Goal: Task Accomplishment & Management: Complete application form

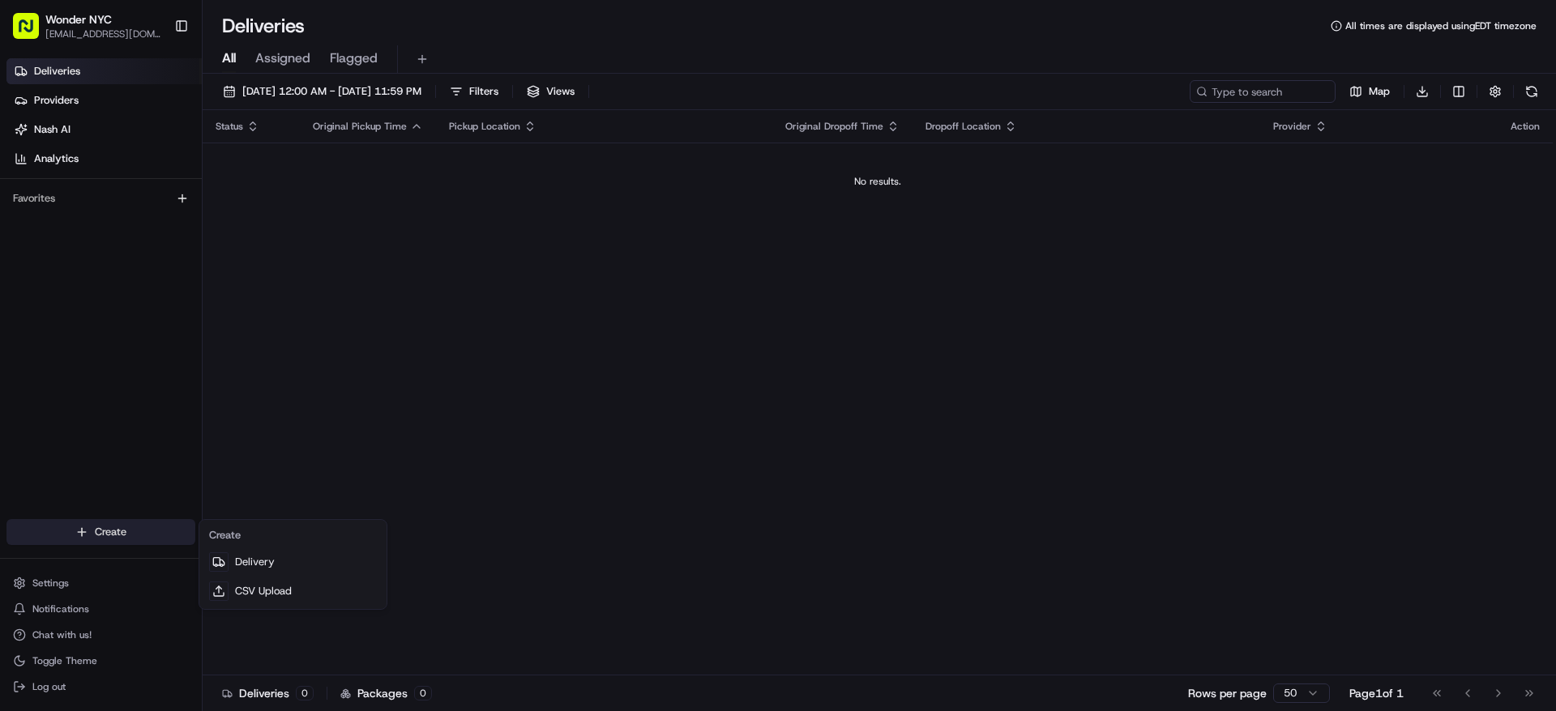
click at [84, 532] on html "Wonder NYC [EMAIL_ADDRESS][DOMAIN_NAME] Toggle Sidebar Deliveries Providers [PE…" at bounding box center [778, 355] width 1556 height 711
click at [284, 562] on link "Delivery" at bounding box center [293, 562] width 181 height 29
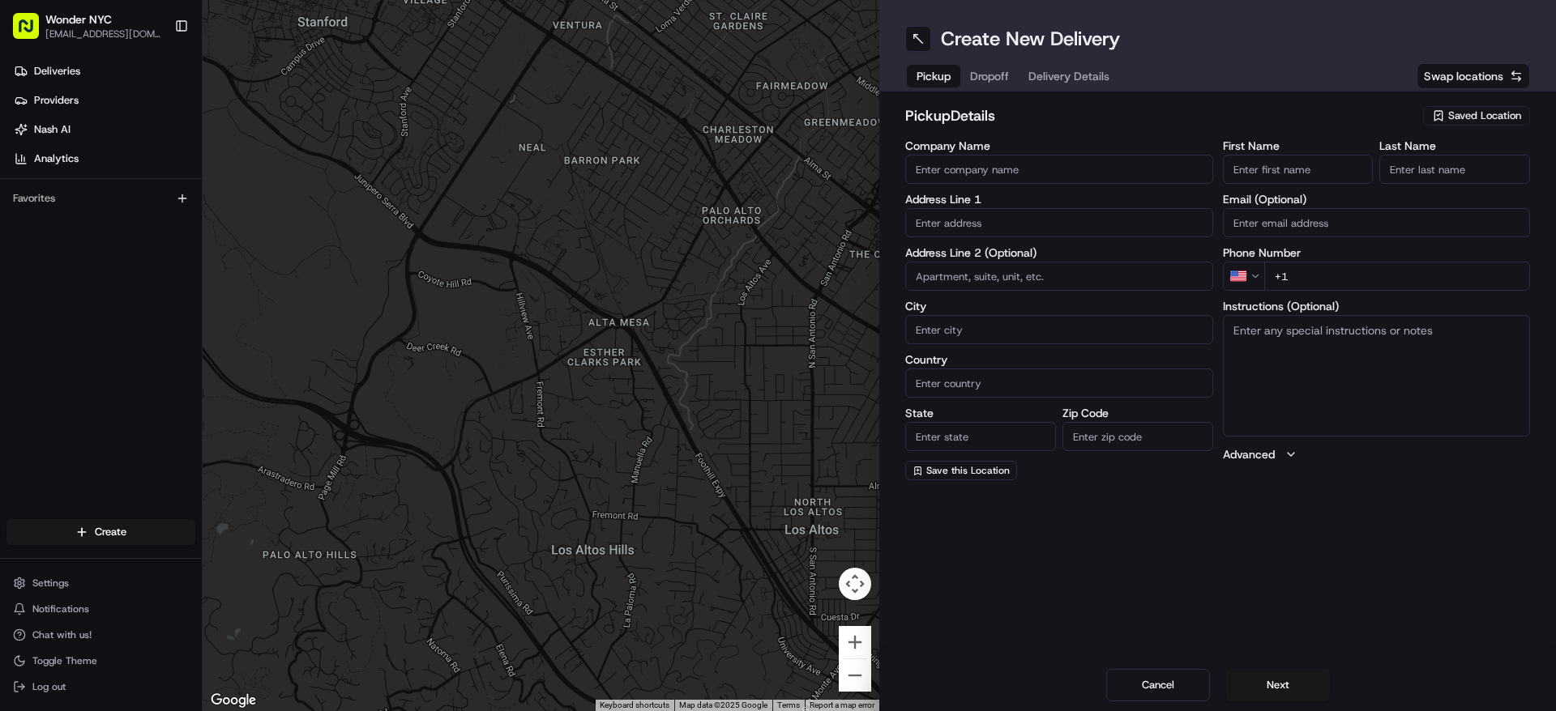
click at [996, 173] on input "Company Name" at bounding box center [1059, 169] width 308 height 29
type input "W"
click at [1480, 116] on span "Saved Location" at bounding box center [1484, 116] width 73 height 15
type input "len"
click at [1383, 175] on span "Lenox Hill" at bounding box center [1448, 176] width 199 height 15
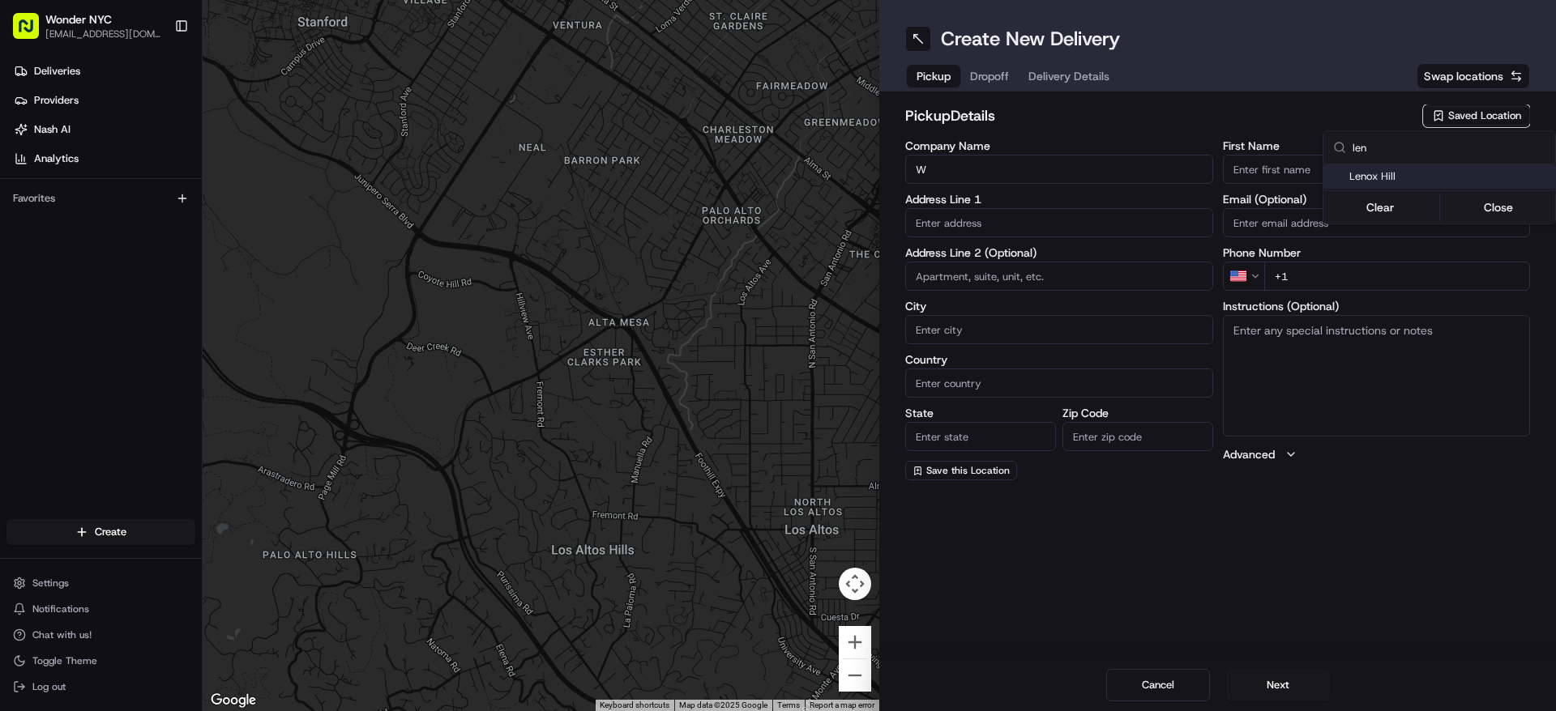
type input "Lenox Hill"
type input "[STREET_ADDRESS]"
type input "[US_STATE]"
type input "US"
type input "NY"
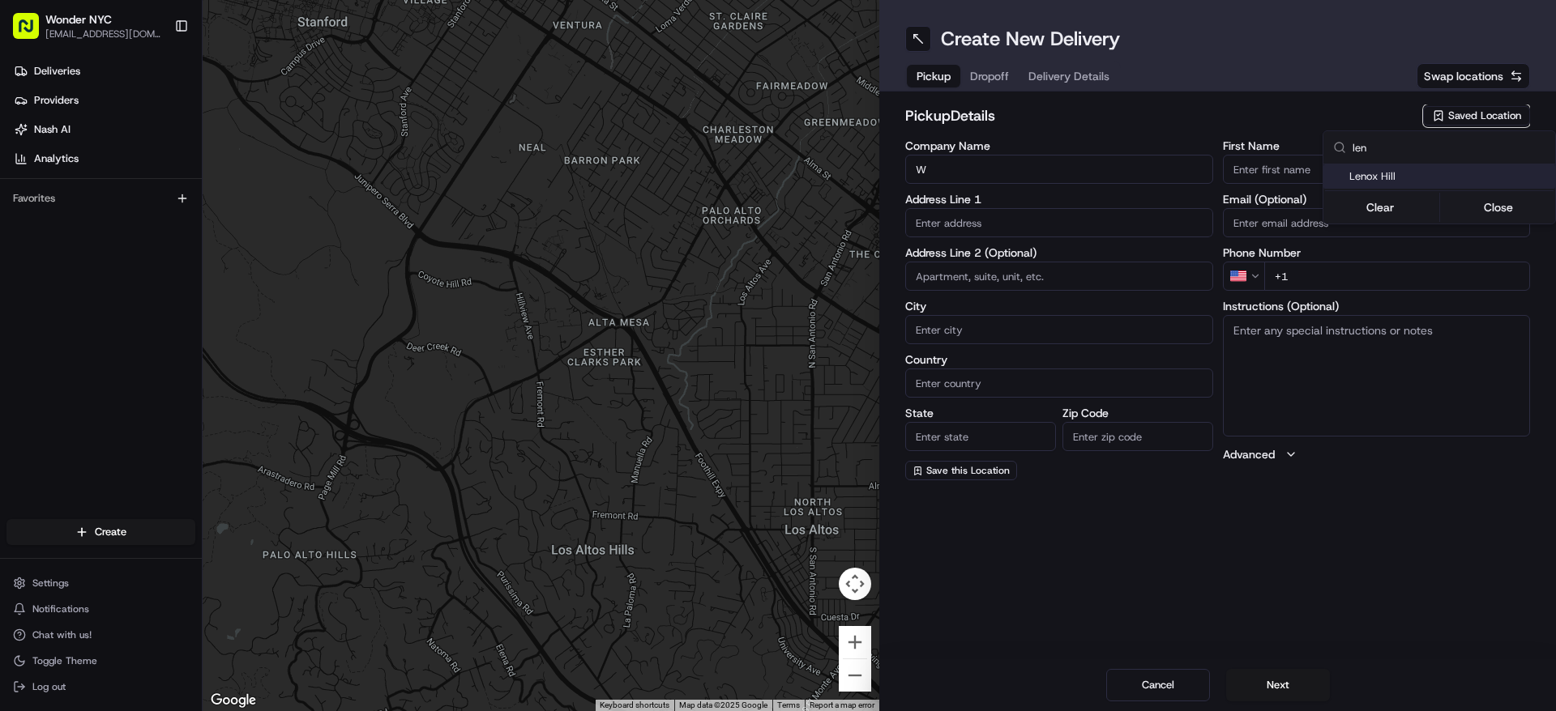
type input "10065"
type input "[PHONE_NUMBER]"
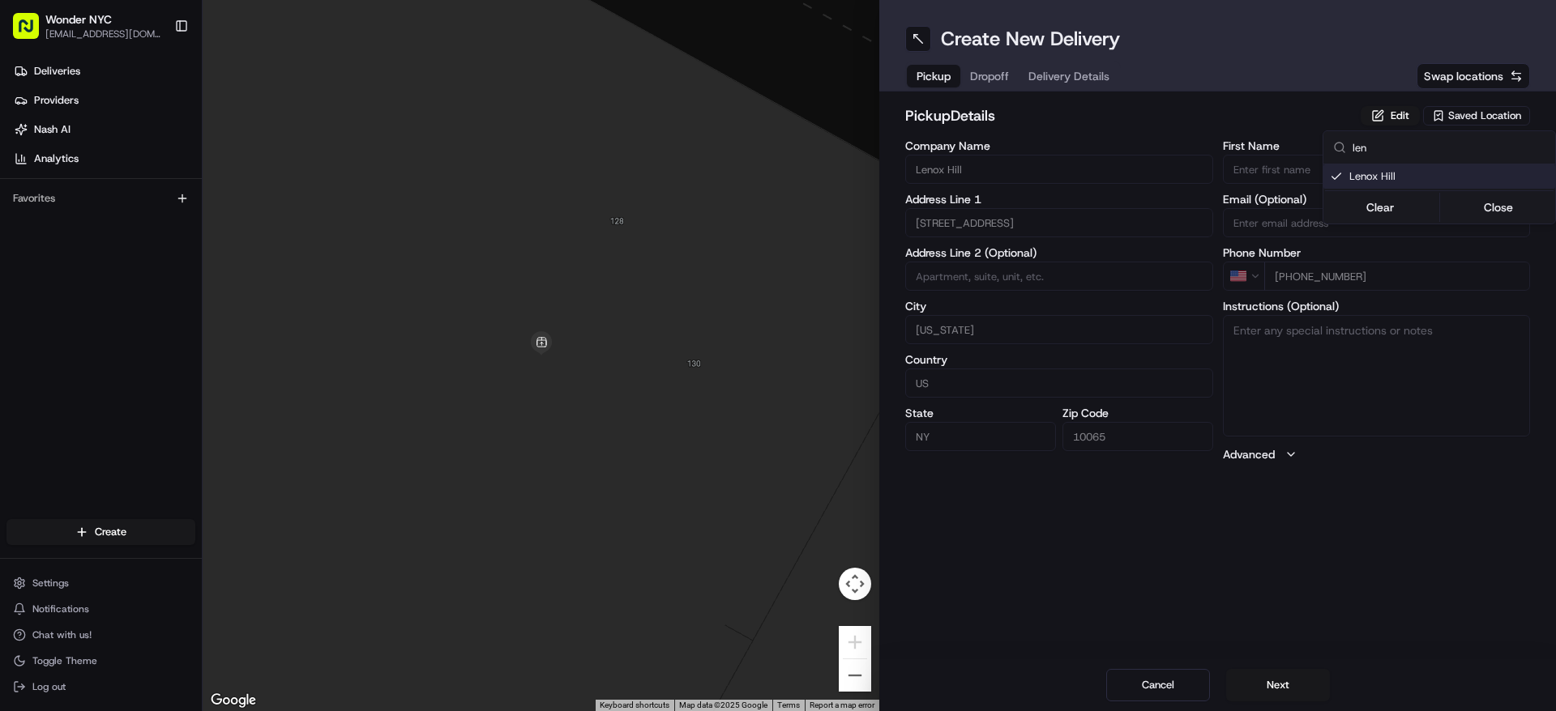
click at [1283, 686] on html "Wonder NYC [EMAIL_ADDRESS][DOMAIN_NAME] Toggle Sidebar Deliveries Providers [PE…" at bounding box center [778, 355] width 1556 height 711
click at [1274, 682] on button "Next" at bounding box center [1278, 685] width 104 height 32
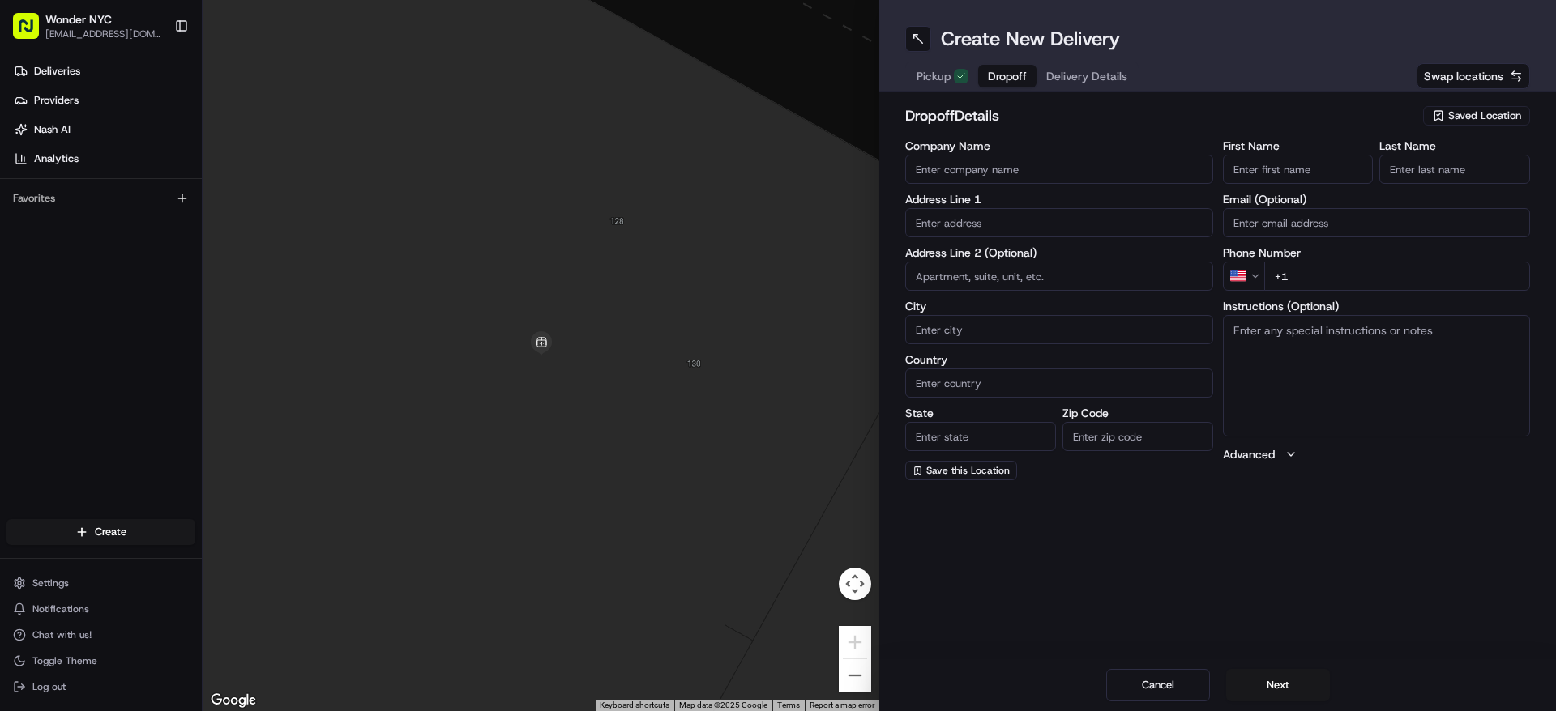
click at [968, 172] on input "Company Name" at bounding box center [1059, 169] width 308 height 29
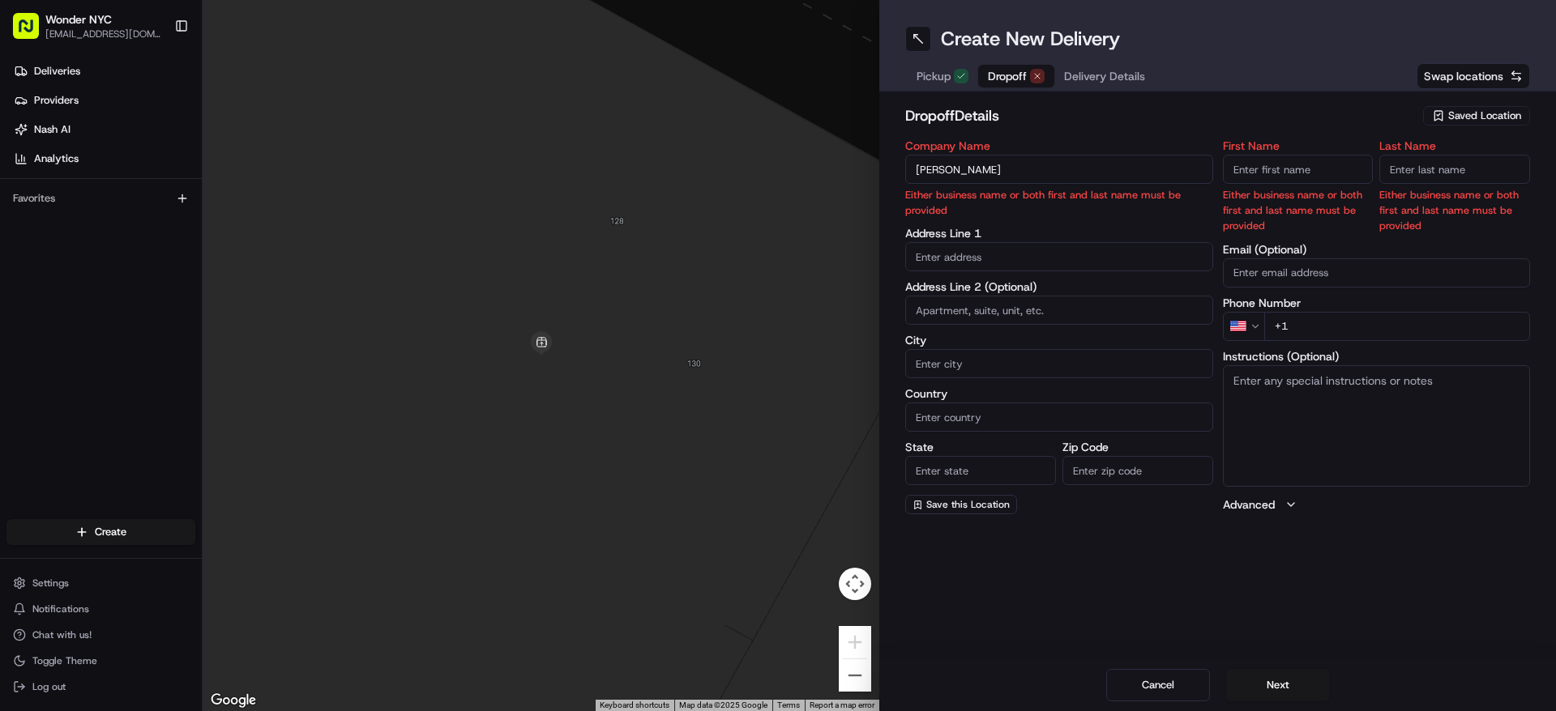
type input "Majorie Byers"
click at [1256, 179] on input "First Name" at bounding box center [1298, 169] width 151 height 29
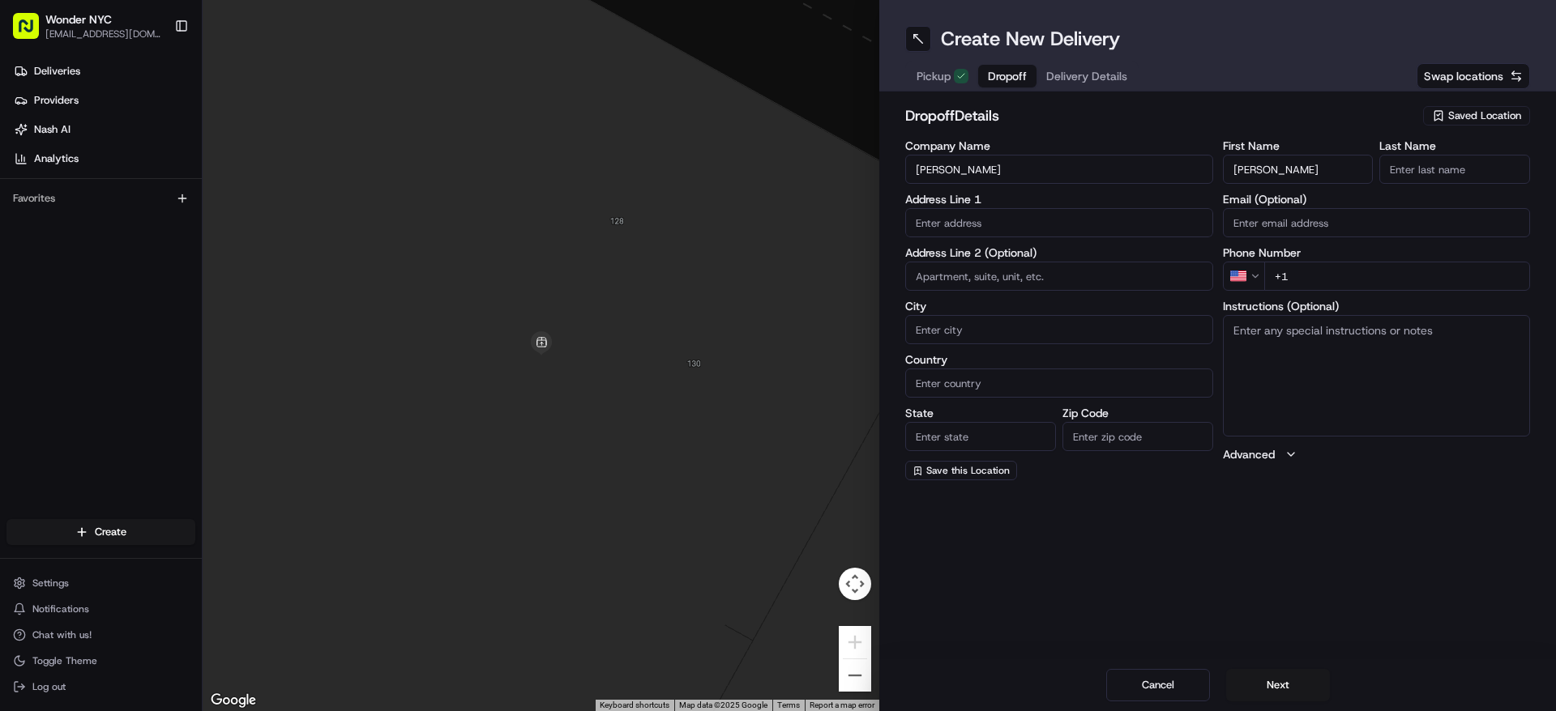
type input "Marjorie"
click at [927, 170] on input "Majorie Byers" at bounding box center [1059, 169] width 308 height 29
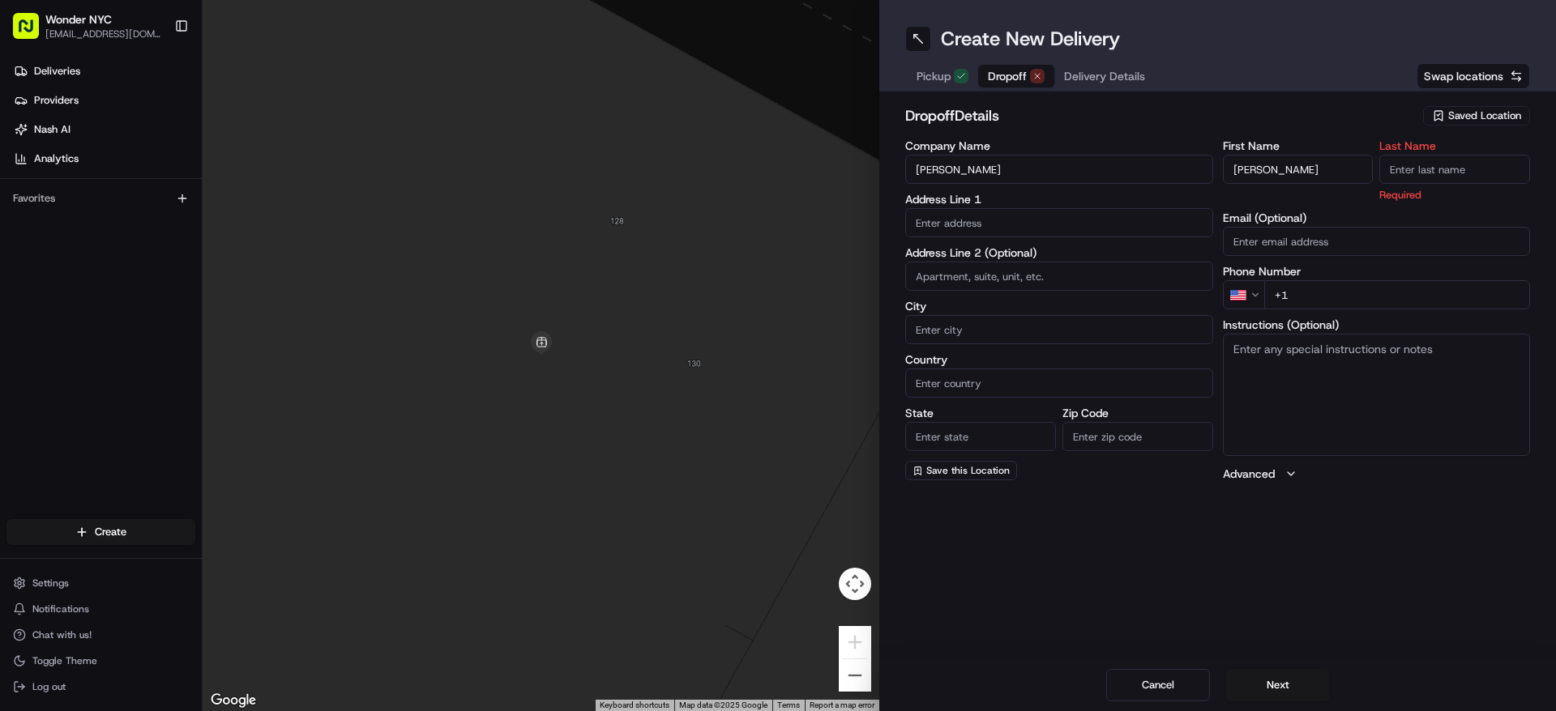
type input "[PERSON_NAME]"
click at [1437, 173] on input "Last Name" at bounding box center [1454, 169] width 151 height 29
type input "Byers"
click at [932, 218] on input "text" at bounding box center [1059, 222] width 308 height 29
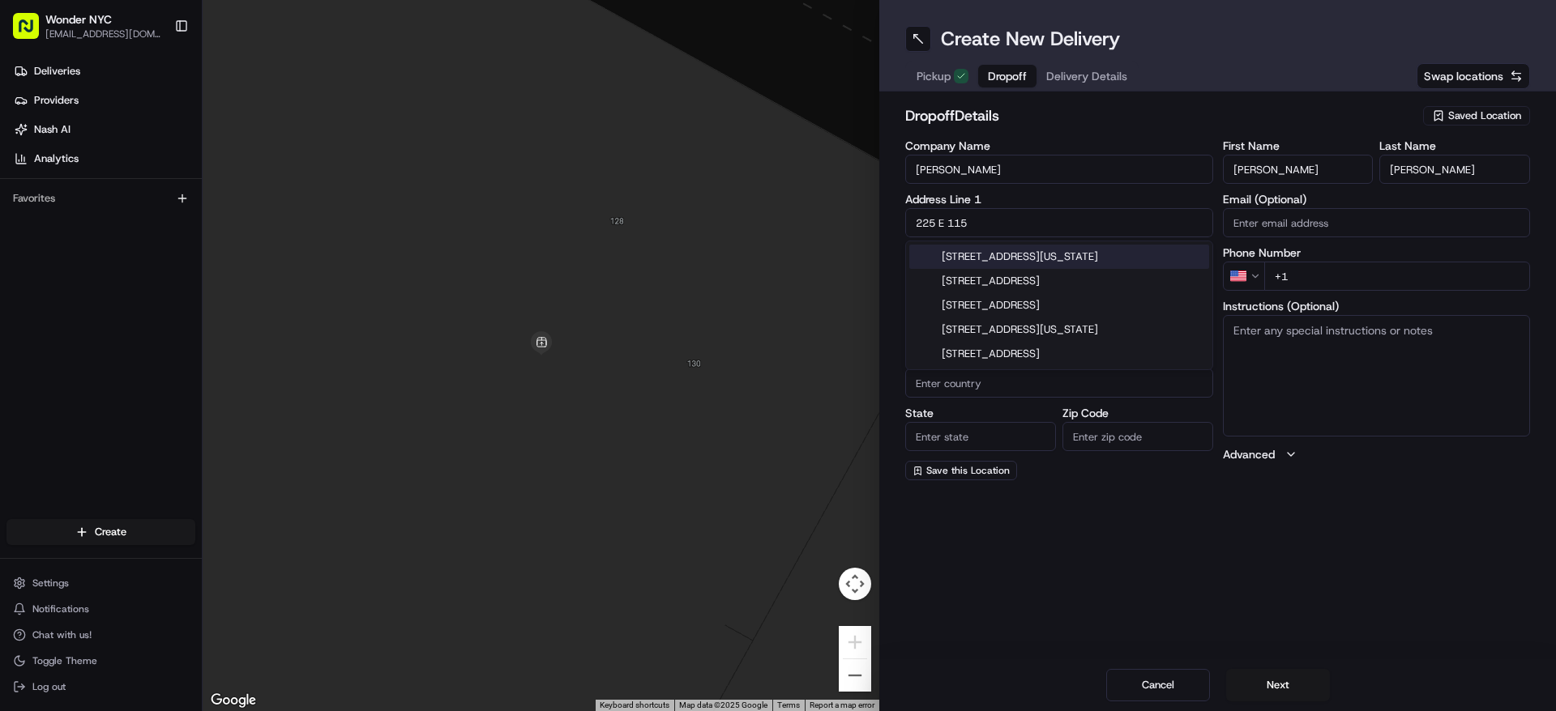
click at [1006, 254] on div "225 East 115th Street, New York, NY" at bounding box center [1059, 257] width 300 height 24
type input "225 E 115th St, New York, NY 10029, USA"
type input "[US_STATE]"
type input "[GEOGRAPHIC_DATA]"
type input "NY"
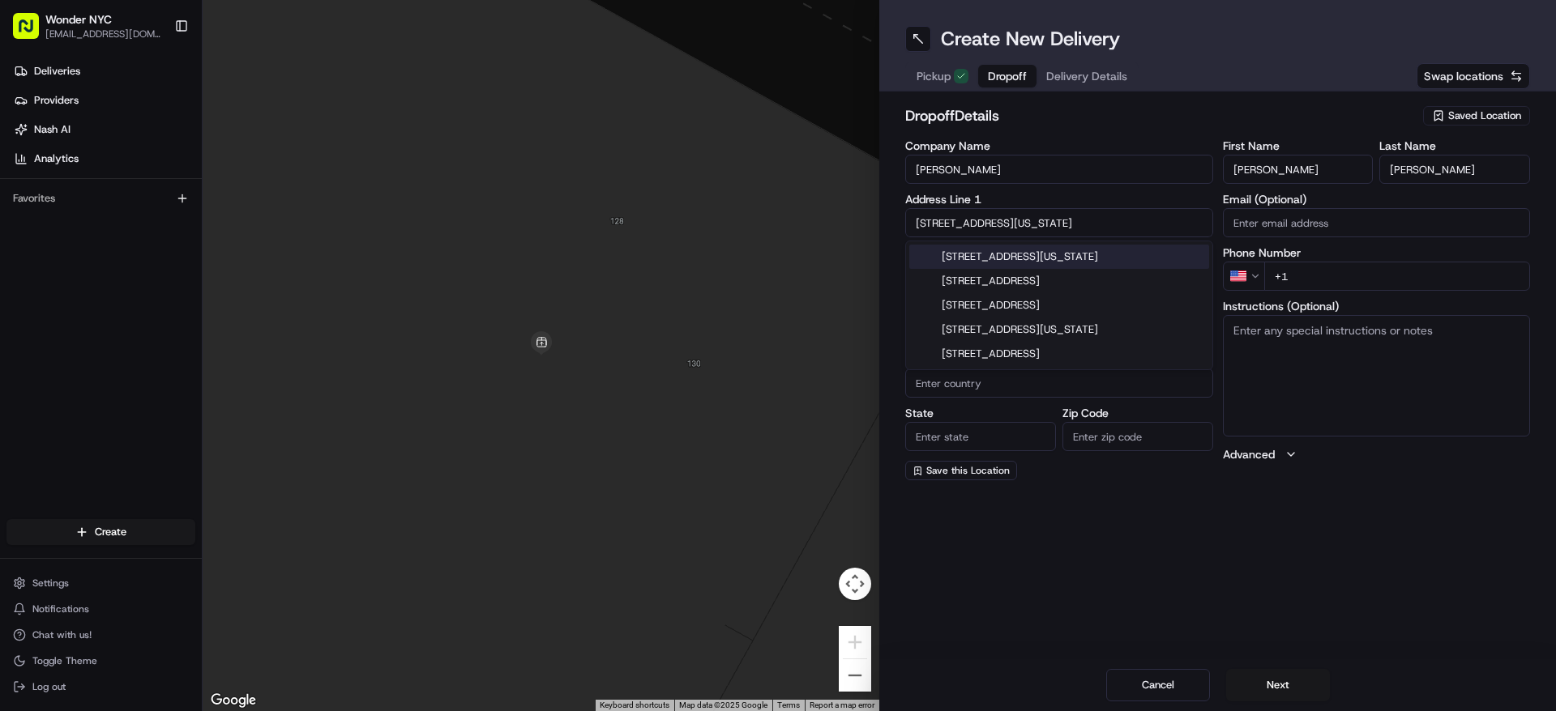
type input "10029"
type input "225 East 115th Street"
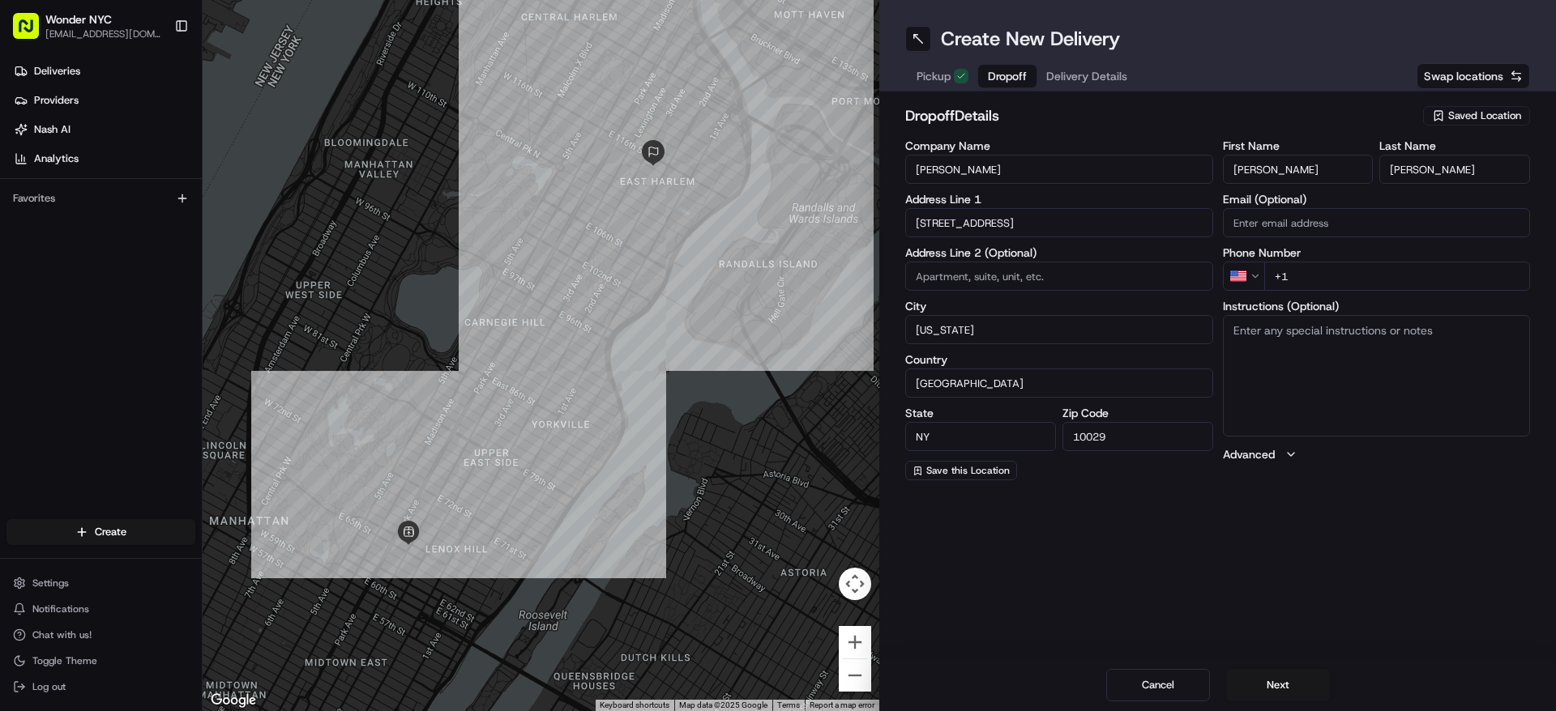
click at [981, 273] on input at bounding box center [1059, 276] width 308 height 29
type input "Apt 1"
click at [1388, 348] on textarea "Instructions (Optional)" at bounding box center [1377, 376] width 308 height 122
drag, startPoint x: 1319, startPoint y: 333, endPoint x: 1207, endPoint y: 337, distance: 111.9
click at [1207, 338] on div "Company Name Marjorie Byers Address Line 1 225 East 115th Street Address Line 2…" at bounding box center [1217, 310] width 625 height 340
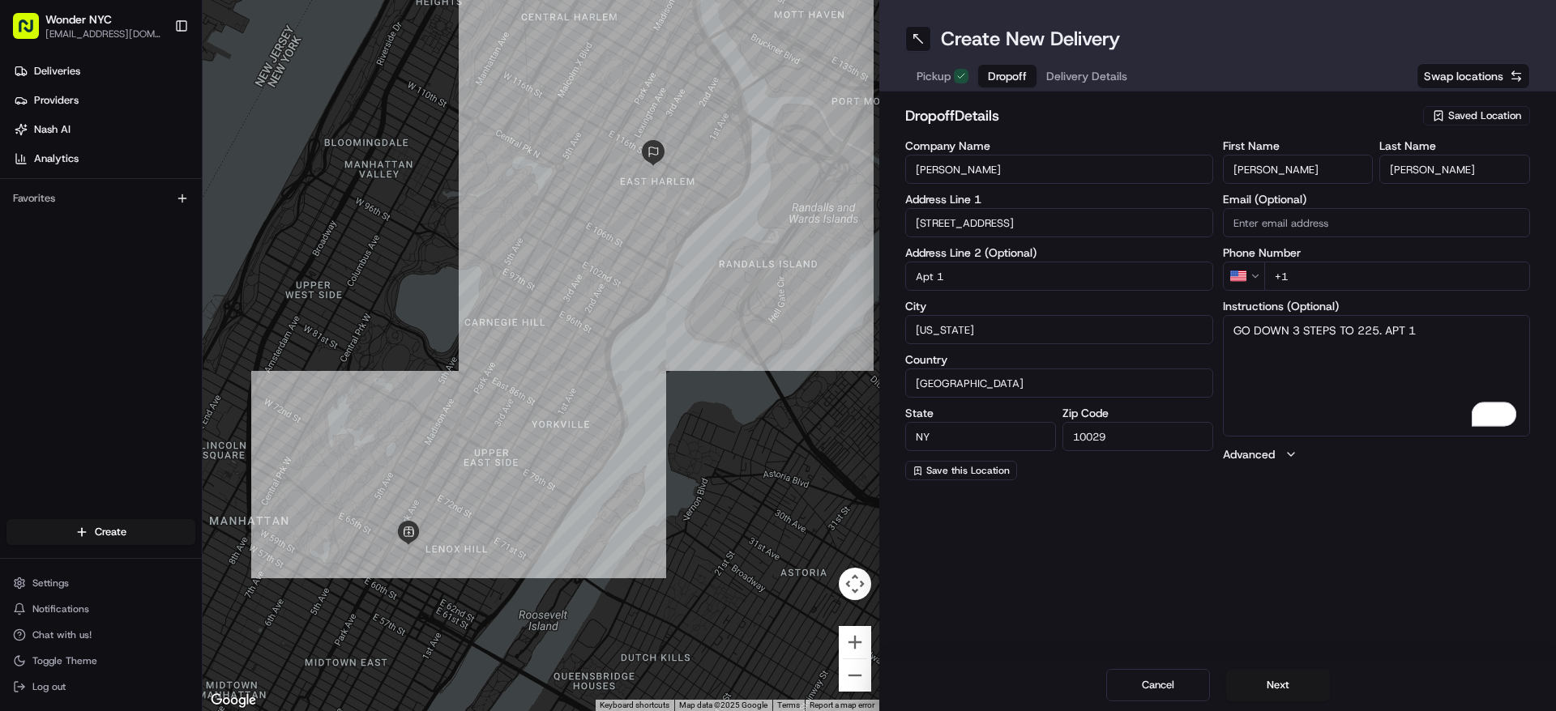
type textarea "GO DOWN 3 STEPS TO 225. APT 1"
click at [1403, 523] on div "Create New Delivery Pickup Dropoff Delivery Details Swap locations dropoff Deta…" at bounding box center [1217, 355] width 677 height 711
click at [1285, 679] on button "Next" at bounding box center [1278, 685] width 104 height 32
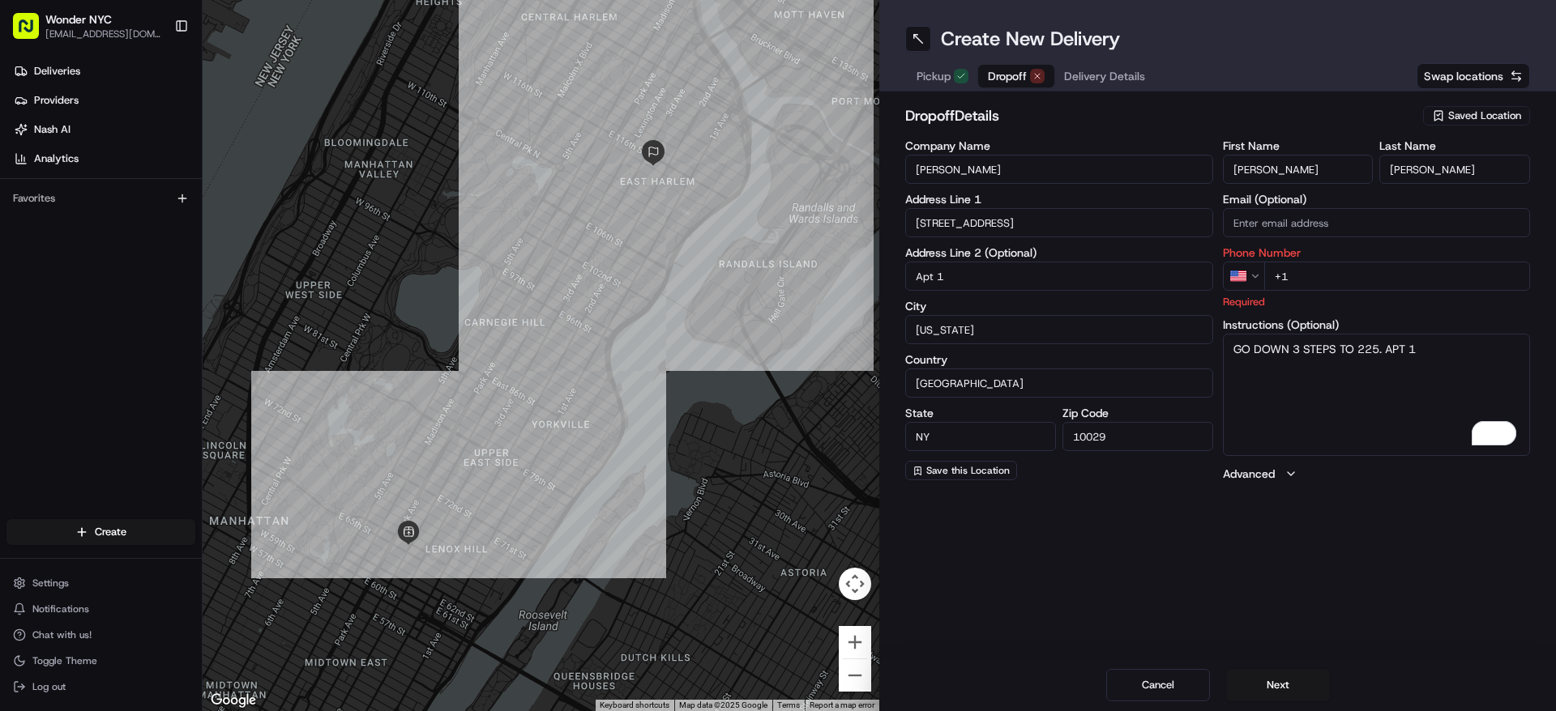
click at [1328, 278] on input "+1" at bounding box center [1397, 276] width 267 height 29
paste input "917 596 8078"
click at [1355, 549] on div "Create New Delivery Pickup Dropoff Delivery Details Swap locations dropoff Deta…" at bounding box center [1217, 355] width 677 height 711
click at [1339, 276] on input "[PHONE_NUMBER]" at bounding box center [1397, 276] width 267 height 29
type input "+1 917 598 078"
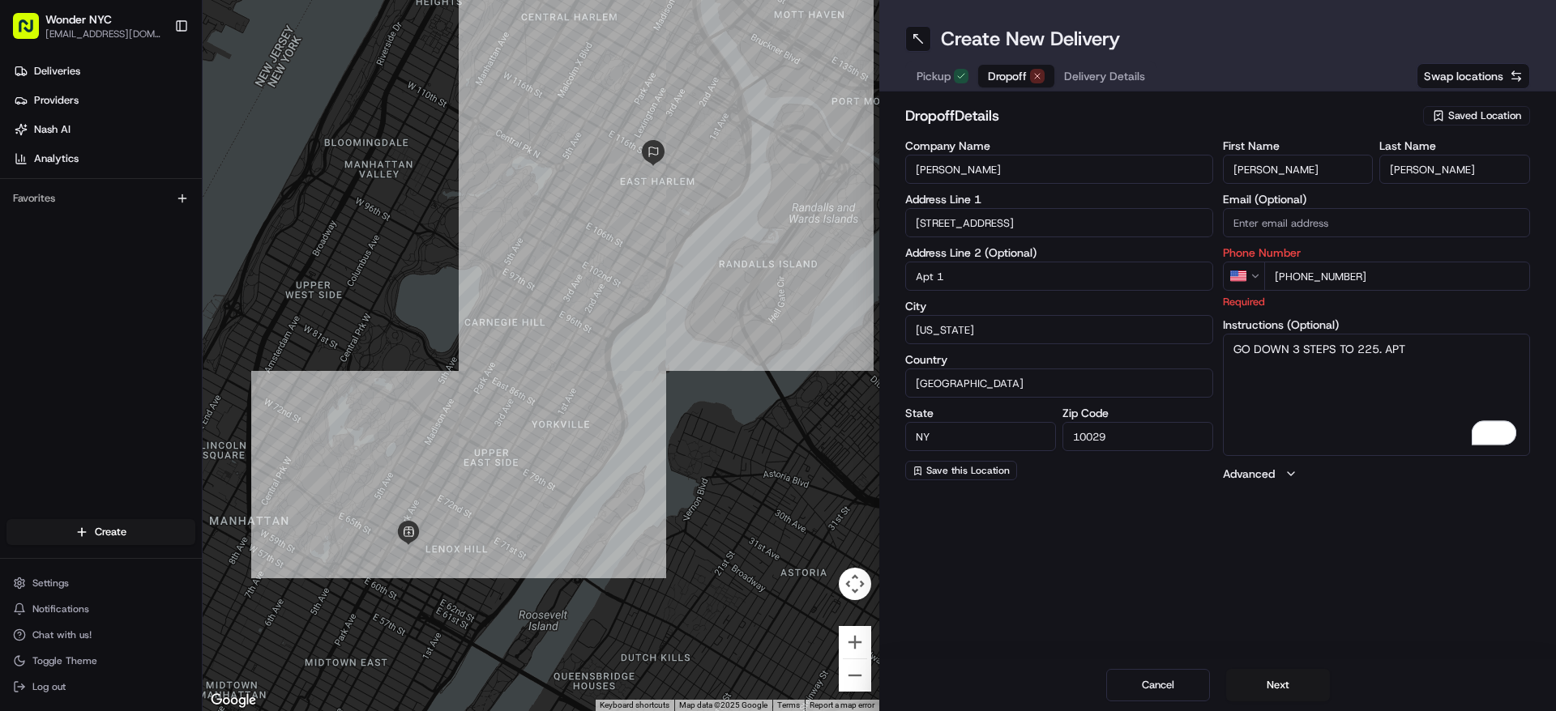
type textarea "GO DOWN 3 STEPS TO 225. APT"
click at [1395, 288] on input "+1 917 598 078" at bounding box center [1397, 276] width 267 height 29
click at [1377, 272] on input "+1 917 598 078" at bounding box center [1397, 276] width 267 height 29
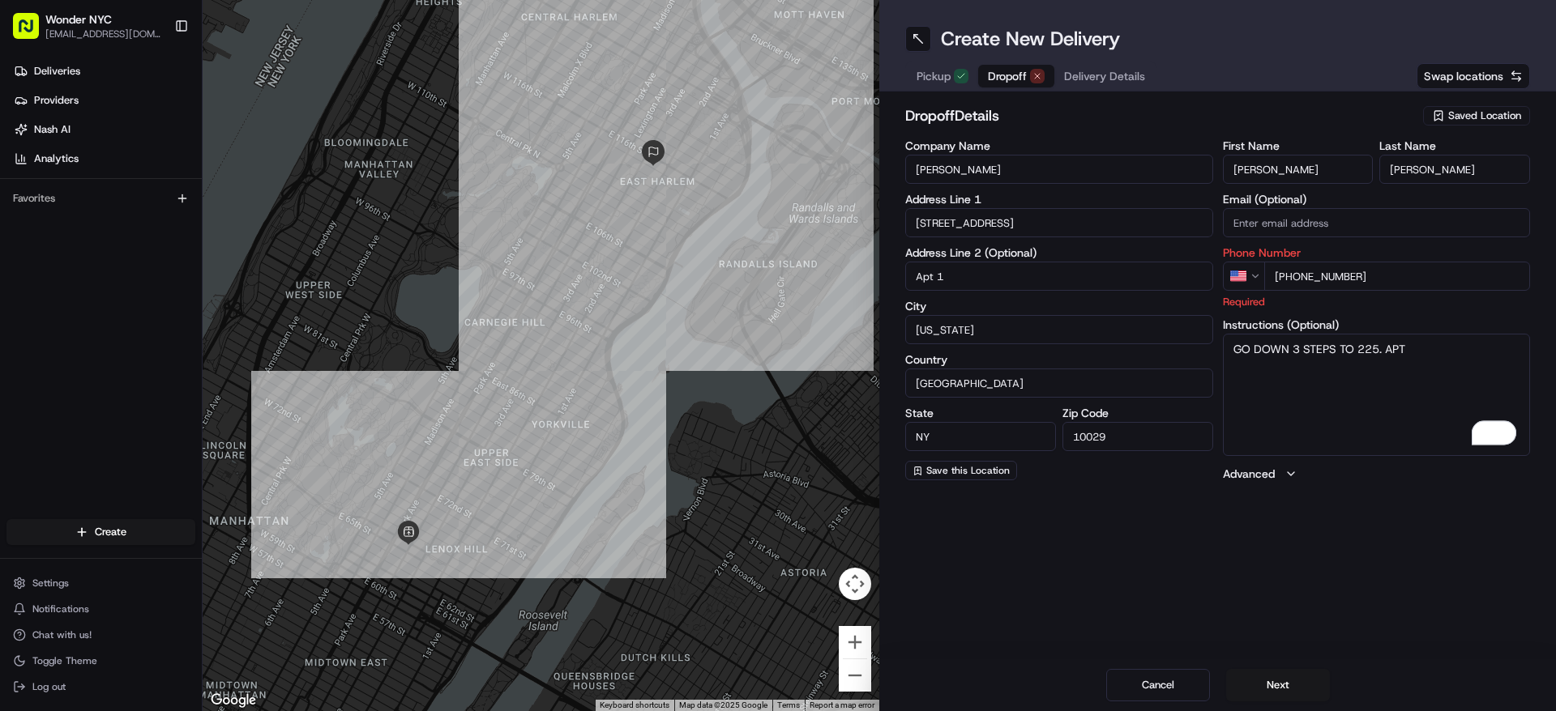
paste input "6 8"
drag, startPoint x: 1338, startPoint y: 281, endPoint x: 1392, endPoint y: 290, distance: 55.0
click at [1338, 281] on input "[PHONE_NUMBER]" at bounding box center [1397, 276] width 267 height 29
drag, startPoint x: 1395, startPoint y: 282, endPoint x: 1255, endPoint y: 280, distance: 140.2
click at [1255, 280] on div "US +1 917 598 078" at bounding box center [1377, 276] width 308 height 29
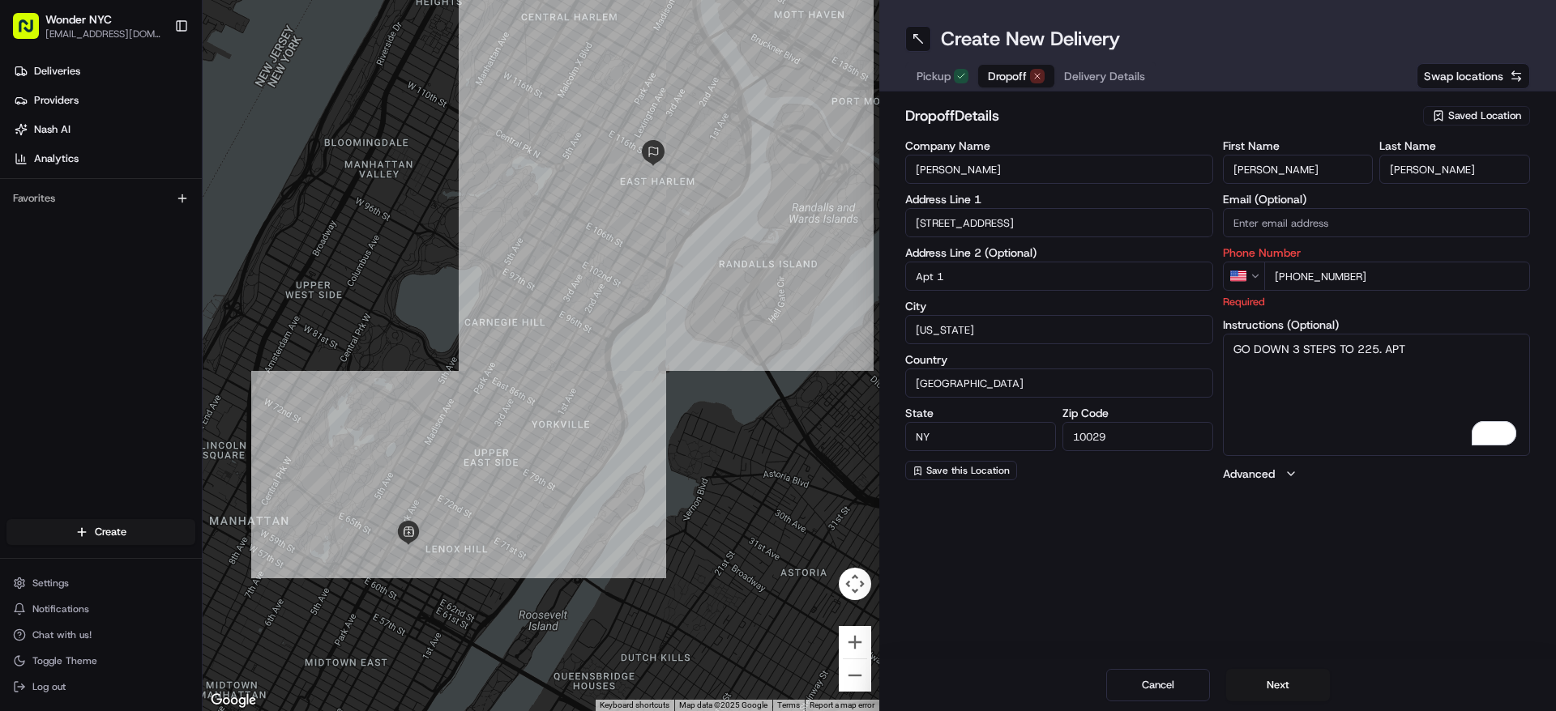
paste input "6 8"
type input "[PHONE_NUMBER]"
click at [1369, 421] on textarea "GO DOWN 3 STEPS TO 225. APT" at bounding box center [1377, 395] width 308 height 122
paste textarea "1 (917) 596-8078"
click at [1477, 353] on textarea "GO DOWN 3 STEPS TO 225. APT1 (917) 596-8078" at bounding box center [1377, 395] width 308 height 122
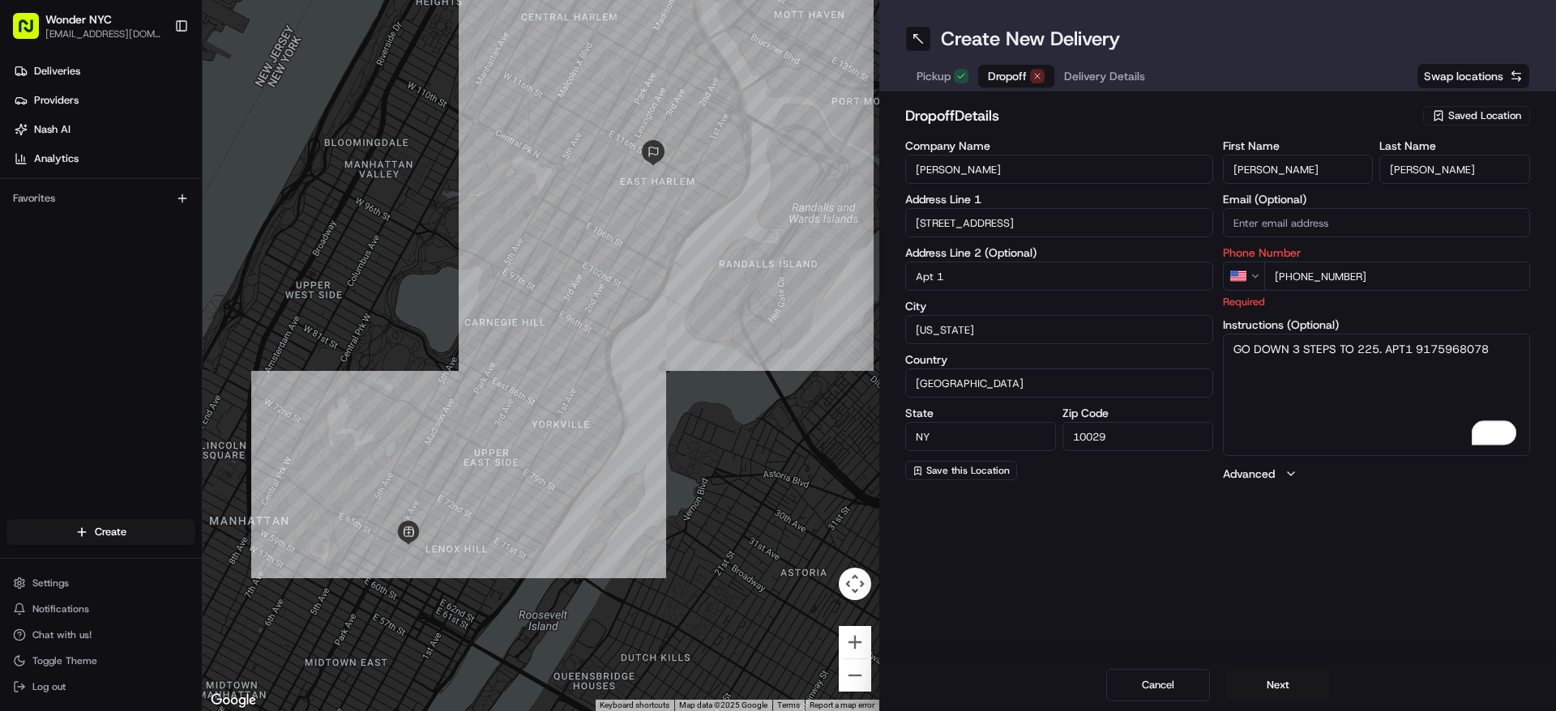
drag, startPoint x: 1420, startPoint y: 344, endPoint x: 1491, endPoint y: 348, distance: 71.4
click at [1486, 349] on textarea "GO DOWN 3 STEPS TO 225. APT1 9175968078" at bounding box center [1377, 395] width 308 height 122
drag, startPoint x: 1492, startPoint y: 348, endPoint x: 1417, endPoint y: 353, distance: 74.7
click at [1417, 353] on textarea "GO DOWN 3 STEPS TO 225. APT1 9175968078" at bounding box center [1377, 395] width 308 height 122
type textarea "GO DOWN 3 STEPS TO 225. APT1"
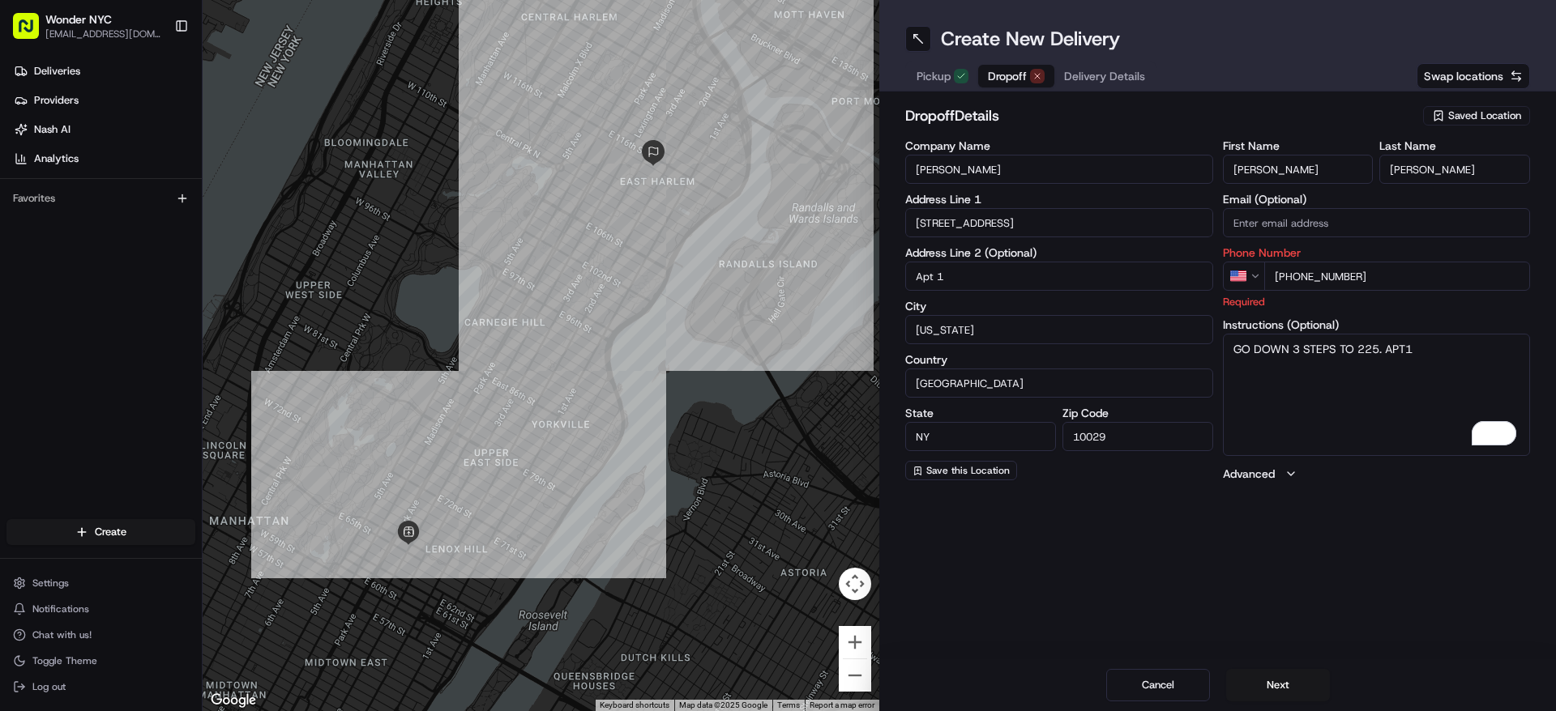
click at [1366, 278] on input "[PHONE_NUMBER]" at bounding box center [1397, 276] width 267 height 29
click at [1374, 274] on input "[PHONE_NUMBER]" at bounding box center [1397, 276] width 267 height 29
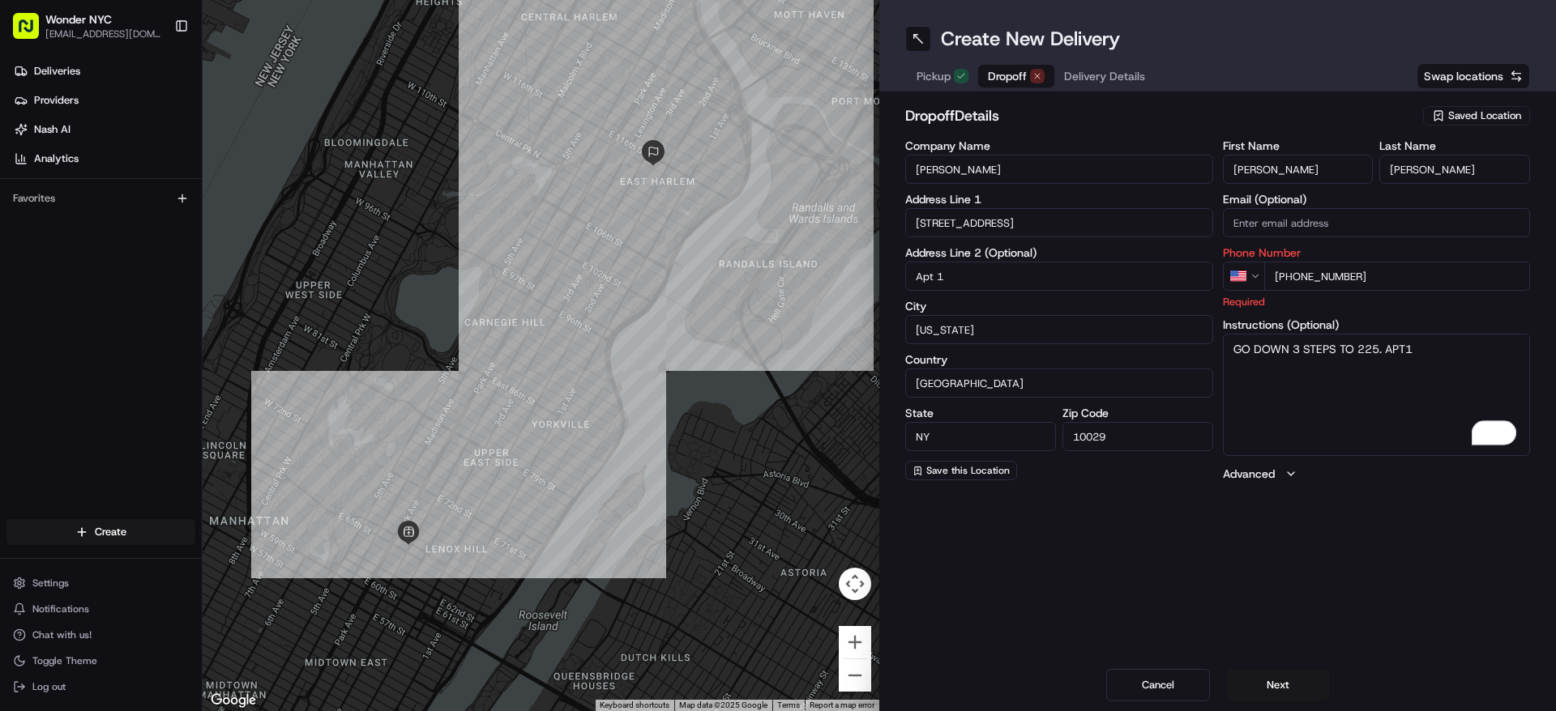
paste input "91 75968"
click at [1282, 282] on input "+91 75968 078" at bounding box center [1397, 276] width 267 height 29
type input "[PHONE_NUMBER]"
click at [1450, 276] on input "[PHONE_NUMBER]" at bounding box center [1397, 276] width 267 height 29
click at [1442, 357] on textarea "GO DOWN 3 STEPS TO 225. APT1" at bounding box center [1377, 395] width 308 height 122
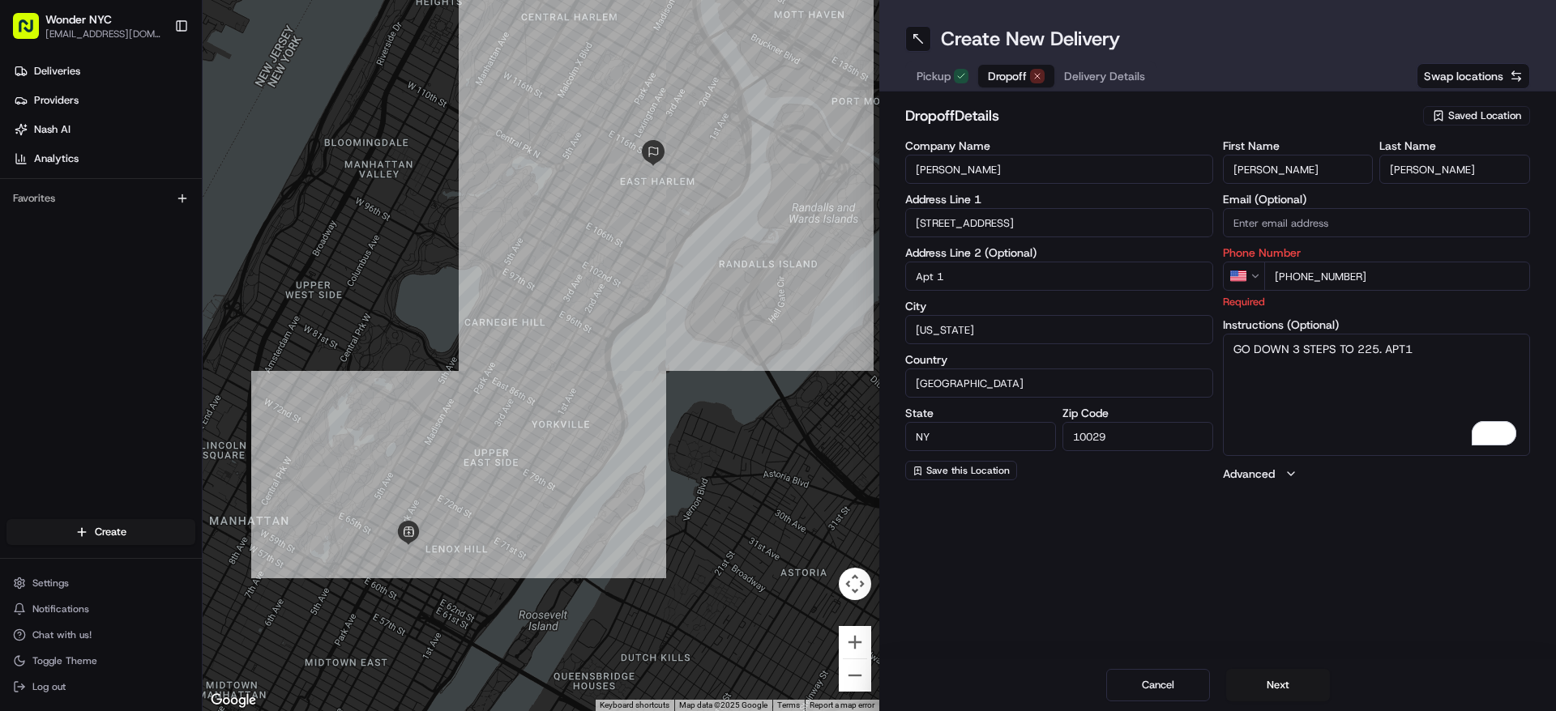
click at [1378, 512] on div "Create New Delivery Pickup Dropoff Delivery Details Swap locations dropoff Deta…" at bounding box center [1217, 355] width 677 height 711
click at [1275, 695] on button "Next" at bounding box center [1278, 685] width 104 height 32
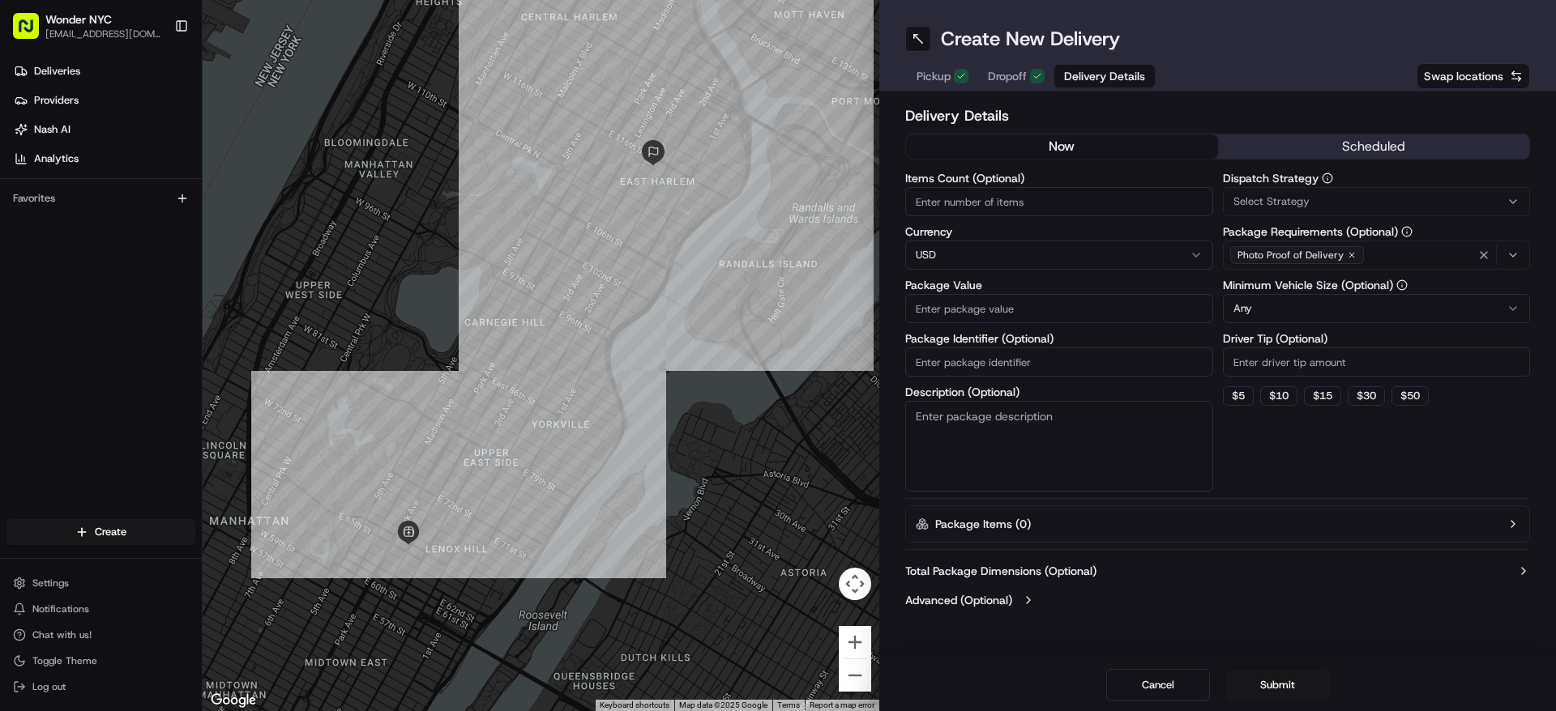
click at [985, 207] on input "Items Count (Optional)" at bounding box center [1059, 201] width 308 height 29
type input "1"
click at [1023, 316] on input "Package Value" at bounding box center [1059, 308] width 308 height 29
type input "50"
click at [1028, 358] on input "Package Identifier (Optional)" at bounding box center [1059, 362] width 308 height 29
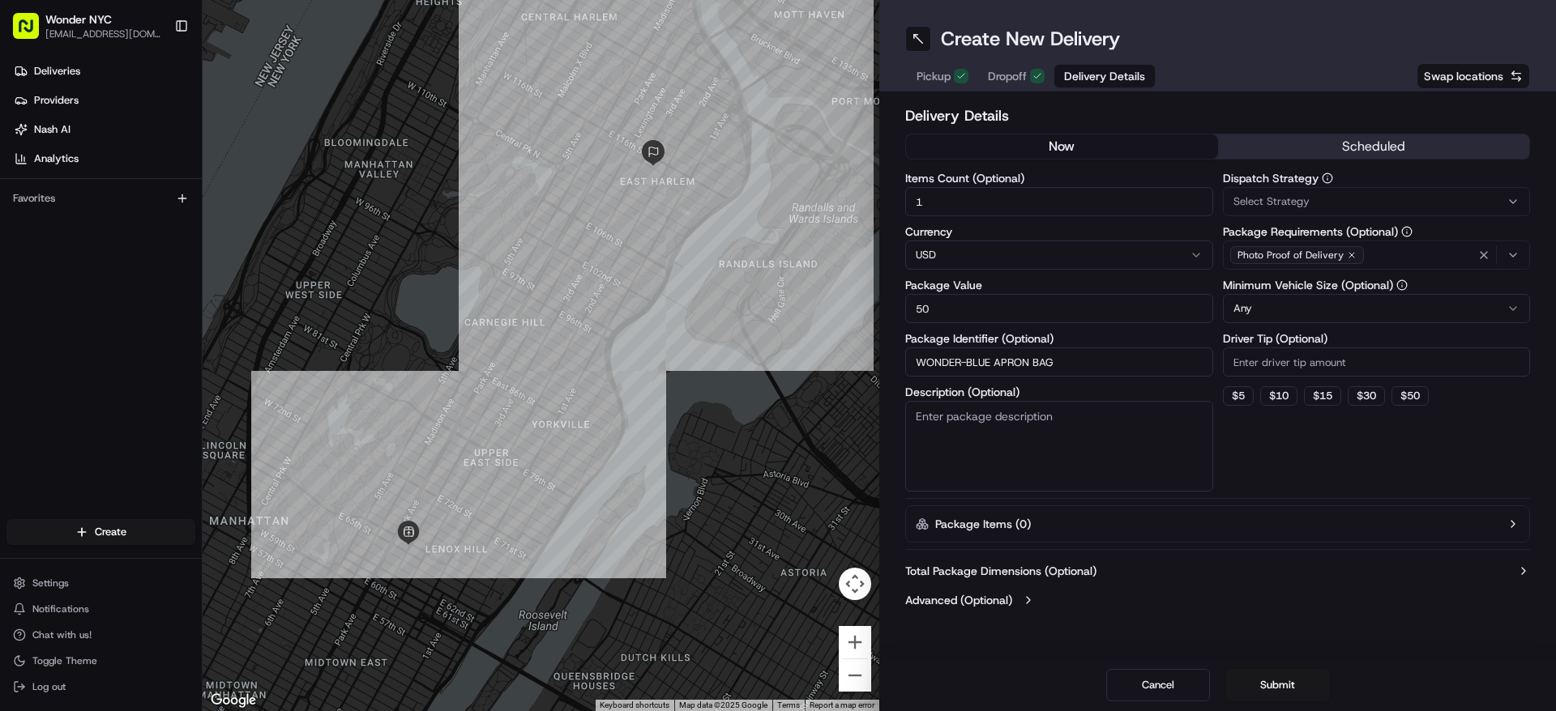
type input "WONDER-BLUE APRON BAG"
click at [1026, 421] on textarea "Description (Optional)" at bounding box center [1059, 446] width 308 height 91
type textarea "B"
type textarea "b"
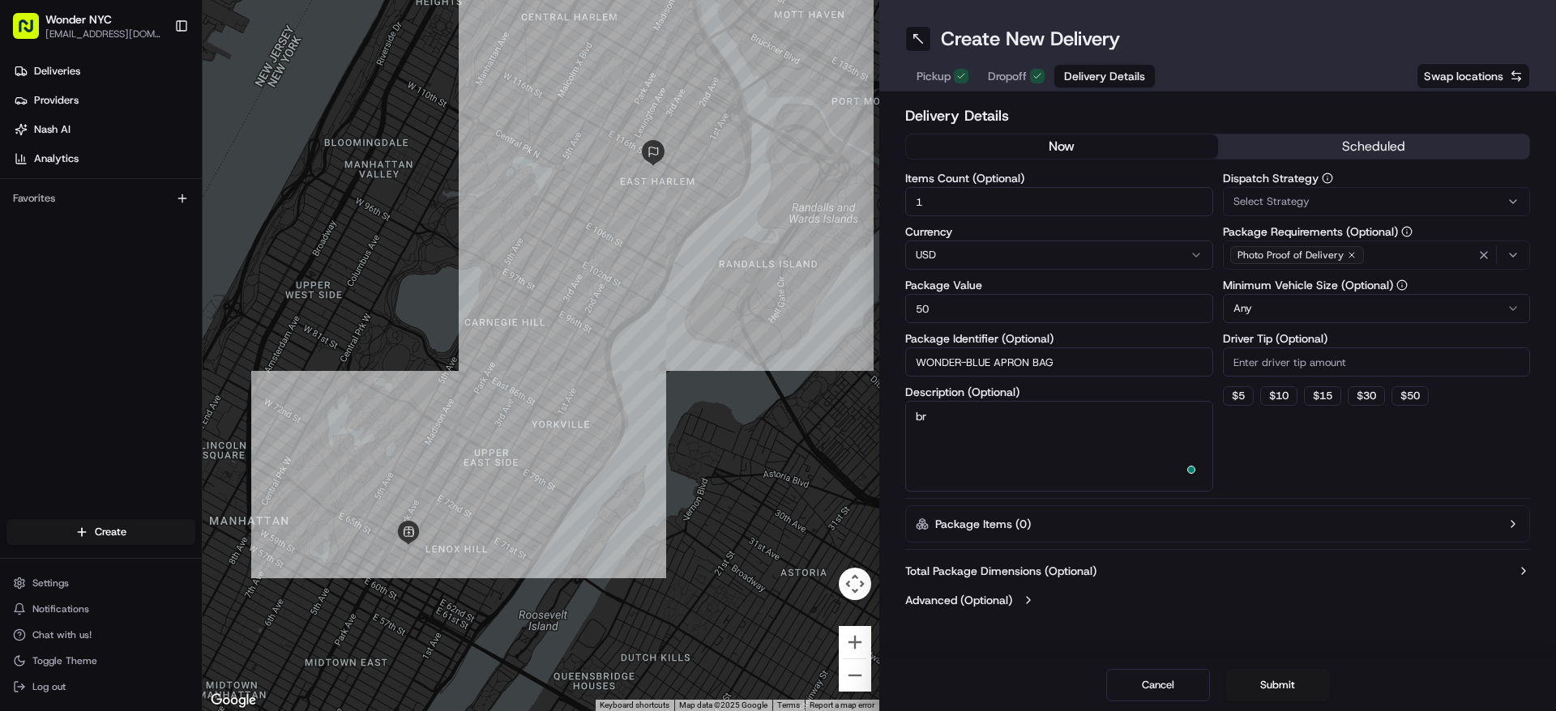
type textarea "b"
type textarea "BROWN BAG WITH BLUE TAPE"
click at [1310, 636] on div "Create New Delivery Pickup Dropoff Delivery Details Swap locations Delivery Det…" at bounding box center [1217, 355] width 677 height 711
click at [1281, 685] on button "Submit" at bounding box center [1278, 685] width 104 height 32
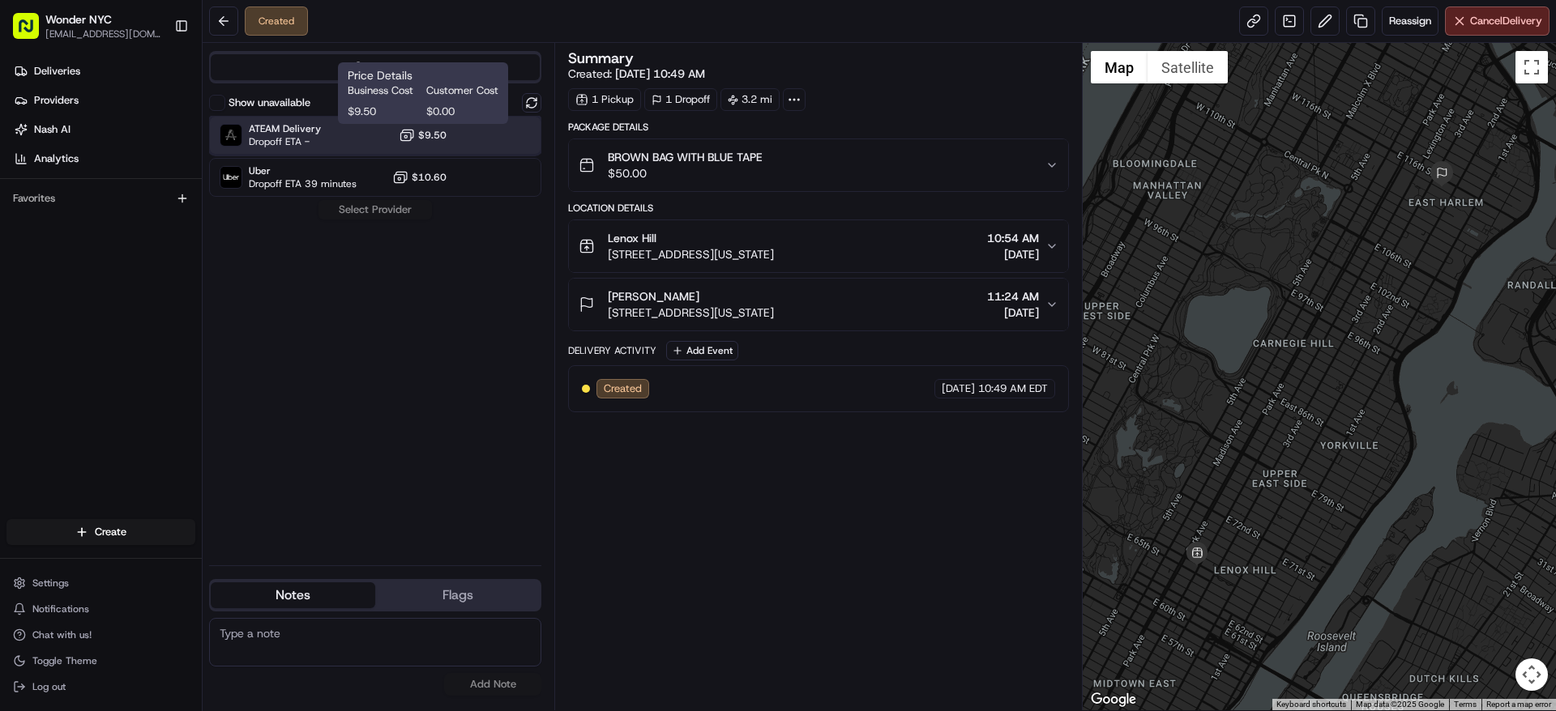
click at [296, 130] on span "ATEAM Delivery" at bounding box center [285, 128] width 72 height 13
click at [363, 208] on button "Assign Provider" at bounding box center [375, 209] width 115 height 19
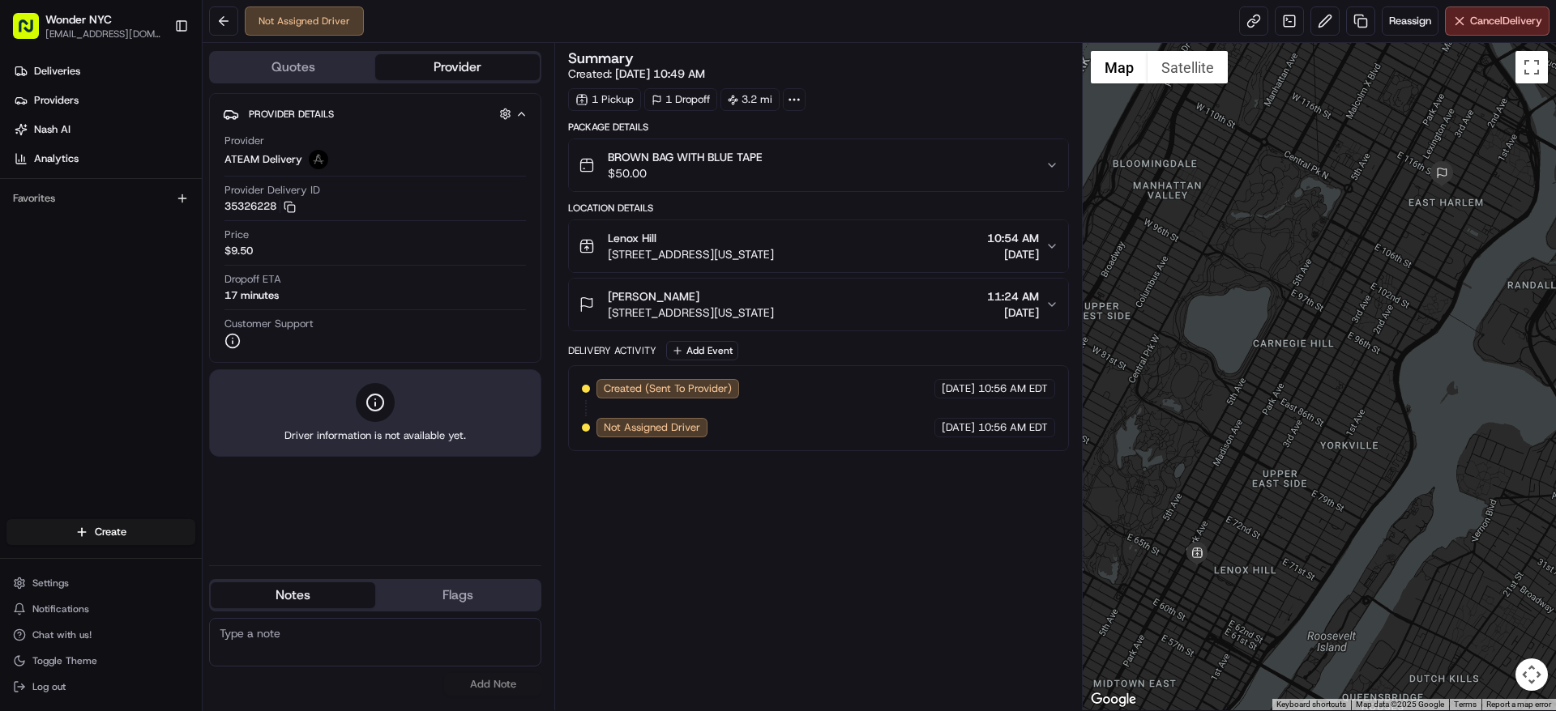
click at [357, 150] on div "Provider ATEAM Delivery" at bounding box center [374, 152] width 301 height 36
click at [1393, 24] on span "Reassign" at bounding box center [1410, 21] width 42 height 15
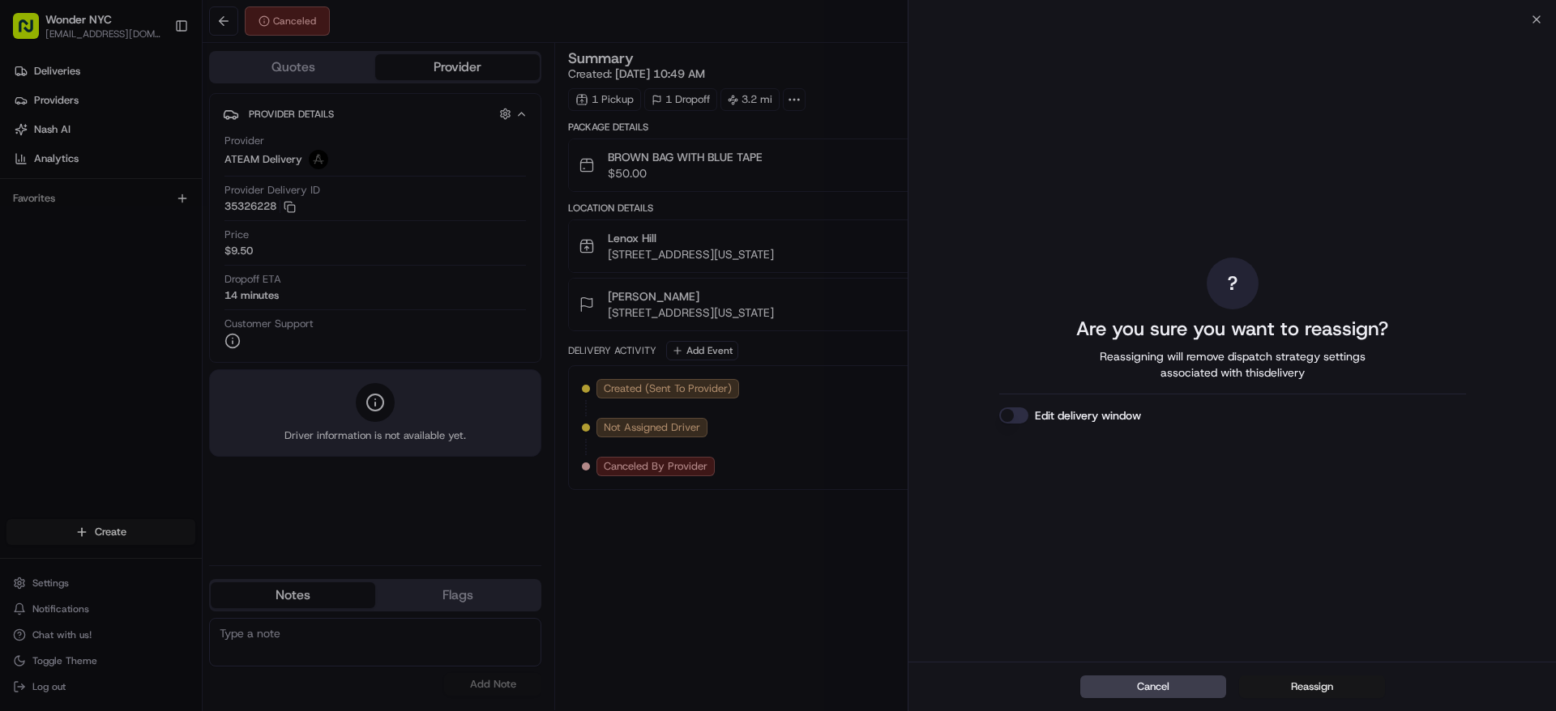
click at [1310, 687] on button "Reassign" at bounding box center [1312, 687] width 146 height 23
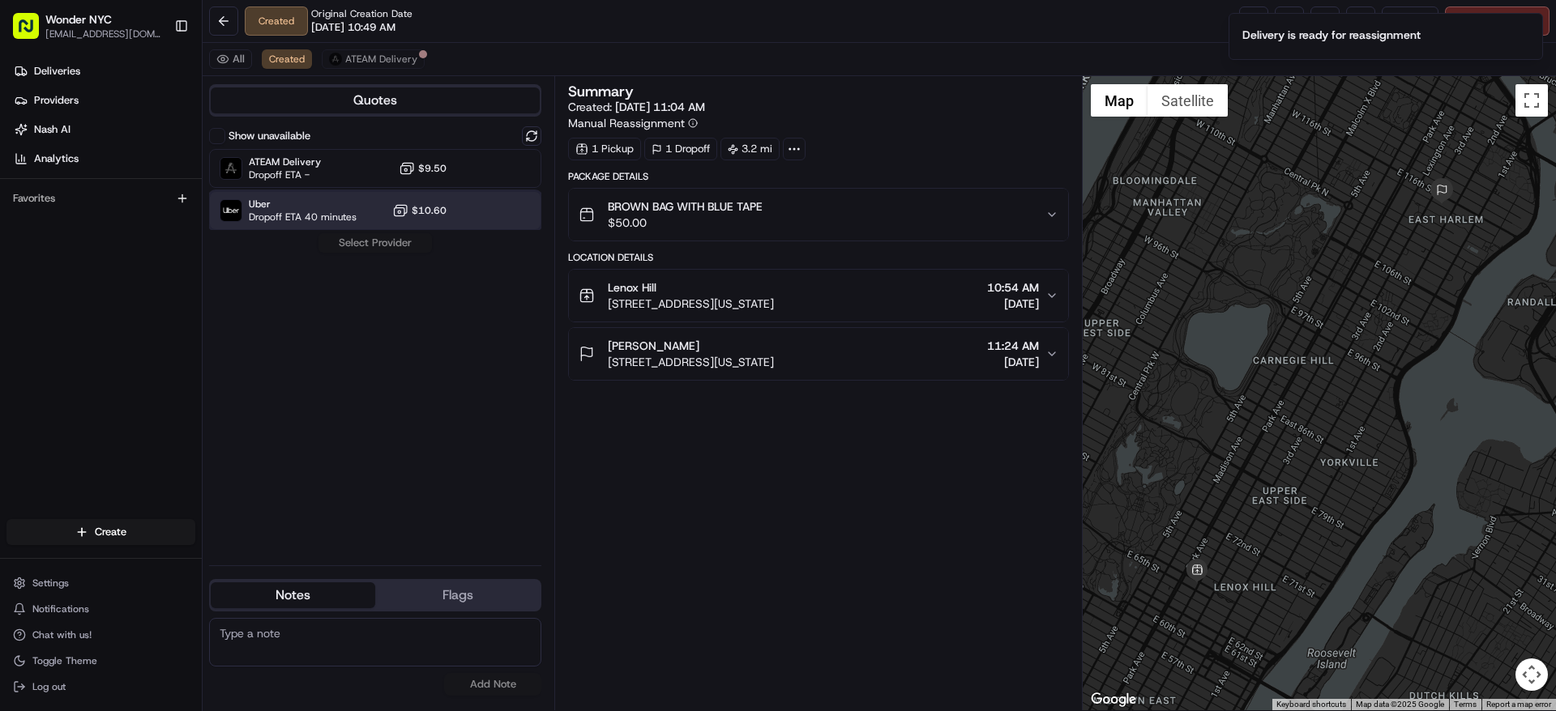
click at [332, 216] on span "Dropoff ETA 40 minutes" at bounding box center [303, 217] width 108 height 13
click at [397, 244] on button "Assign Provider" at bounding box center [375, 242] width 115 height 19
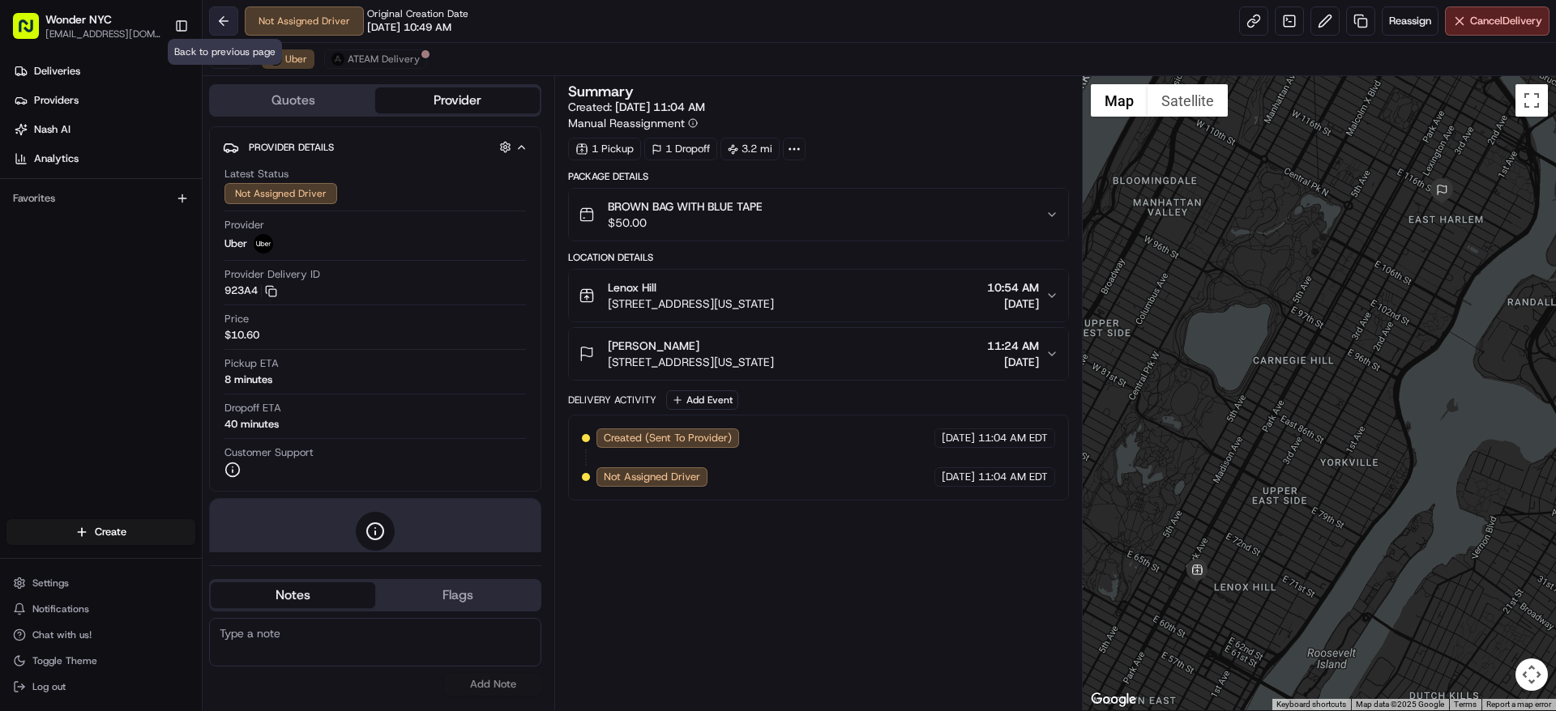
click at [224, 27] on button at bounding box center [223, 20] width 29 height 29
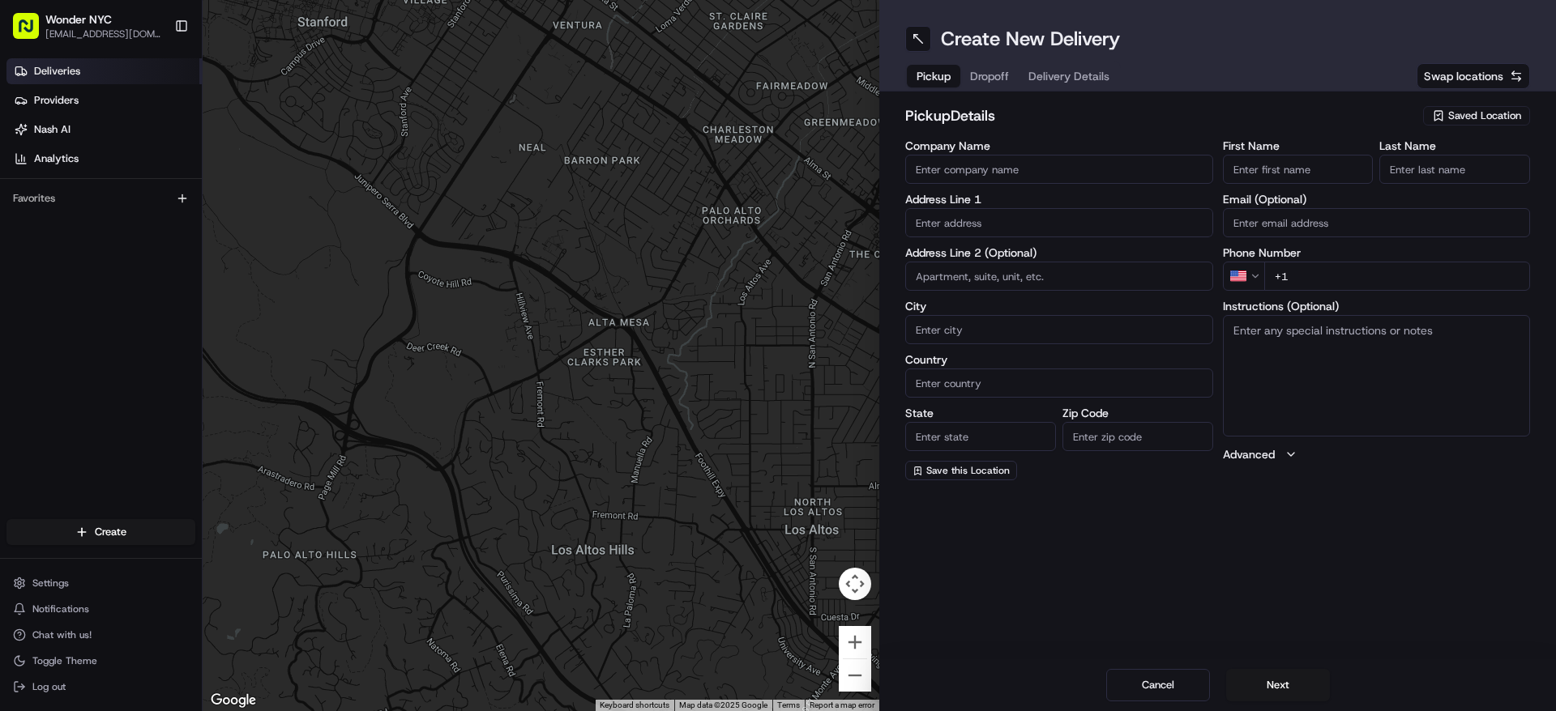
click at [123, 70] on link "Deliveries" at bounding box center [103, 71] width 195 height 26
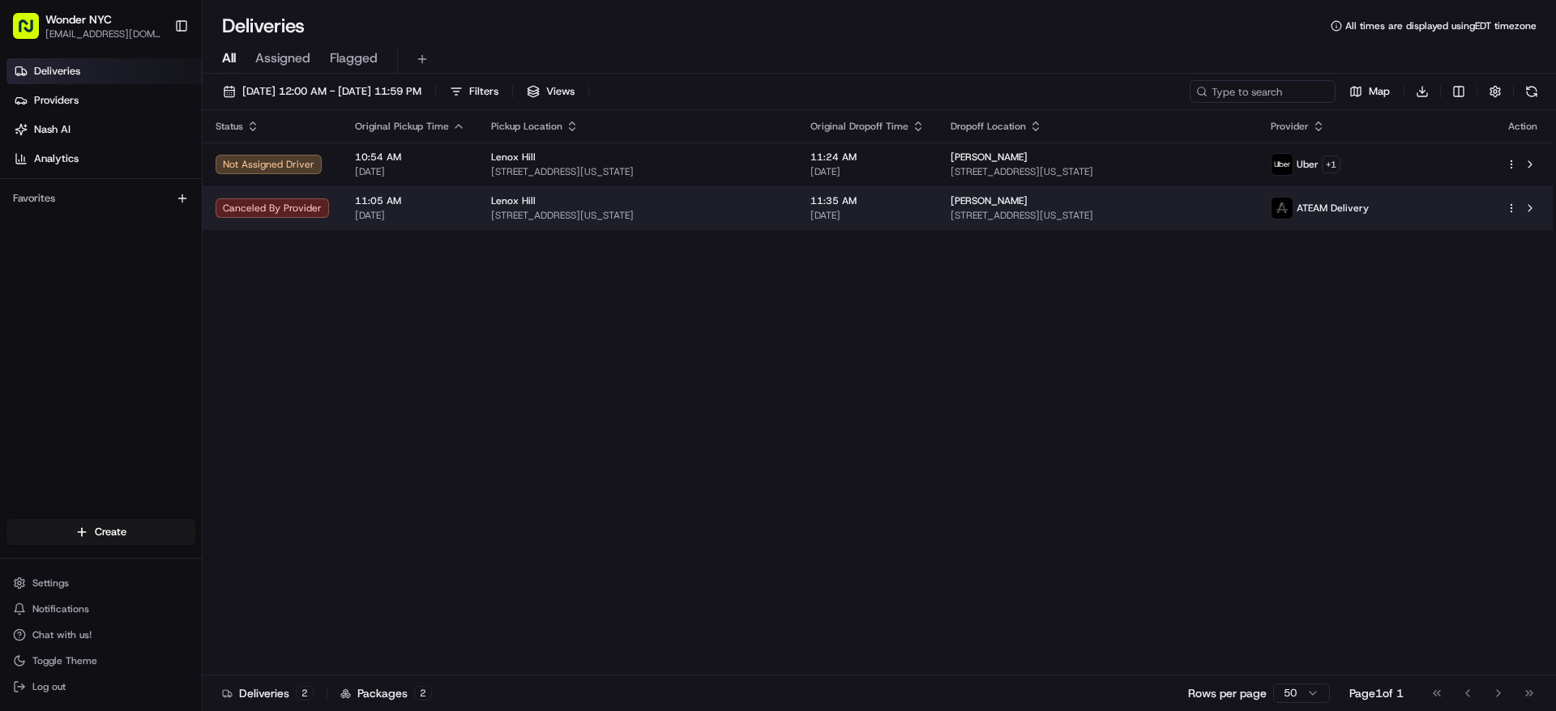
click at [274, 196] on td "Canceled By Provider" at bounding box center [272, 208] width 139 height 44
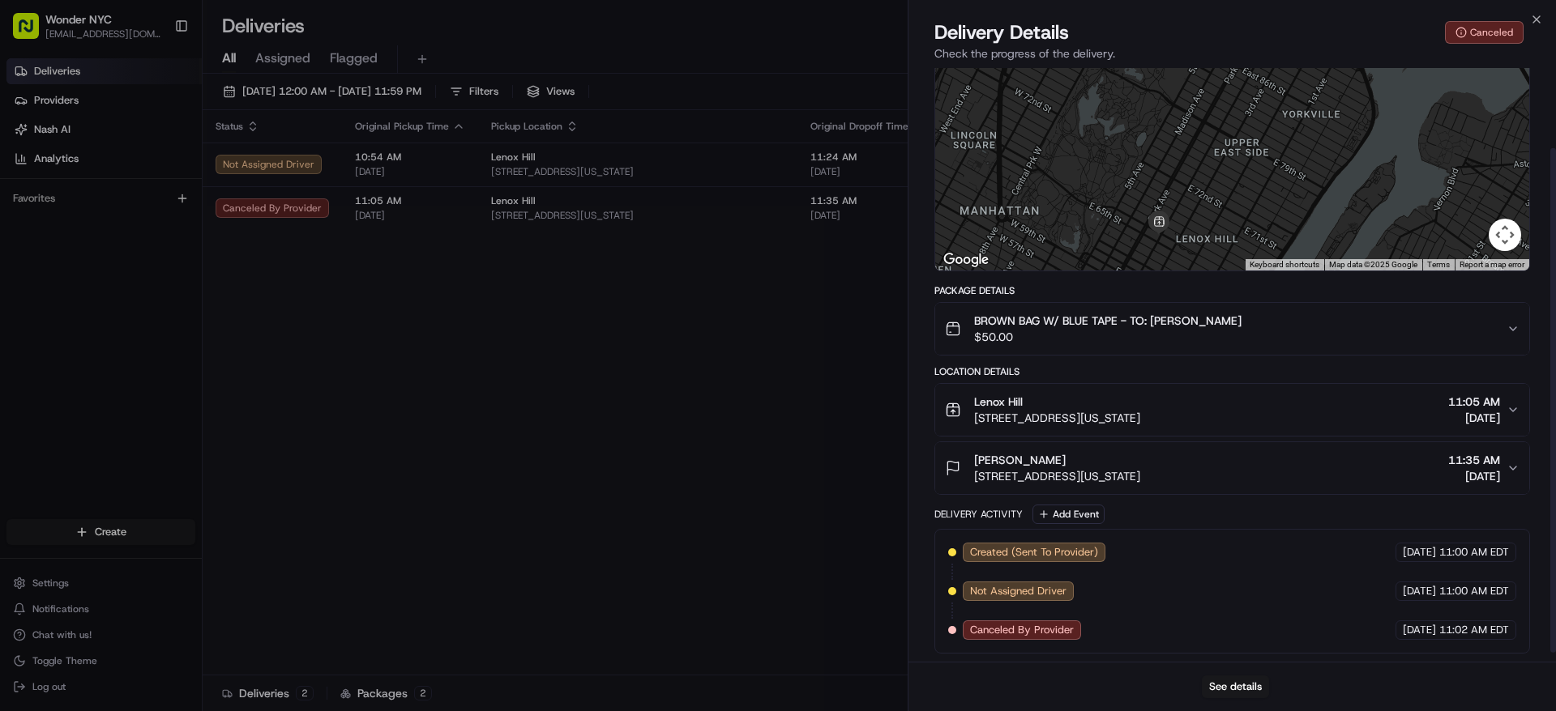
scroll to position [105, 0]
click at [1239, 681] on button "See details" at bounding box center [1235, 687] width 67 height 23
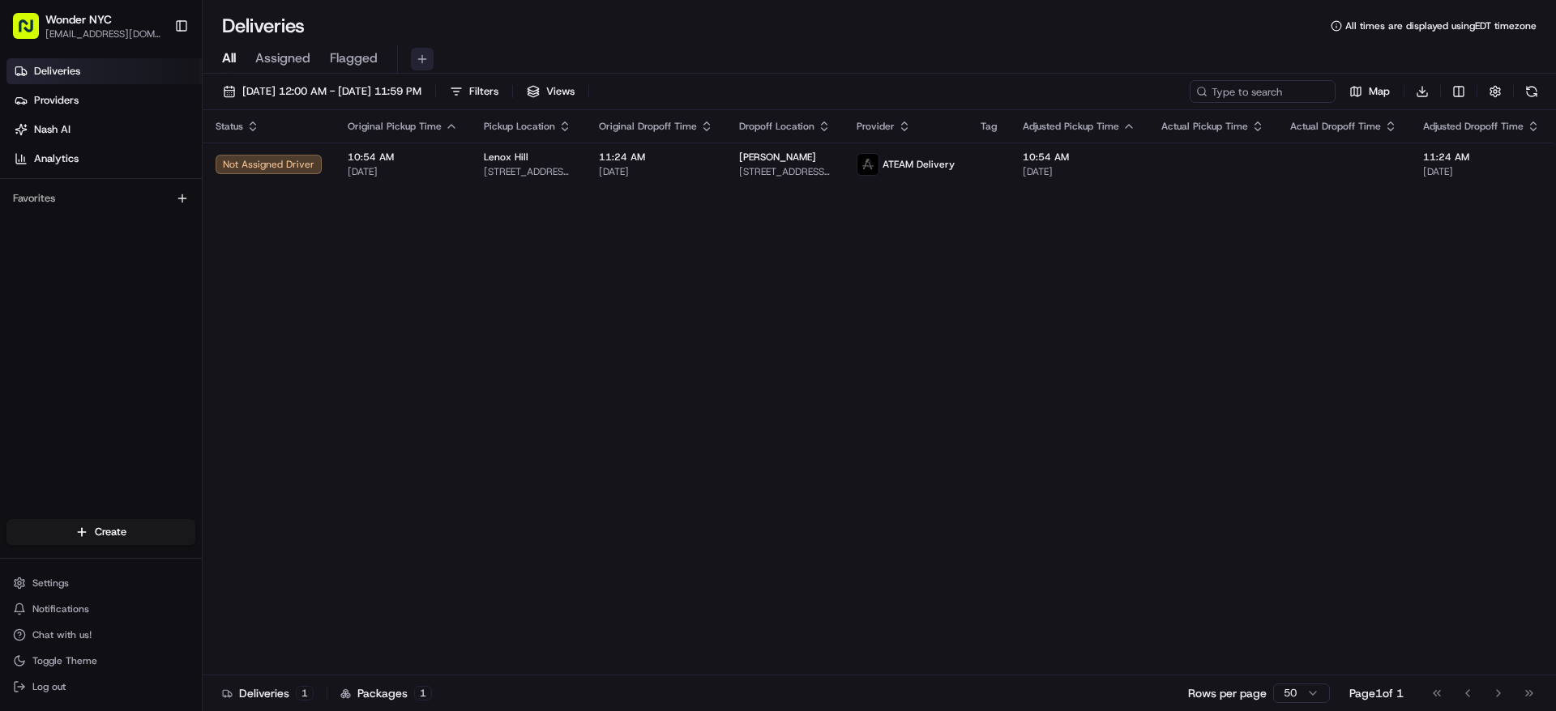
click at [421, 61] on button at bounding box center [422, 59] width 23 height 23
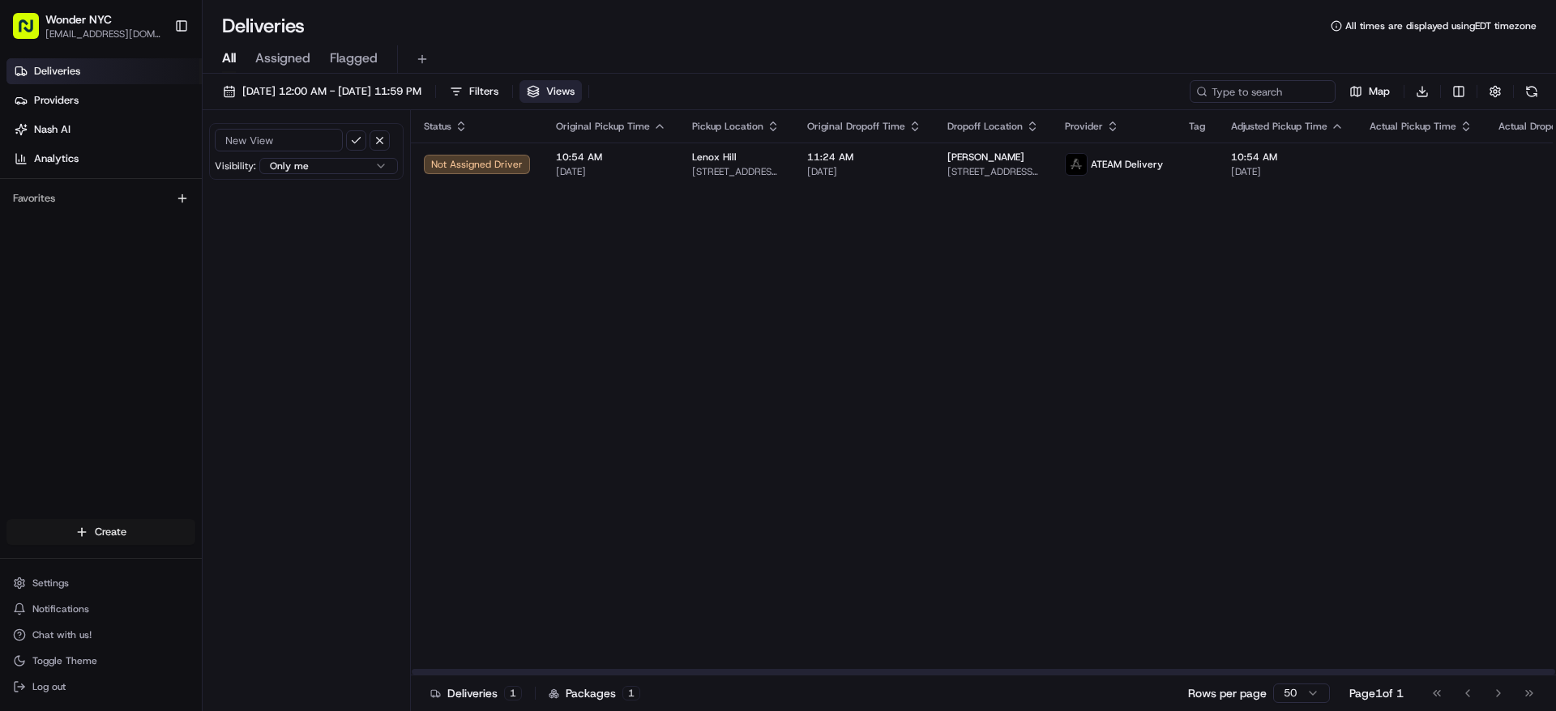
click at [95, 533] on html "Wonder NYC [EMAIL_ADDRESS][DOMAIN_NAME] Toggle Sidebar Deliveries Providers [PE…" at bounding box center [778, 355] width 1556 height 711
click at [280, 562] on link "Delivery" at bounding box center [293, 562] width 181 height 29
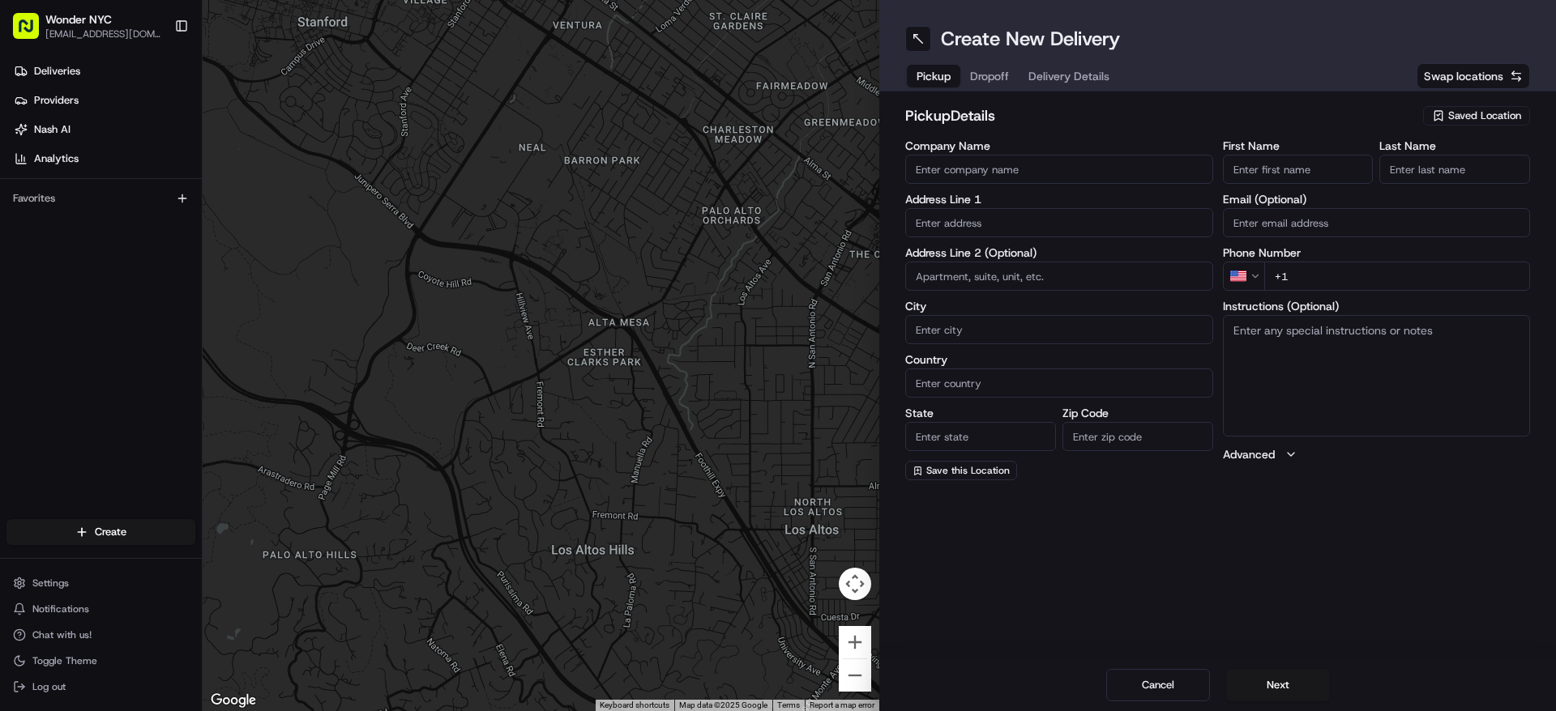
click at [1472, 122] on span "Saved Location" at bounding box center [1484, 116] width 73 height 15
type input "len"
click at [1384, 178] on span "Lenox Hill" at bounding box center [1448, 176] width 199 height 15
type input "Lenox Hill"
type input "[STREET_ADDRESS]"
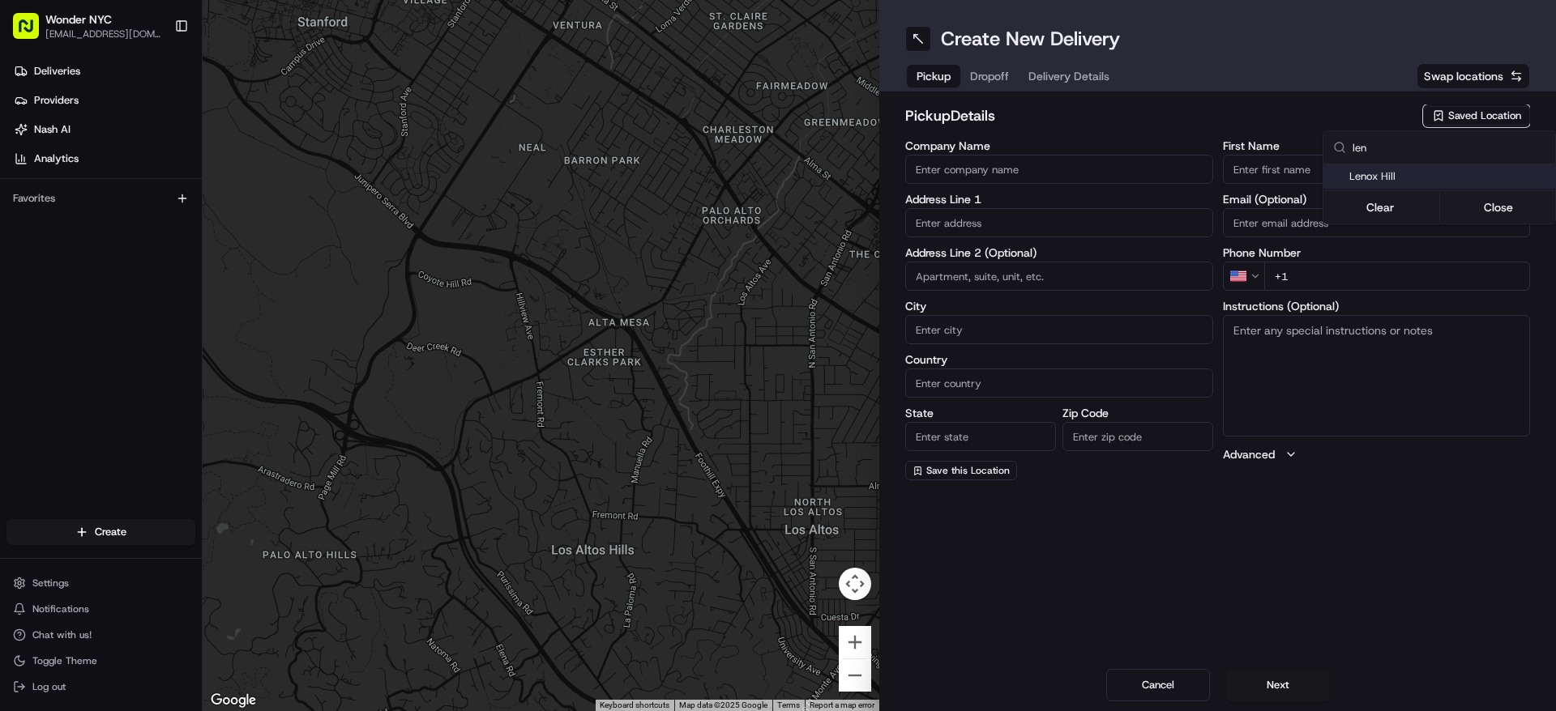
type input "[US_STATE]"
type input "US"
type input "NY"
type input "10065"
type input "[PHONE_NUMBER]"
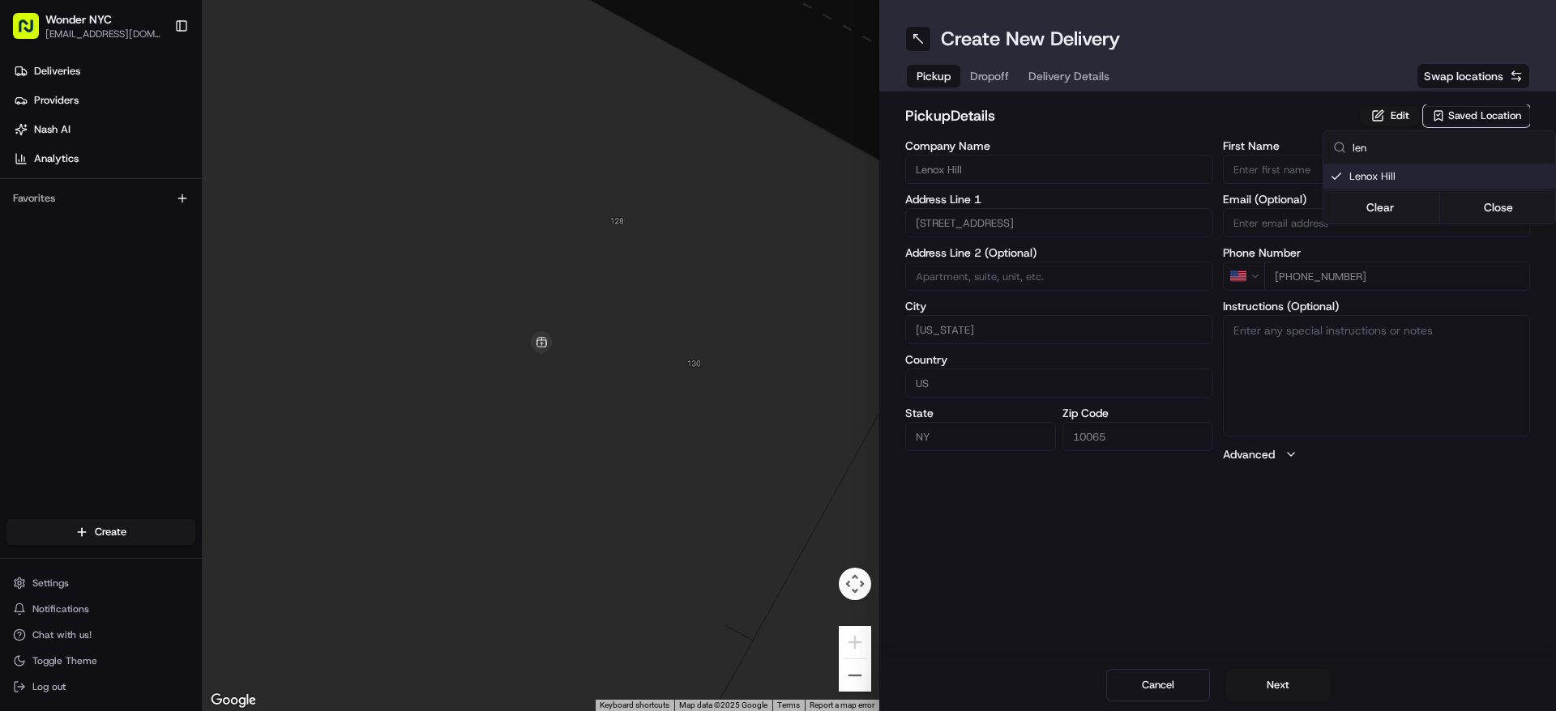
click at [1320, 578] on html "Wonder NYC [EMAIL_ADDRESS][DOMAIN_NAME] Toggle Sidebar Deliveries Providers [PE…" at bounding box center [778, 355] width 1556 height 711
click at [1276, 683] on button "Next" at bounding box center [1278, 685] width 104 height 32
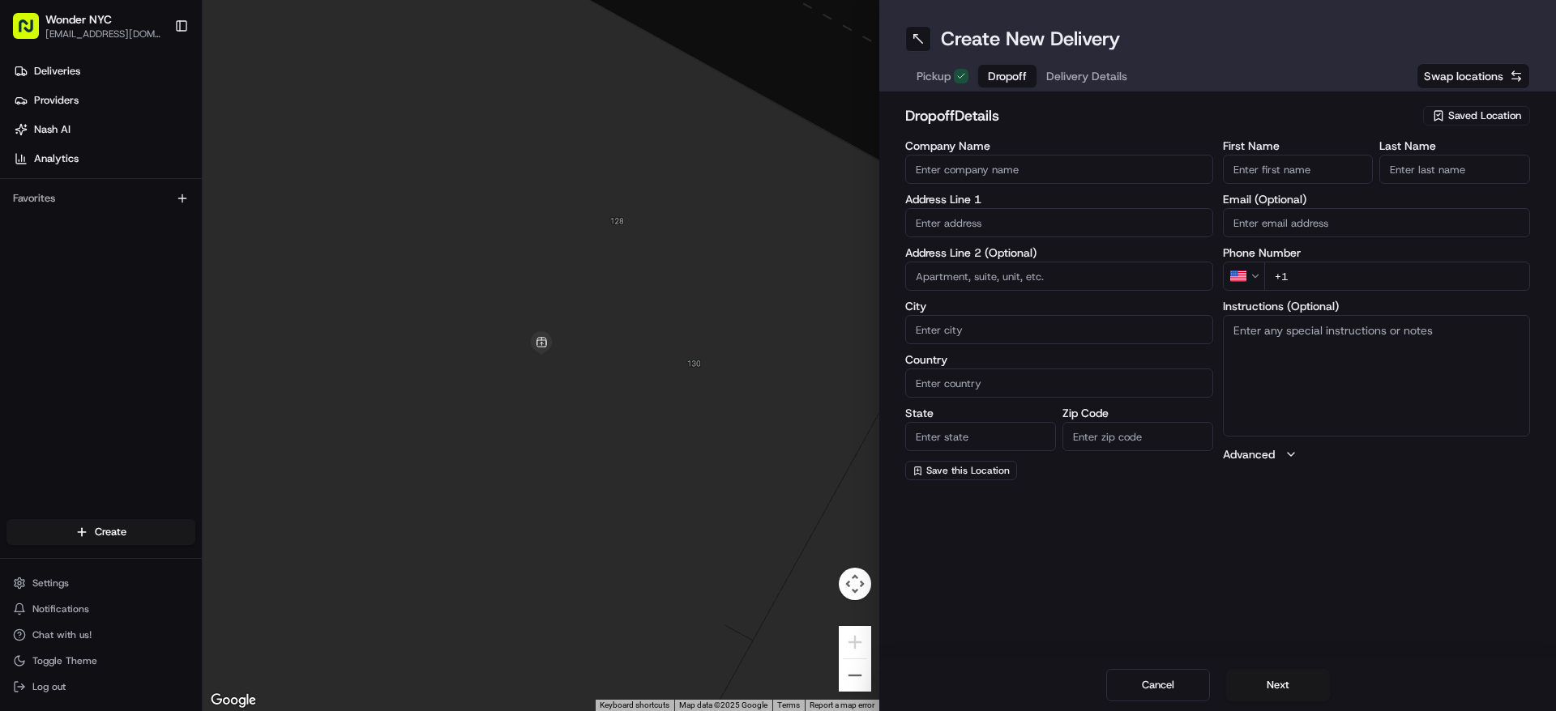
click at [1162, 165] on input "Company Name" at bounding box center [1059, 169] width 308 height 29
type input "[PERSON_NAME]"
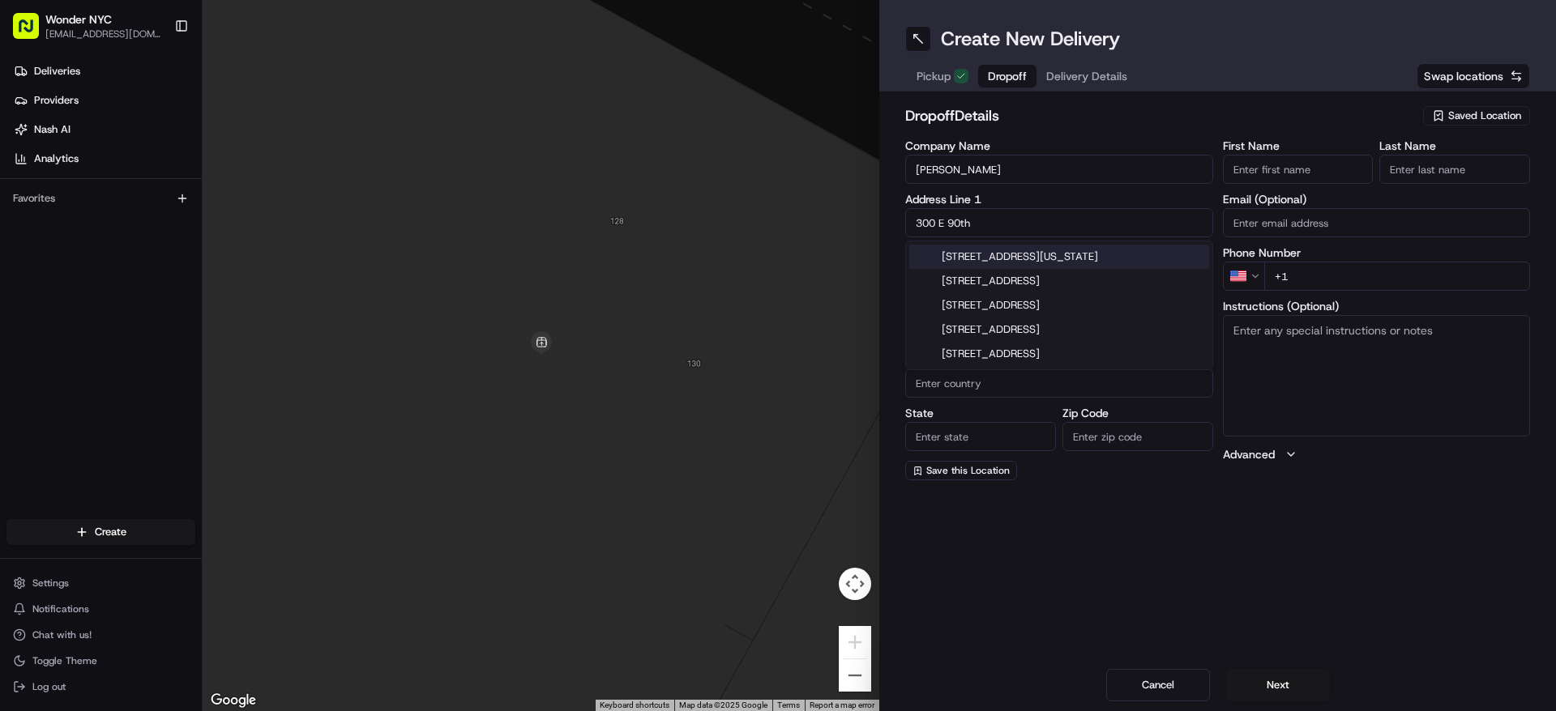
click at [1107, 259] on div "[STREET_ADDRESS][US_STATE]" at bounding box center [1059, 257] width 300 height 24
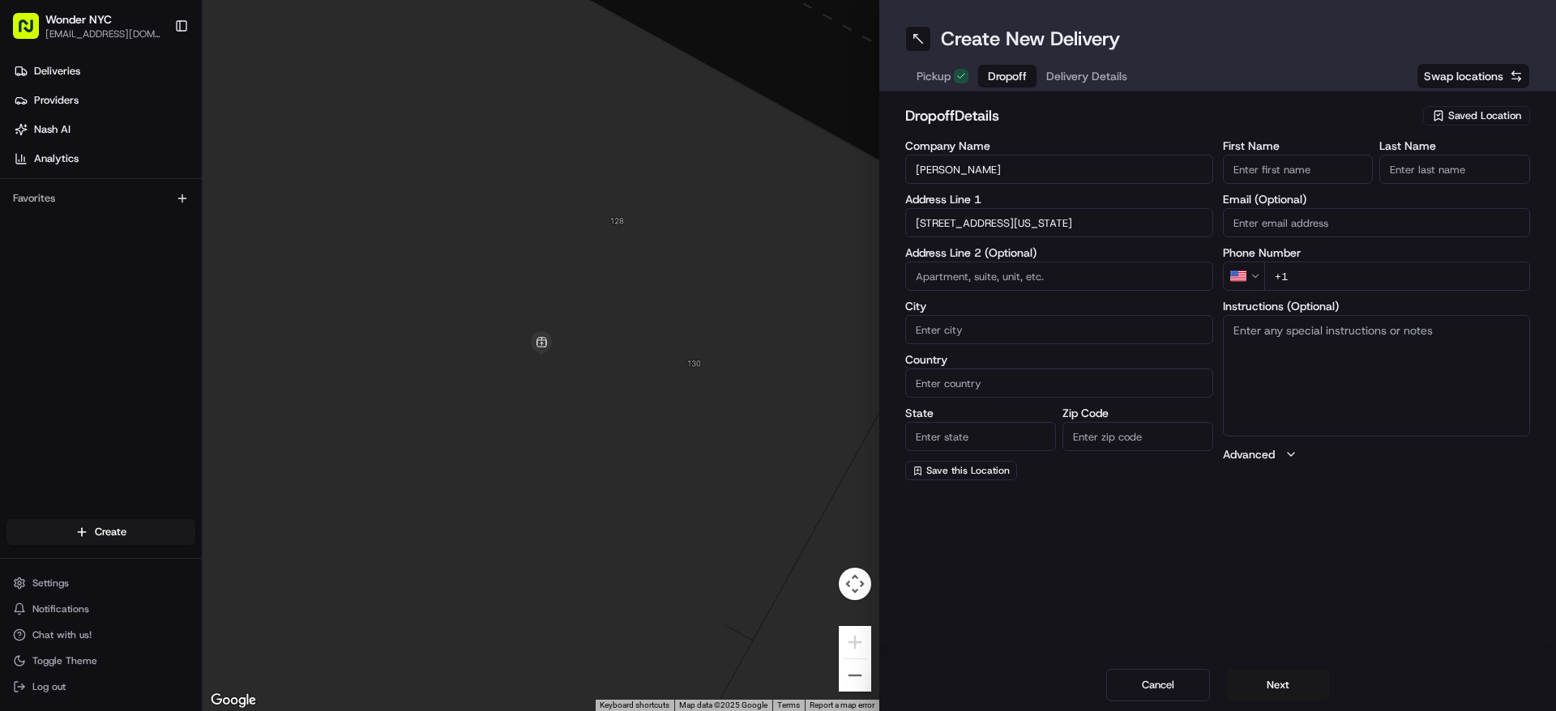
type input "[STREET_ADDRESS][US_STATE]"
type input "[US_STATE]"
type input "[GEOGRAPHIC_DATA]"
type input "NY"
type input "10128"
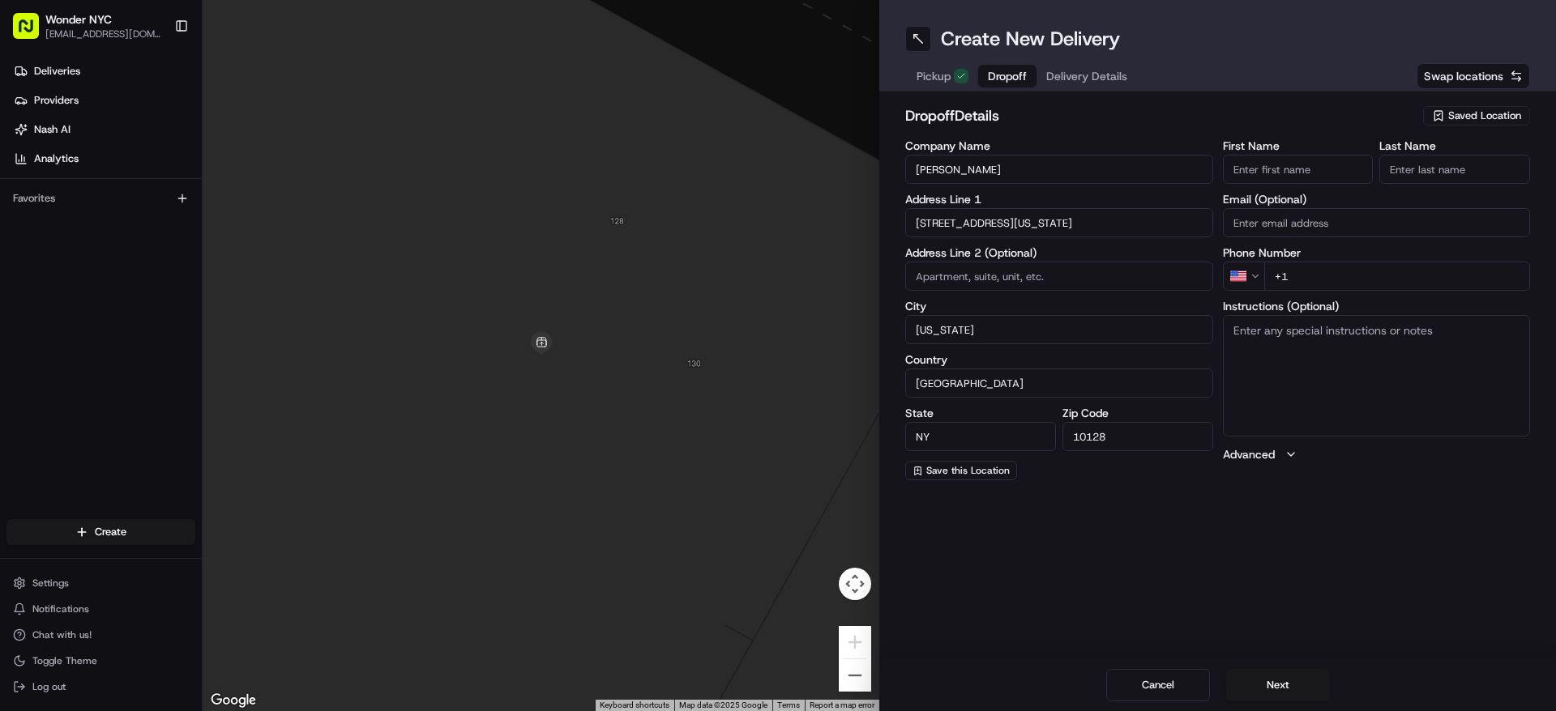
type input "[STREET_ADDRESS]"
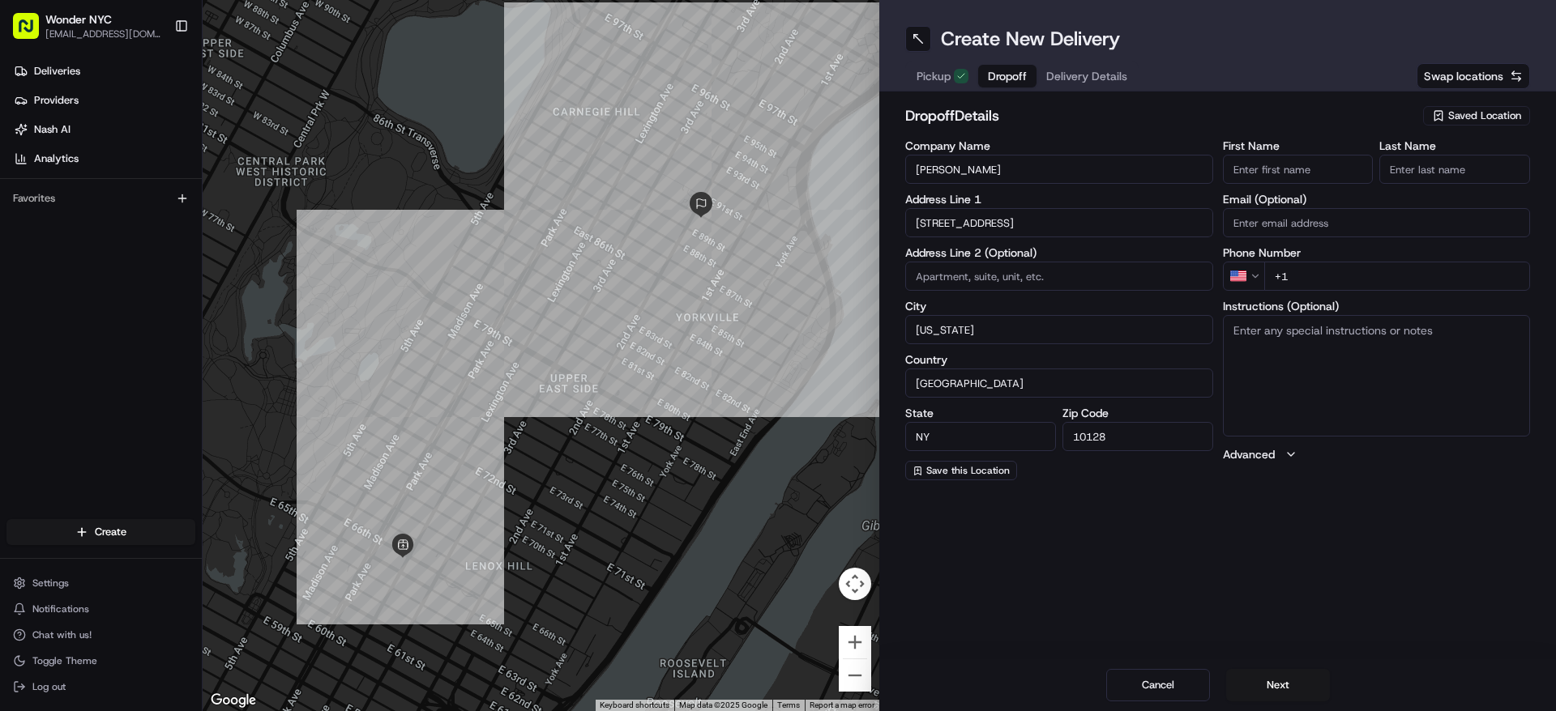
click at [1035, 279] on input at bounding box center [1059, 276] width 308 height 29
type input "APT 6C"
click at [1294, 166] on input "First Name" at bounding box center [1298, 169] width 151 height 29
type input "[PERSON_NAME]"
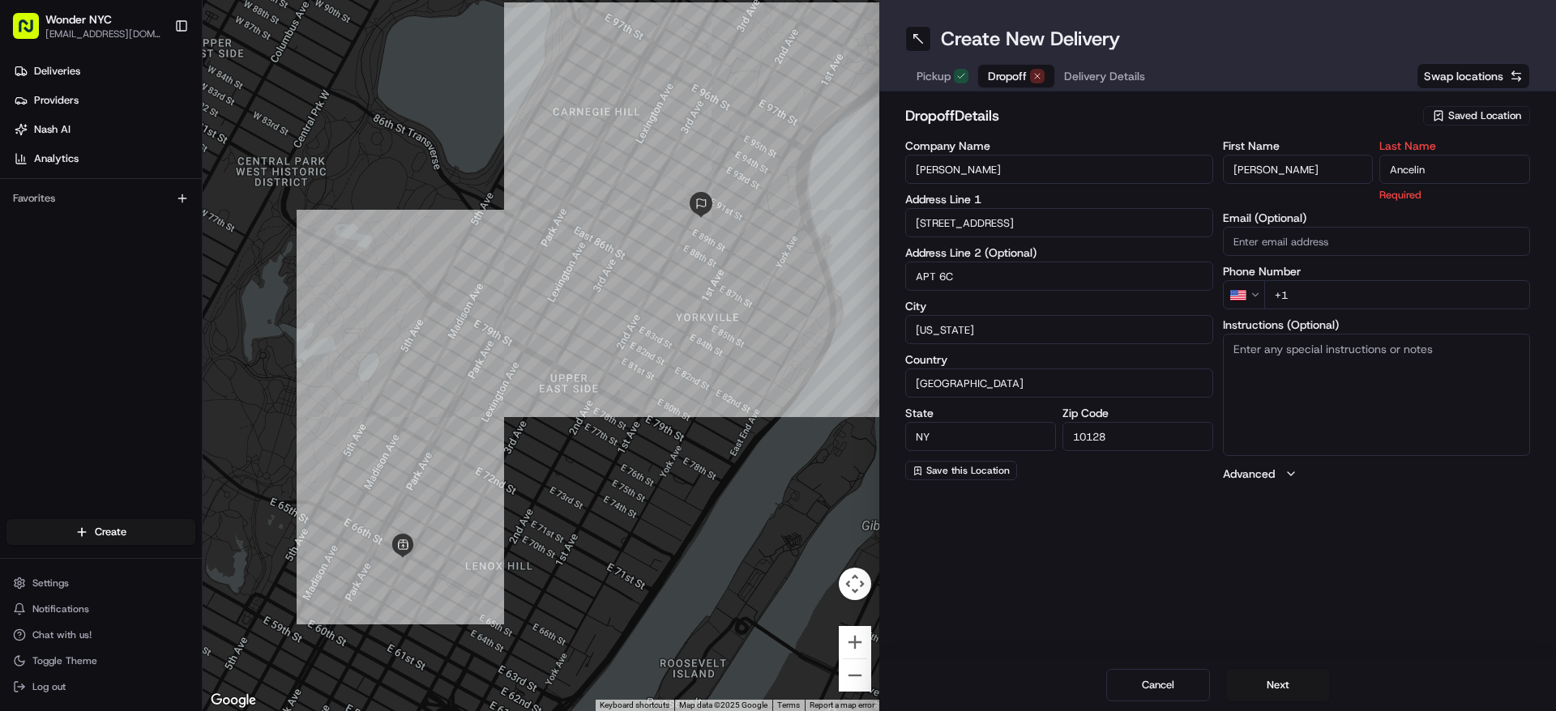
type input "Ancelin"
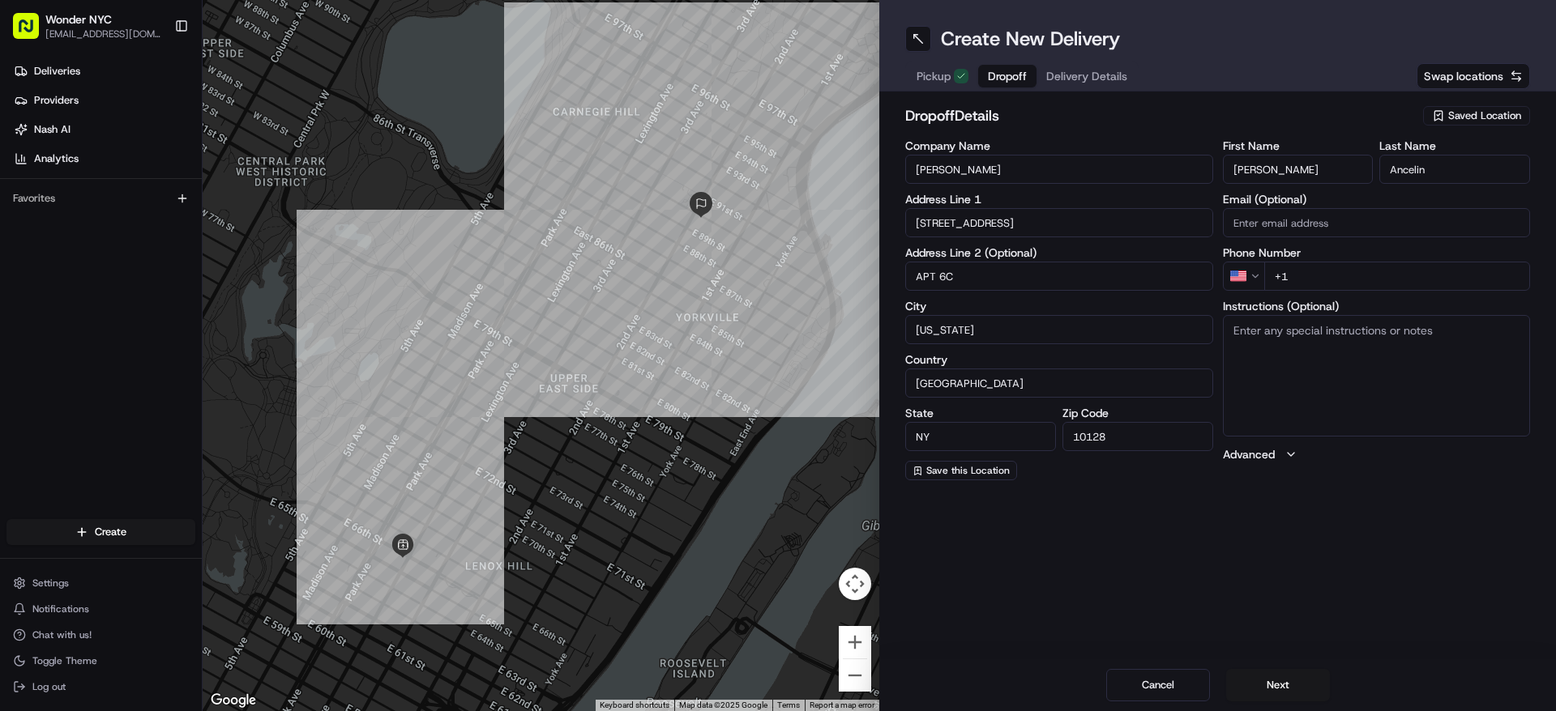
click at [1326, 293] on div "First Name [PERSON_NAME] Last Name [PERSON_NAME] Email (Optional) Phone Number …" at bounding box center [1377, 310] width 308 height 340
paste input "34 751 37 28 0"
click at [1284, 276] on input "[PHONE_NUMBER]" at bounding box center [1397, 276] width 267 height 29
type input "[PHONE_NUMBER]"
click at [1328, 362] on textarea "Instructions (Optional)" at bounding box center [1377, 376] width 308 height 122
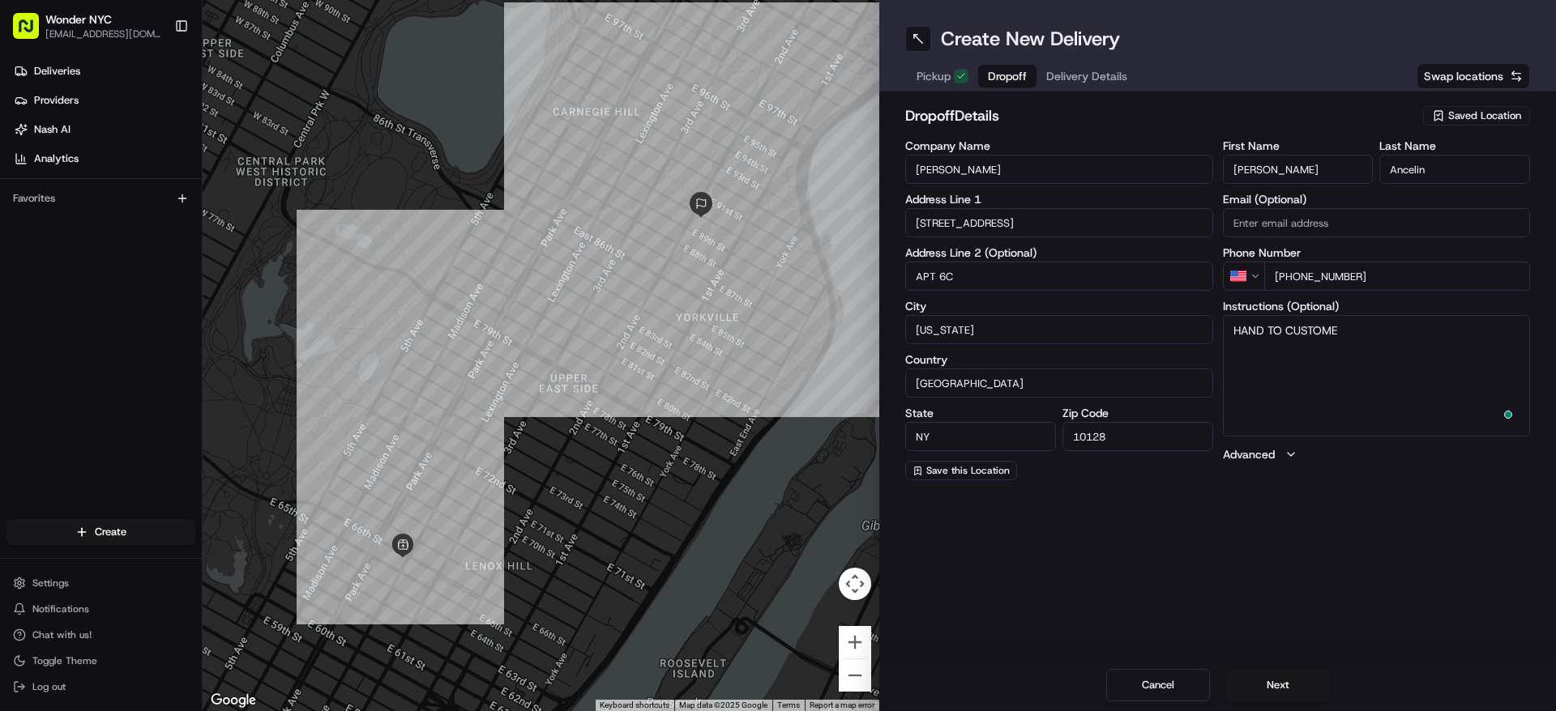
type textarea "HAND TO CUSTOMER"
drag, startPoint x: 1336, startPoint y: 338, endPoint x: 1234, endPoint y: 333, distance: 102.2
click at [1234, 333] on textarea "HAND TO CUSTOMER" at bounding box center [1377, 376] width 308 height 122
click at [1275, 536] on div "Create New Delivery Pickup Dropoff Delivery Details Swap locations dropoff Deta…" at bounding box center [1217, 355] width 677 height 711
click at [1275, 681] on button "Next" at bounding box center [1278, 685] width 104 height 32
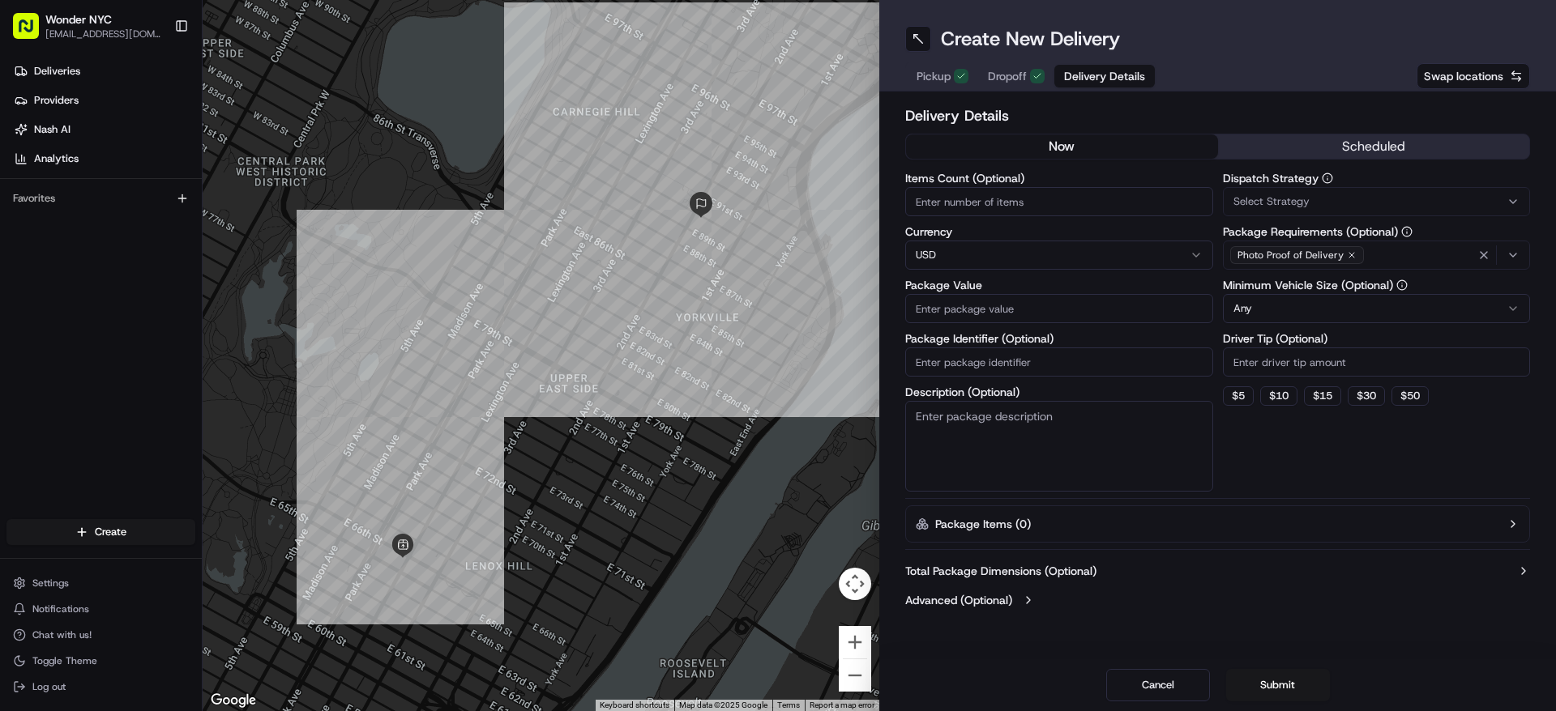
click at [1037, 207] on input "Items Count (Optional)" at bounding box center [1059, 201] width 308 height 29
type input "1"
click at [979, 305] on input "Package Value" at bounding box center [1059, 308] width 308 height 29
type input "50"
click at [1004, 366] on input "Package Identifier (Optional)" at bounding box center [1059, 362] width 308 height 29
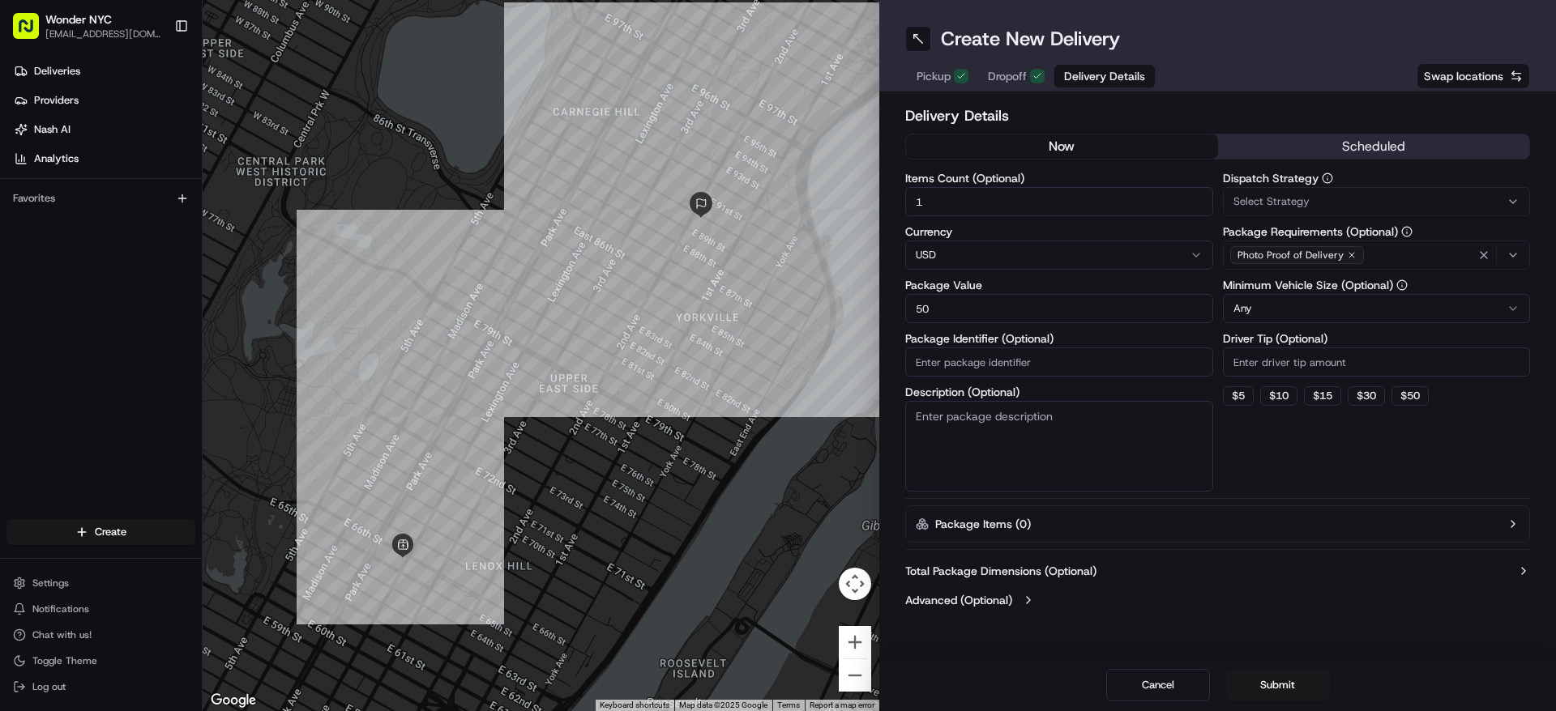
type input "WONDER-BLUE APRON BAG"
click at [967, 447] on textarea "Description (Optional)" at bounding box center [1059, 446] width 308 height 91
click at [1344, 451] on div "Dispatch Strategy Select Strategy Package Requirements (Optional) Photo Proof o…" at bounding box center [1377, 332] width 308 height 319
click at [1285, 681] on button "Submit" at bounding box center [1278, 685] width 104 height 32
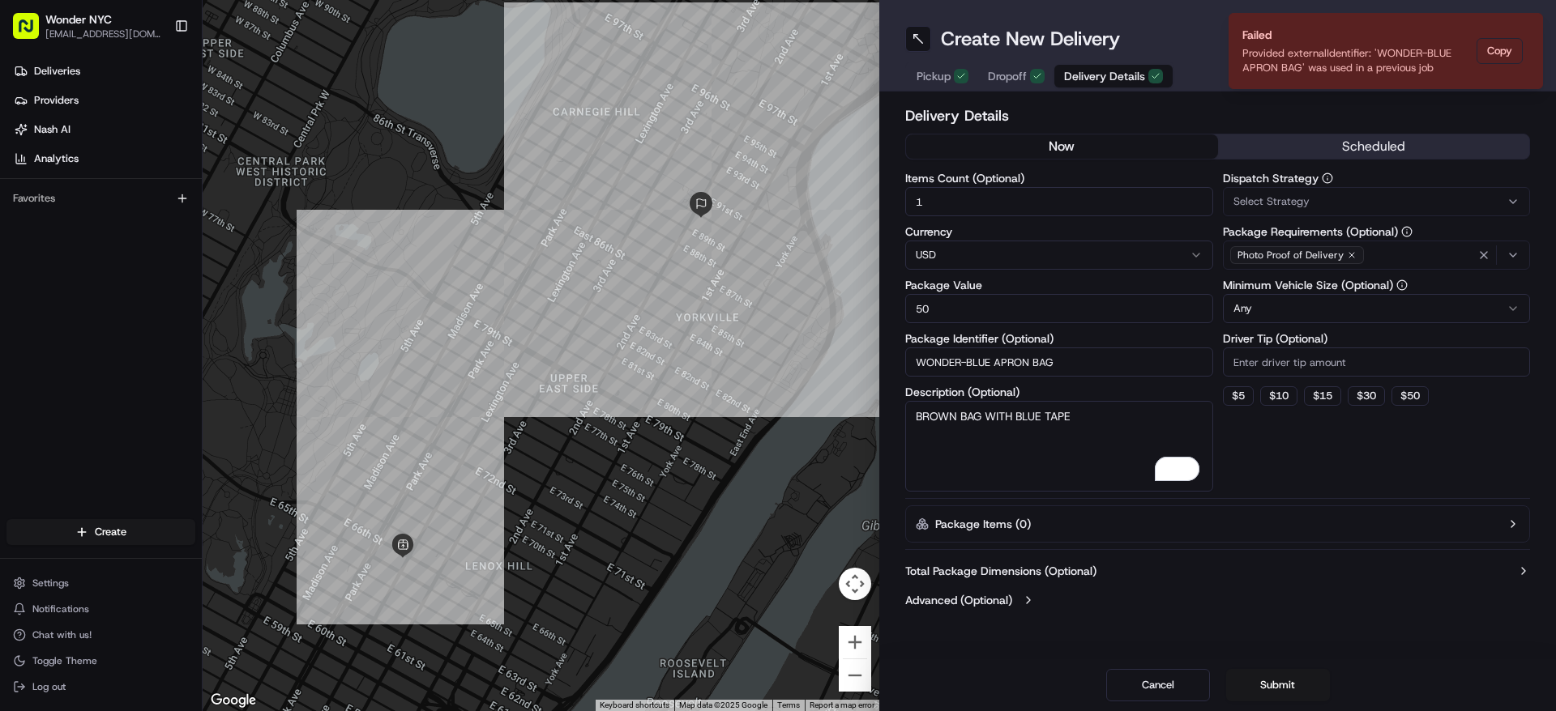
click at [1091, 419] on textarea "BROWN BAG WITH BLUE TAPE" at bounding box center [1059, 446] width 308 height 91
click at [1083, 415] on textarea "BROWN BAG WITH BLUE TAPE - [PERSON_NAME]" at bounding box center [1059, 446] width 308 height 91
click at [1268, 678] on button "Submit" at bounding box center [1278, 685] width 104 height 32
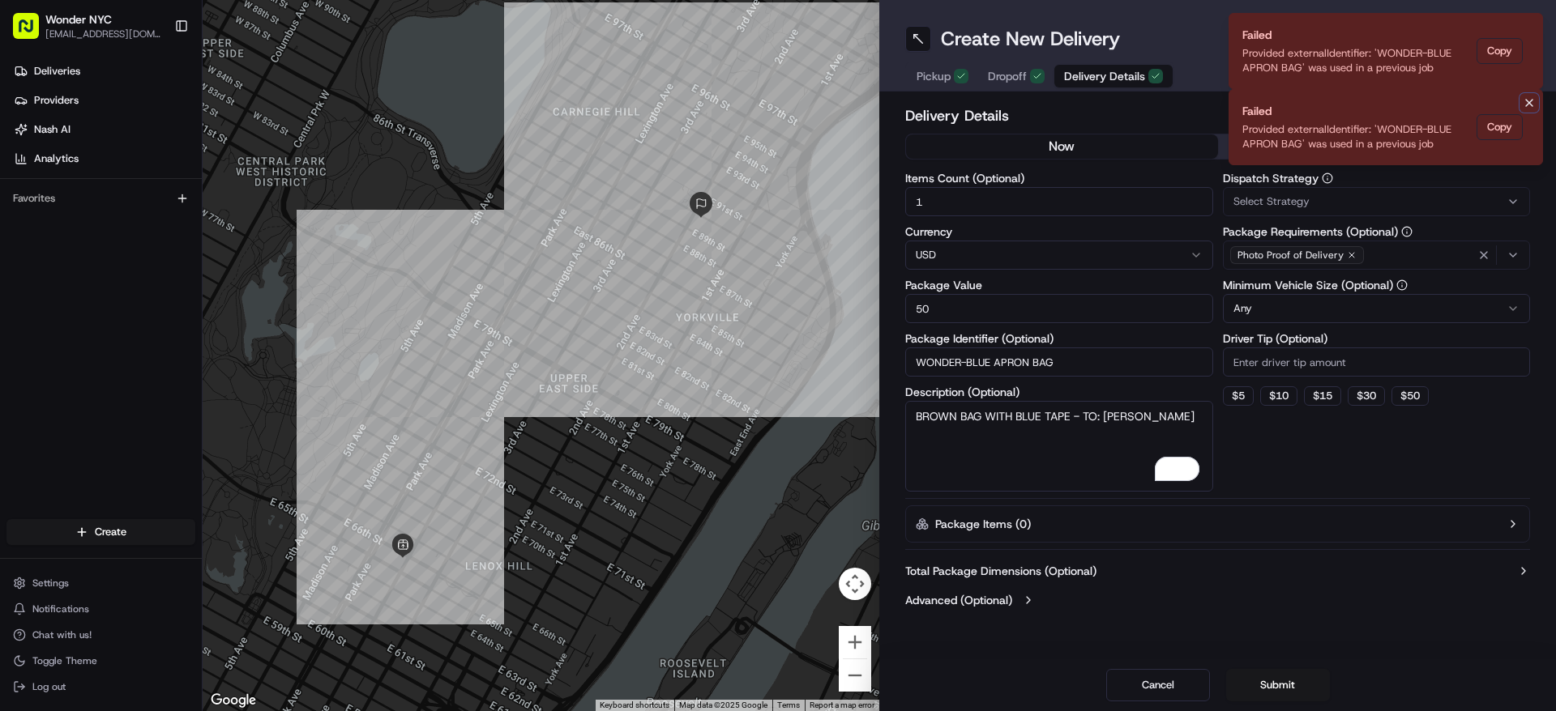
click at [1525, 107] on icon "Notifications (F8)" at bounding box center [1529, 102] width 13 height 13
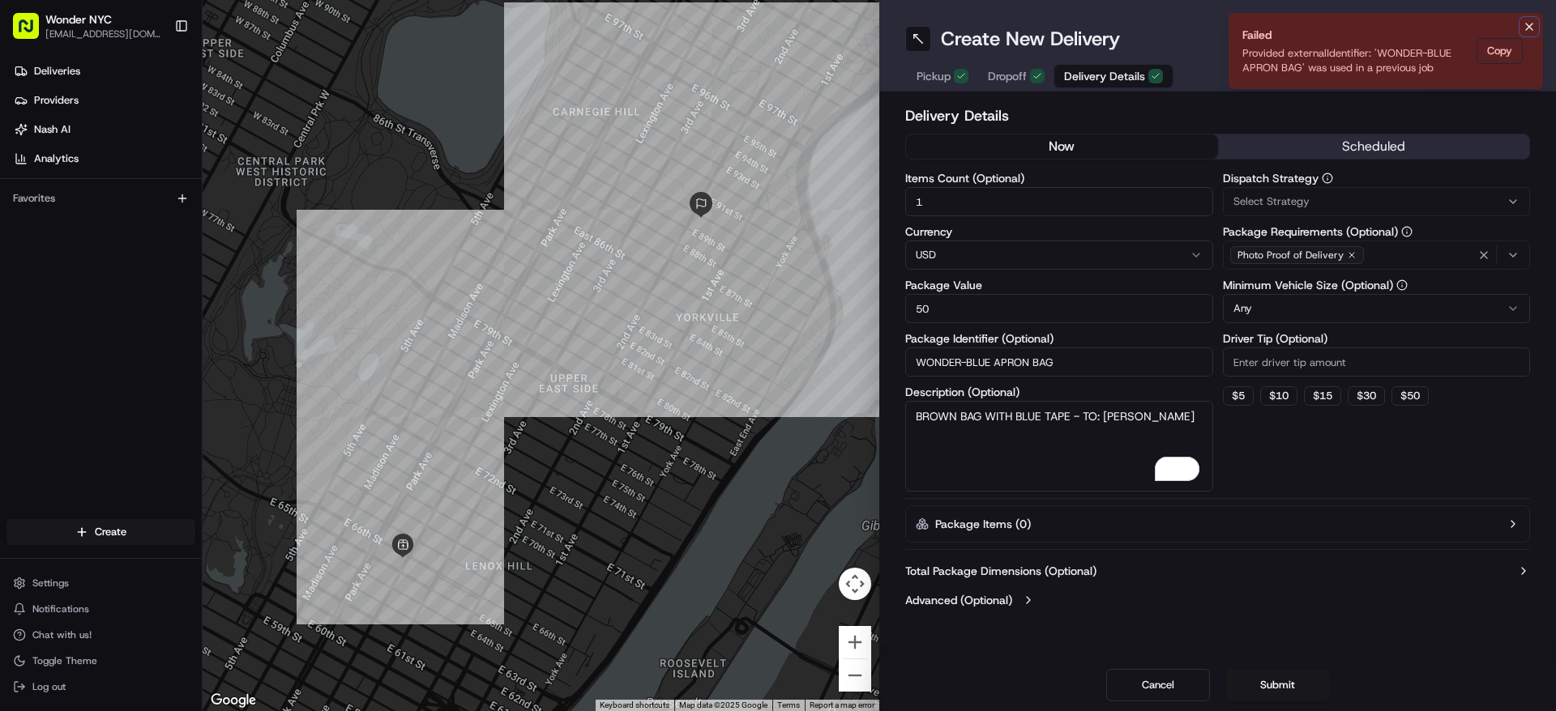
click at [1531, 20] on icon "Notifications (F8)" at bounding box center [1529, 26] width 13 height 13
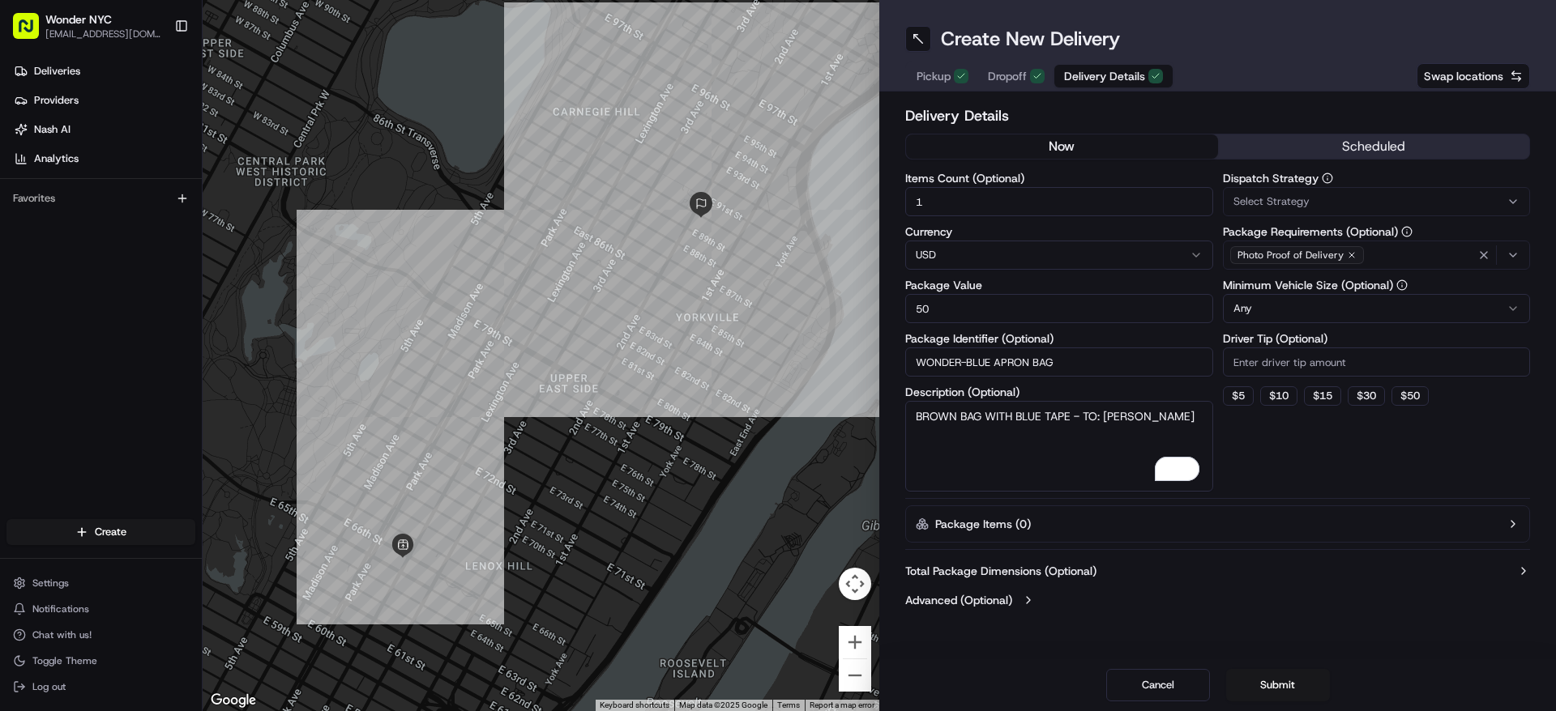
click at [1004, 420] on textarea "BROWN BAG WITH BLUE TAPE - TO: [PERSON_NAME]" at bounding box center [1059, 446] width 308 height 91
type textarea "BROWN BAG W/ BLUE TAPE - TO: [PERSON_NAME]"
click at [1274, 676] on button "Submit" at bounding box center [1278, 685] width 104 height 32
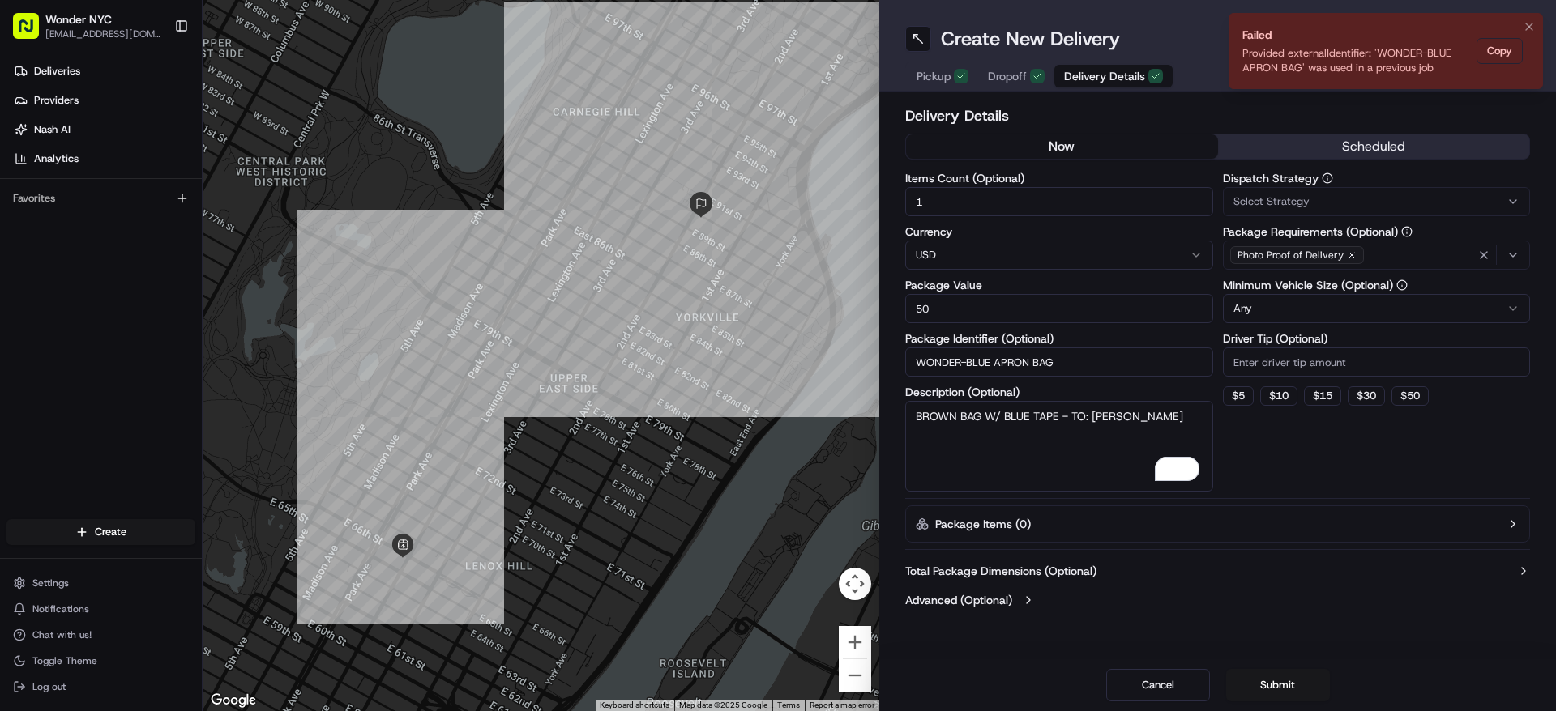
click at [1523, 38] on li "Failed Provided externalIdentifier: 'WONDER-BLUE APRON BAG' was used in a previ…" at bounding box center [1385, 51] width 314 height 76
click at [965, 358] on input "WONDER-BLUE APRON BAG" at bounding box center [1059, 362] width 308 height 29
click at [957, 363] on input "WONDER- BLUE APRON BAG" at bounding box center [1059, 362] width 308 height 29
click at [1098, 366] on input "WONDER- BLUE APRON BAG" at bounding box center [1059, 362] width 308 height 29
type input "WONDER- BLUE APRON BAG"
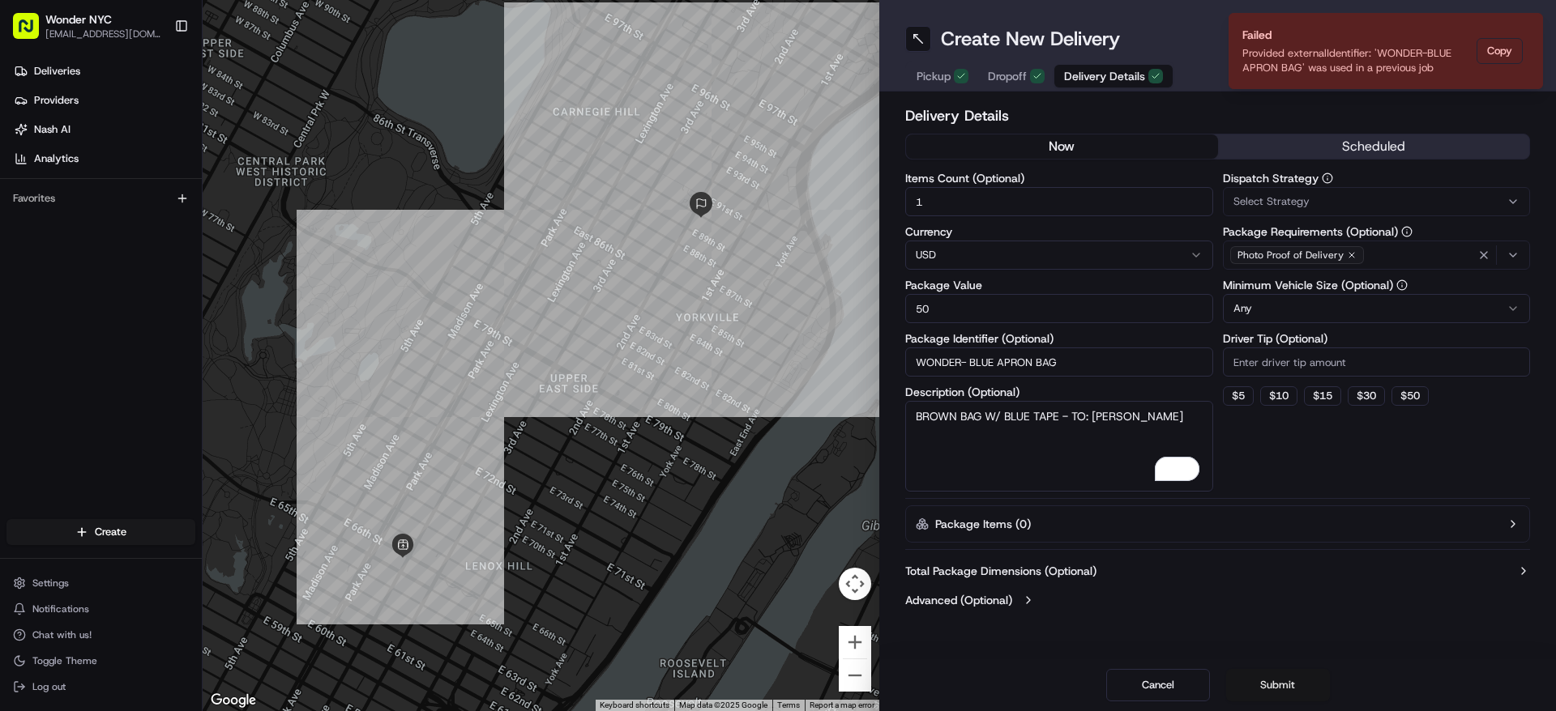
click at [1279, 676] on button "Submit" at bounding box center [1278, 685] width 104 height 32
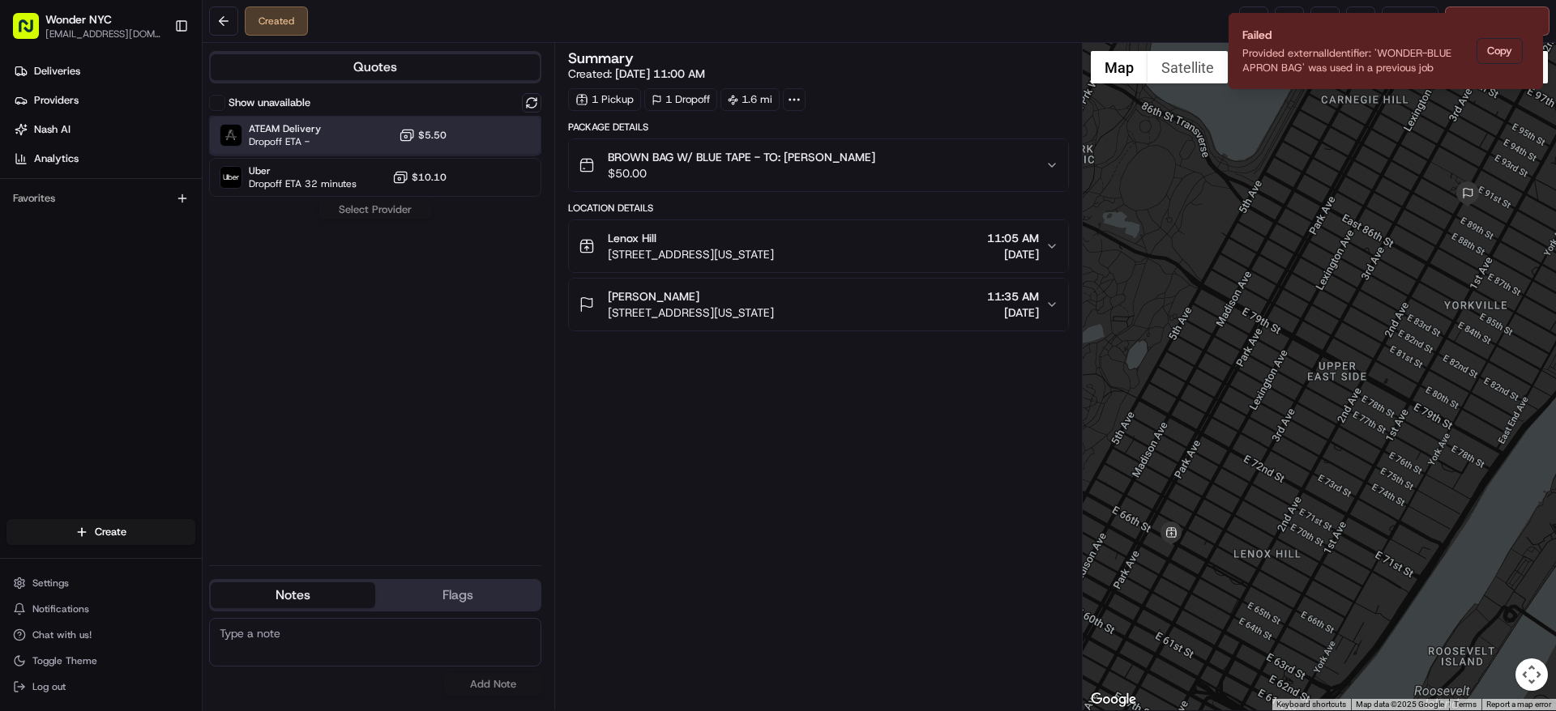
click at [330, 140] on div "ATEAM Delivery Dropoff ETA - $5.50" at bounding box center [375, 135] width 332 height 39
click at [380, 207] on button "Assign Provider" at bounding box center [375, 209] width 115 height 19
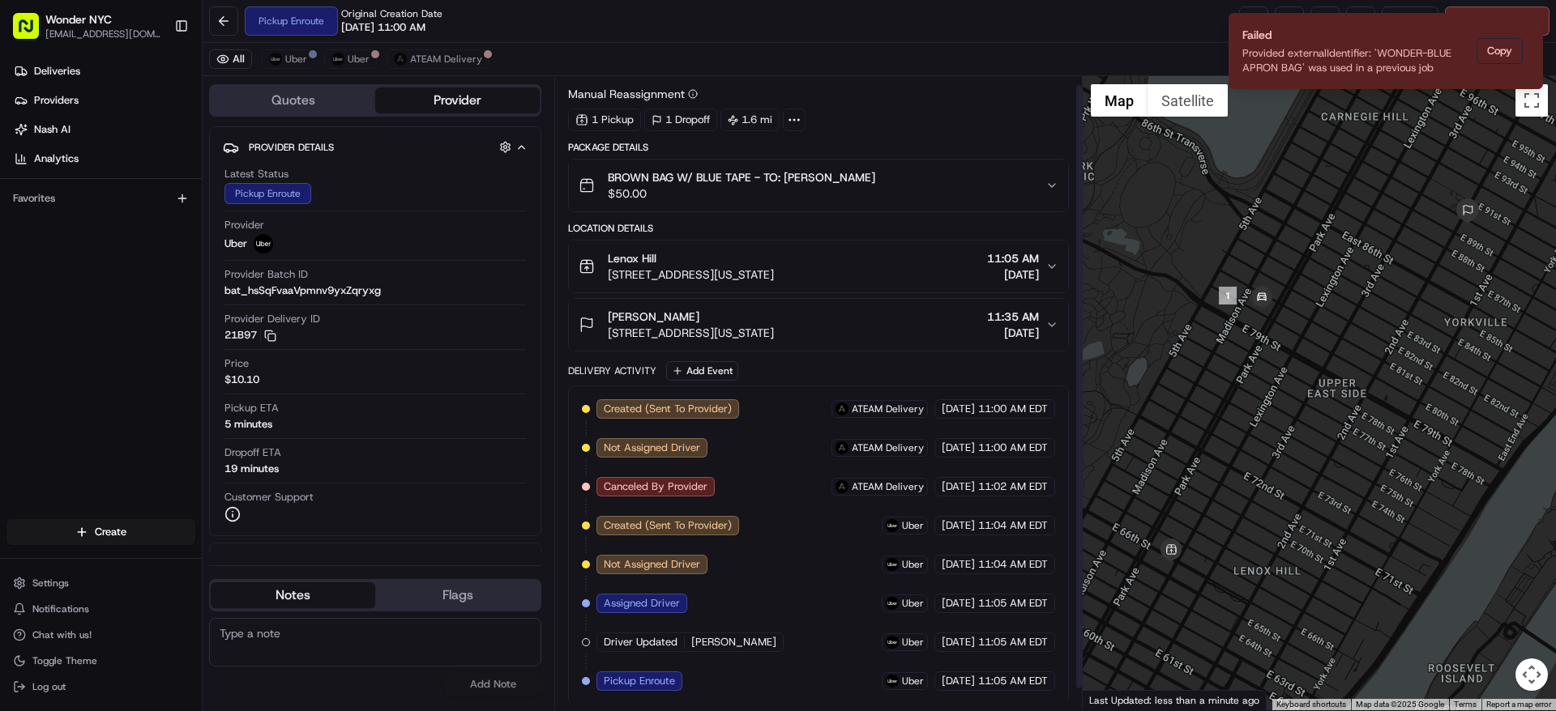
scroll to position [32, 0]
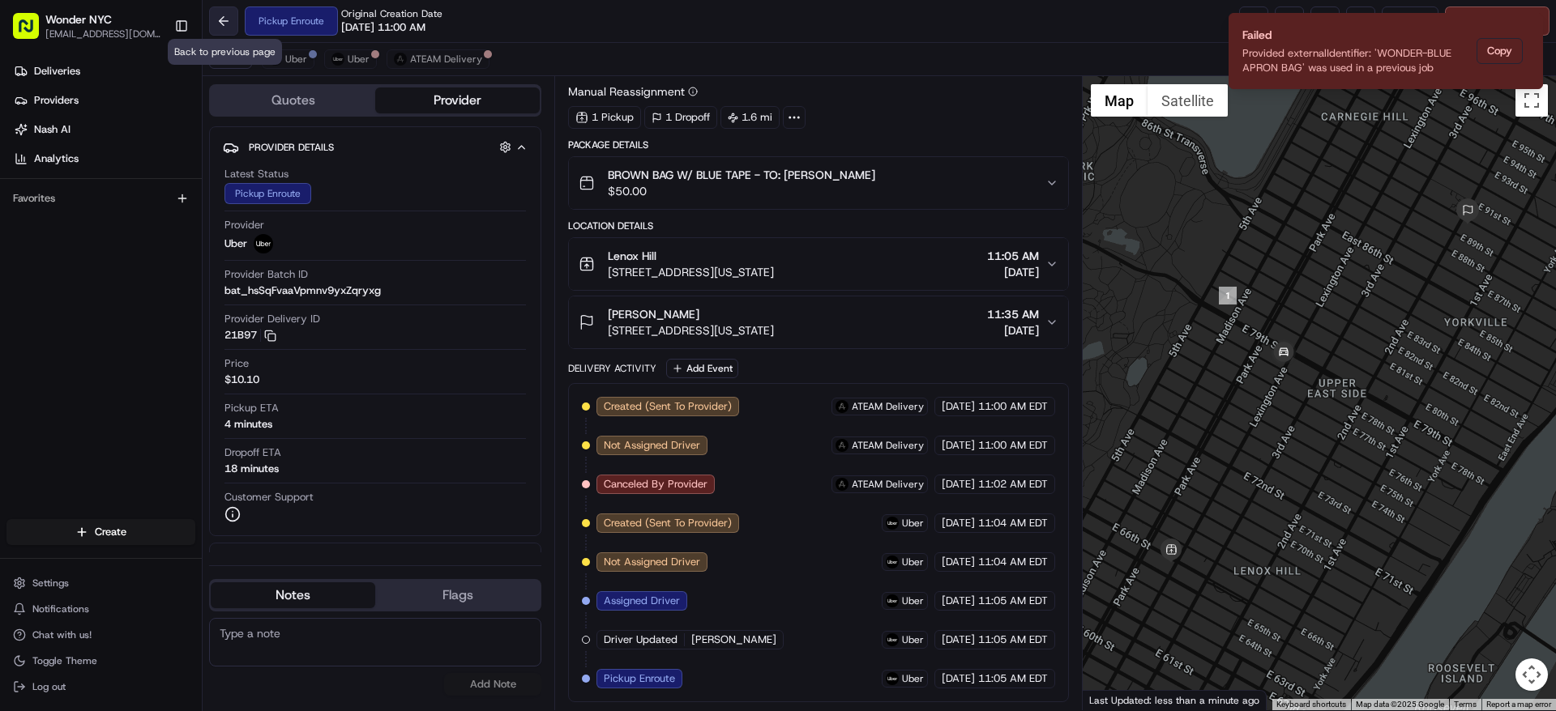
click at [229, 27] on button at bounding box center [223, 20] width 29 height 29
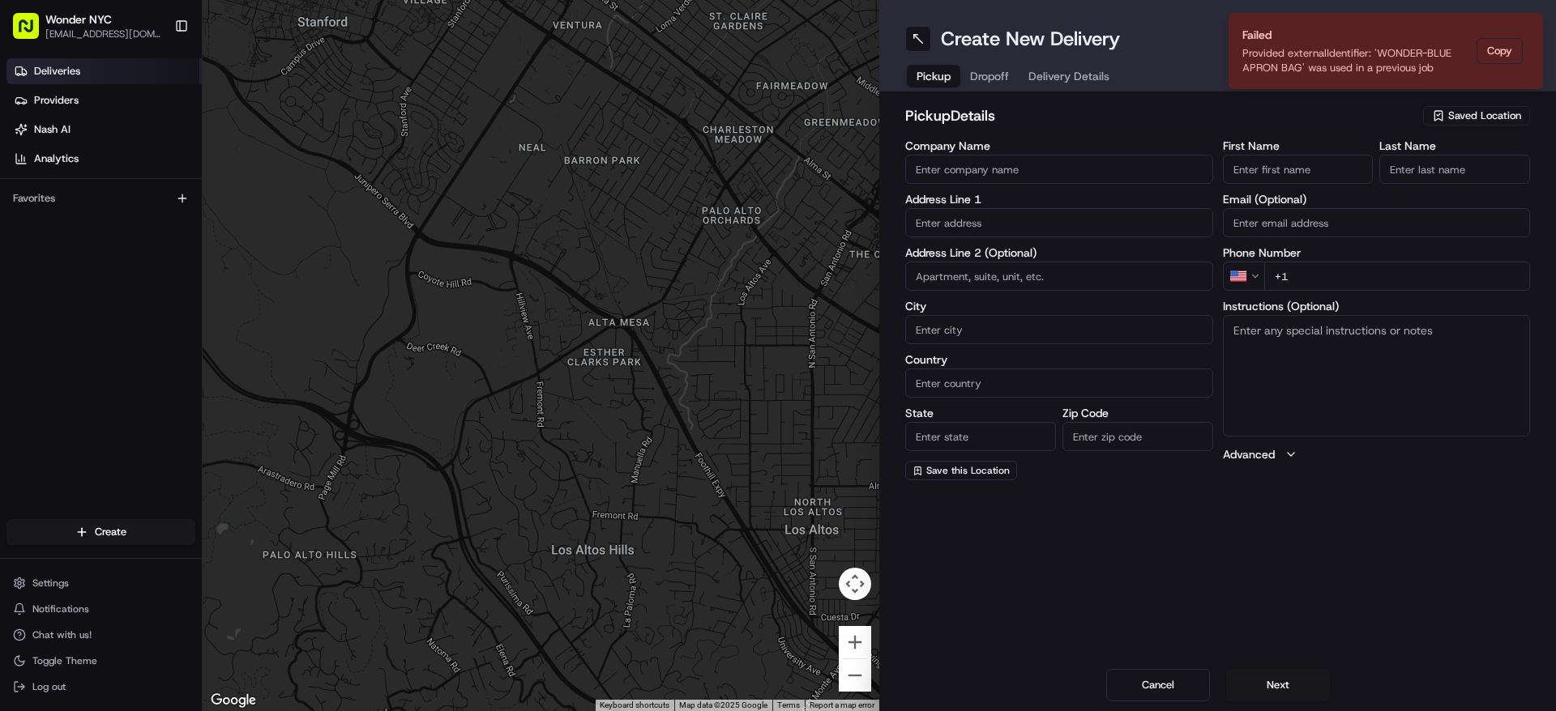
click at [79, 79] on link "Deliveries" at bounding box center [103, 71] width 195 height 26
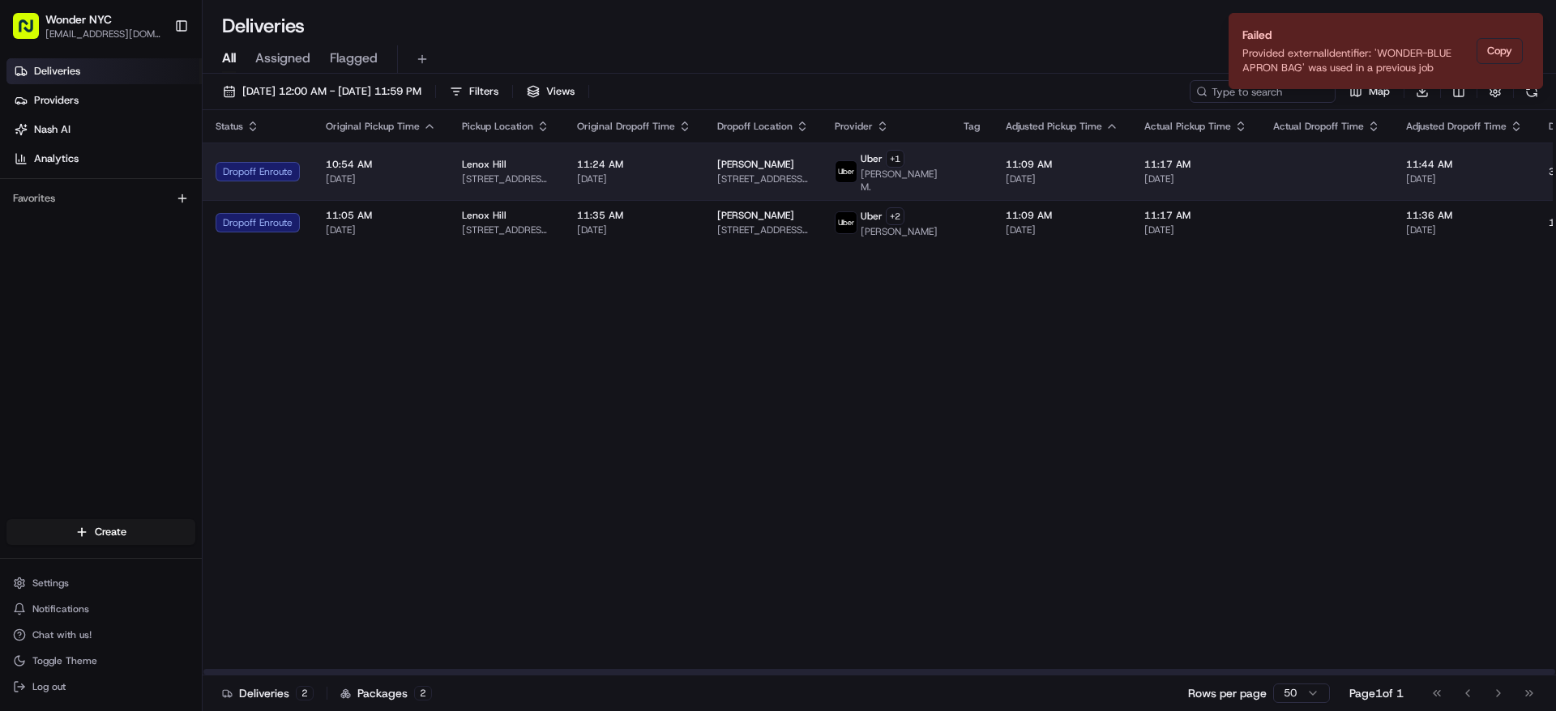
click at [1185, 182] on span "[DATE]" at bounding box center [1195, 179] width 103 height 13
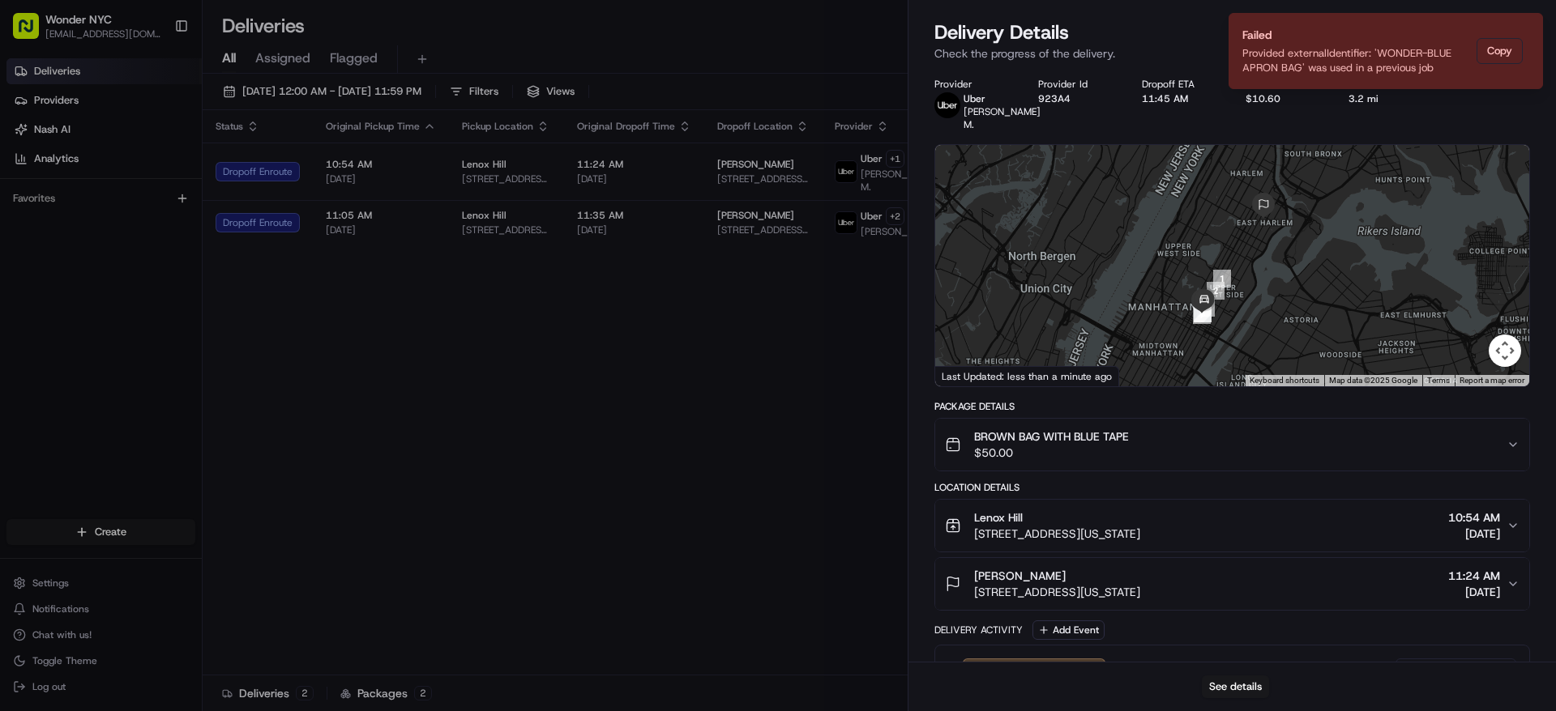
click at [1517, 7] on div "Close Delivery Details Dropoff Enroute Check the progress of the delivery. Prov…" at bounding box center [1232, 355] width 648 height 711
click at [1531, 23] on icon "button" at bounding box center [1536, 19] width 13 height 13
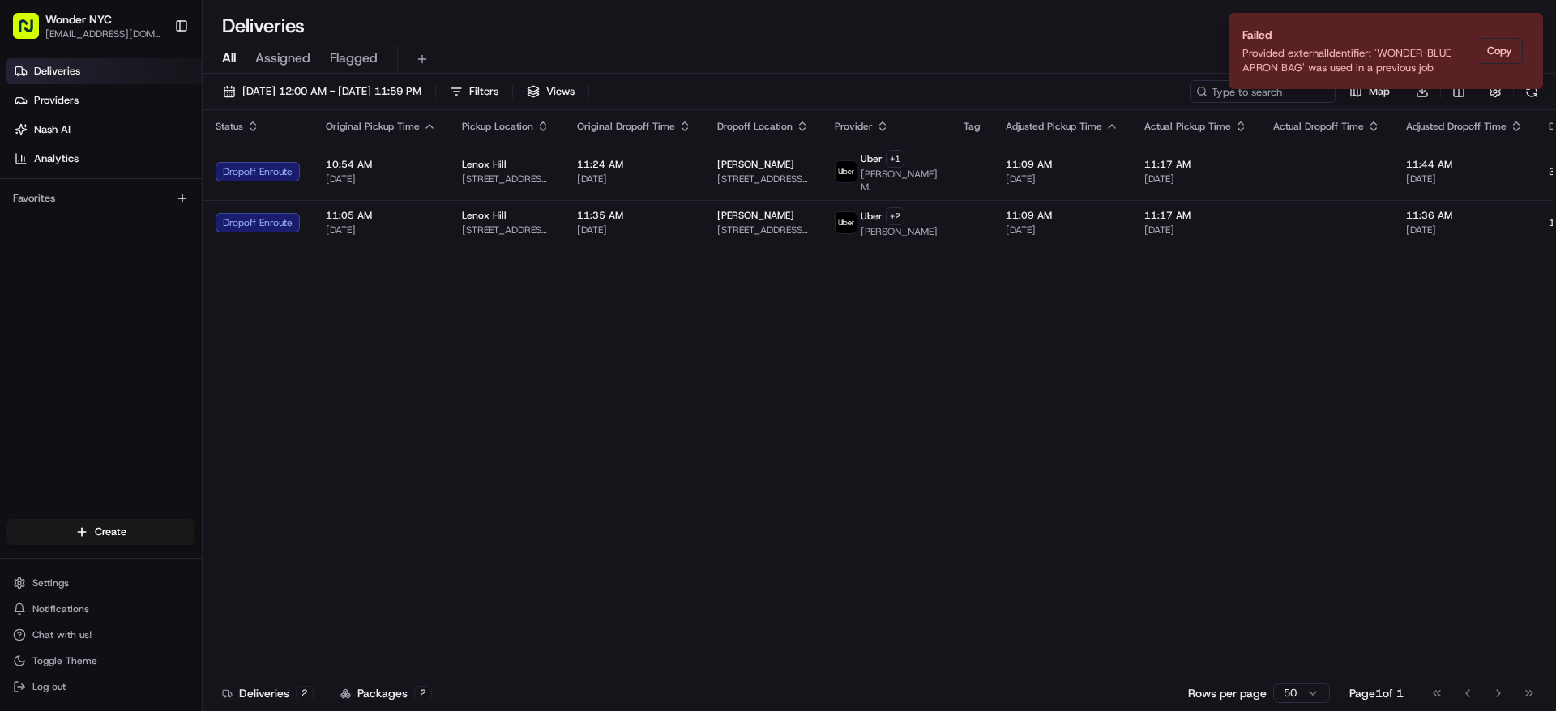
click at [1179, 41] on div "All Assigned Flagged" at bounding box center [879, 56] width 1353 height 35
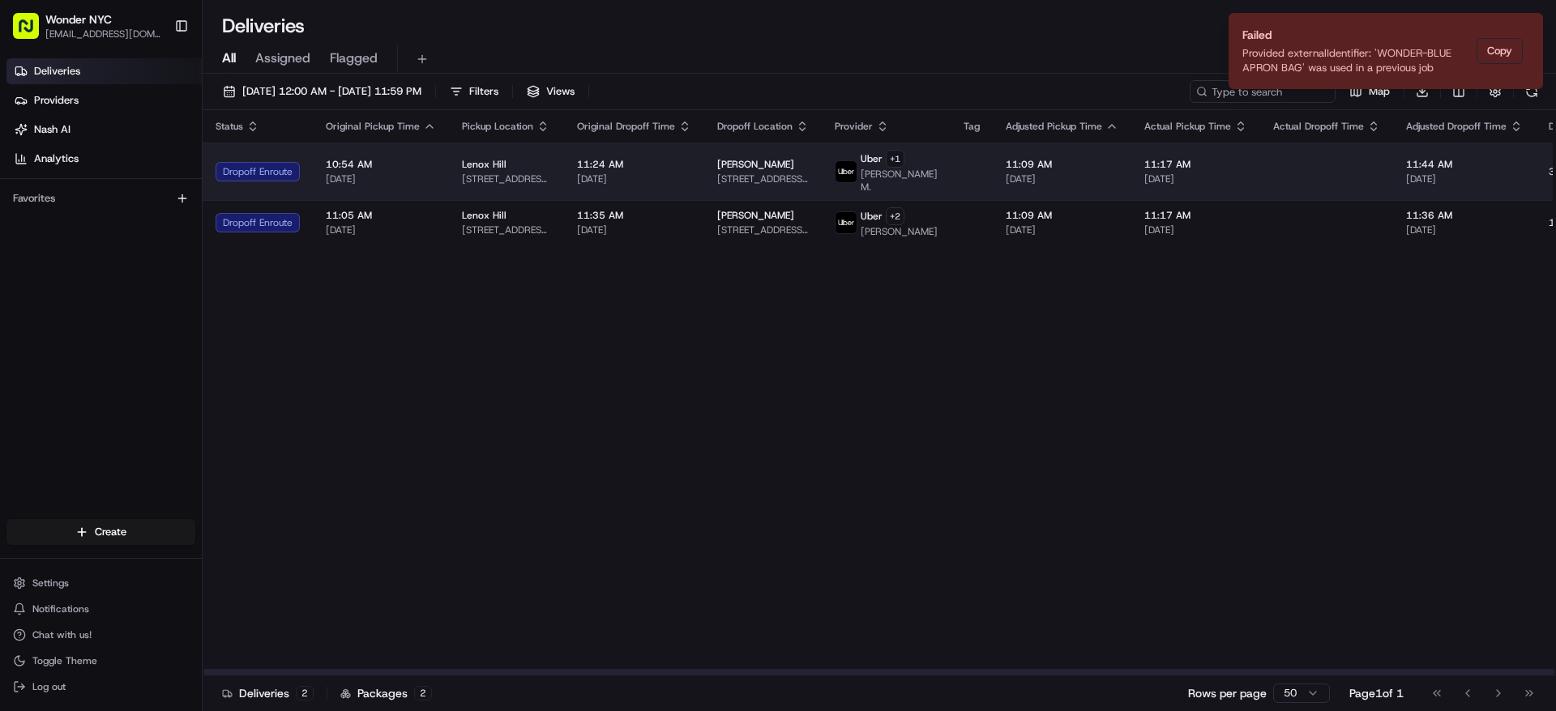
click at [321, 173] on td "10:54 AM [DATE]" at bounding box center [381, 172] width 136 height 58
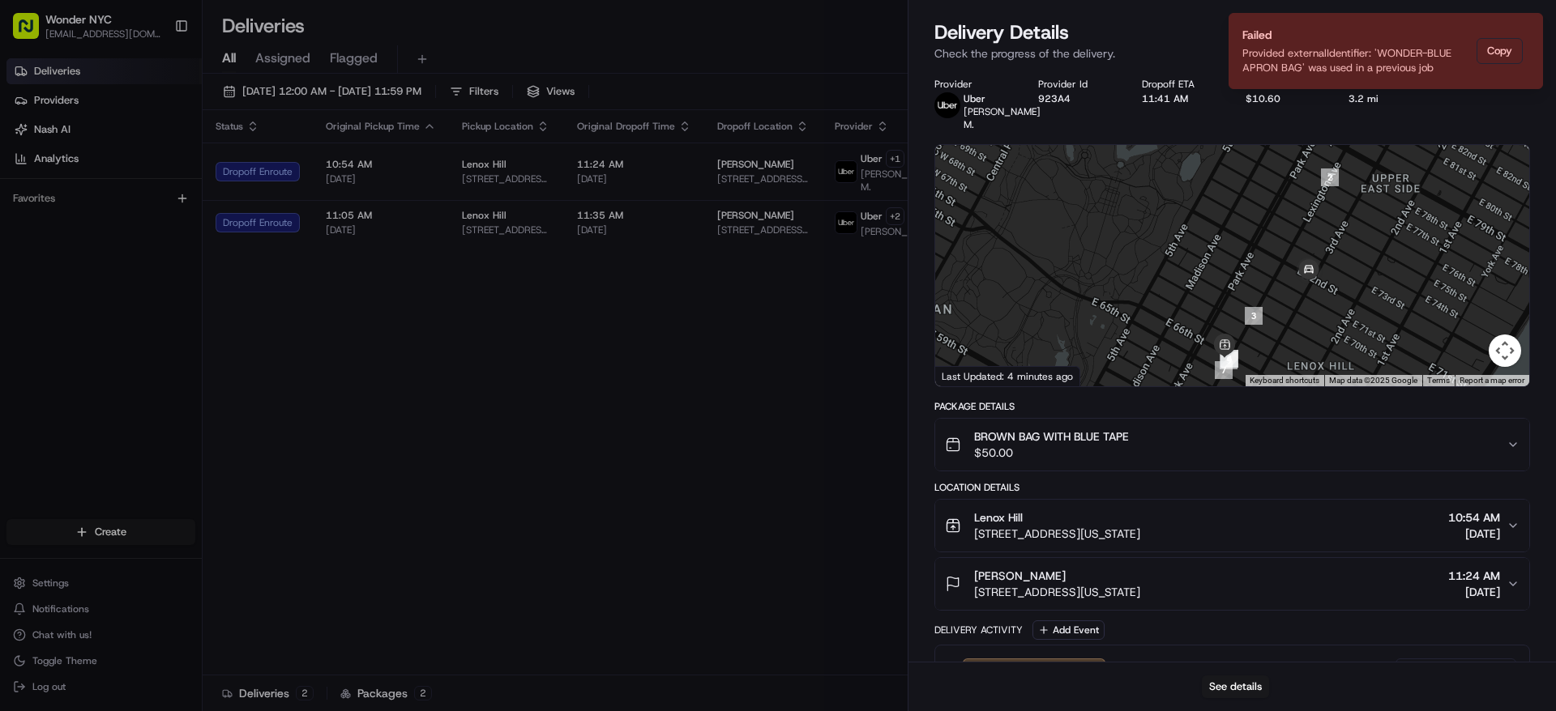
drag, startPoint x: 1216, startPoint y: 317, endPoint x: 1083, endPoint y: 216, distance: 167.2
click at [1083, 216] on div at bounding box center [1232, 265] width 594 height 241
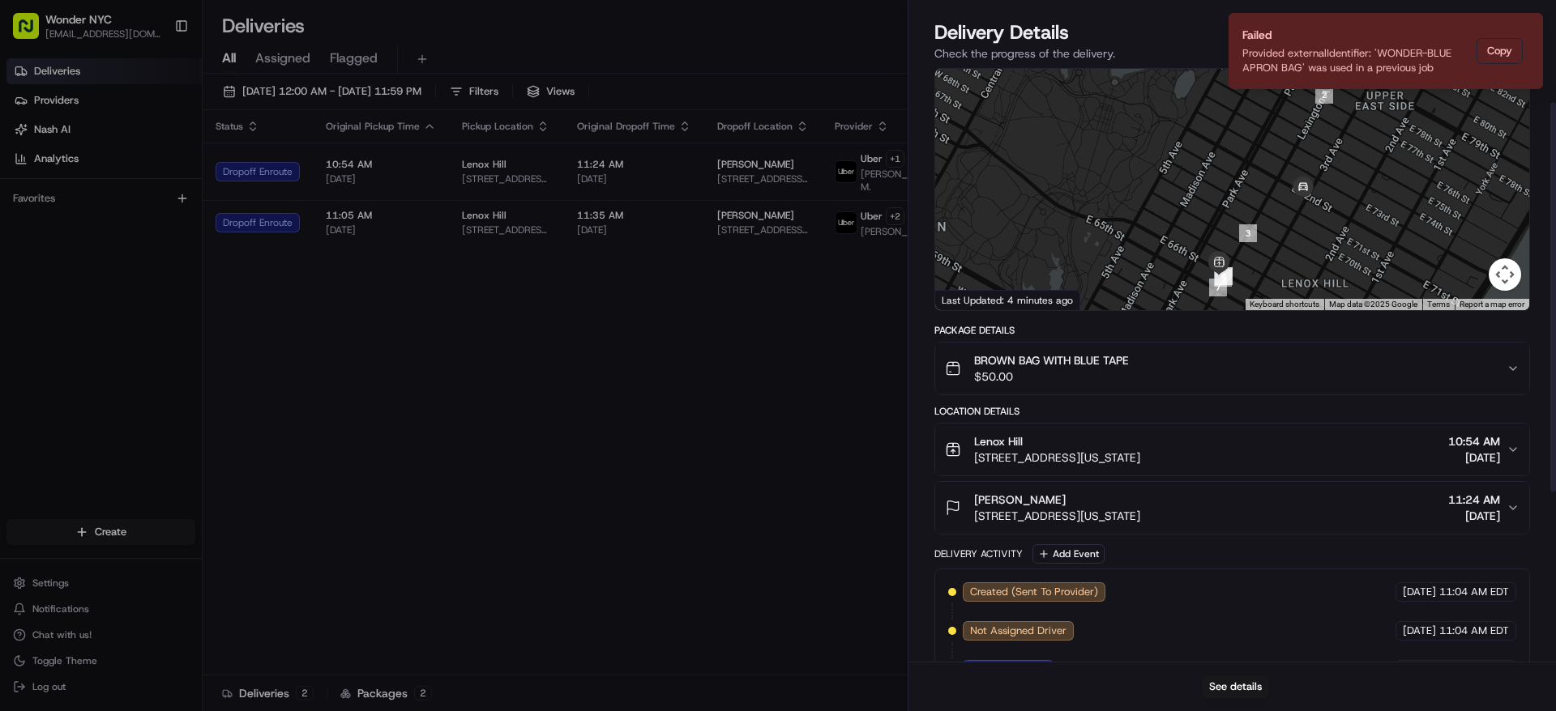
scroll to position [106, 0]
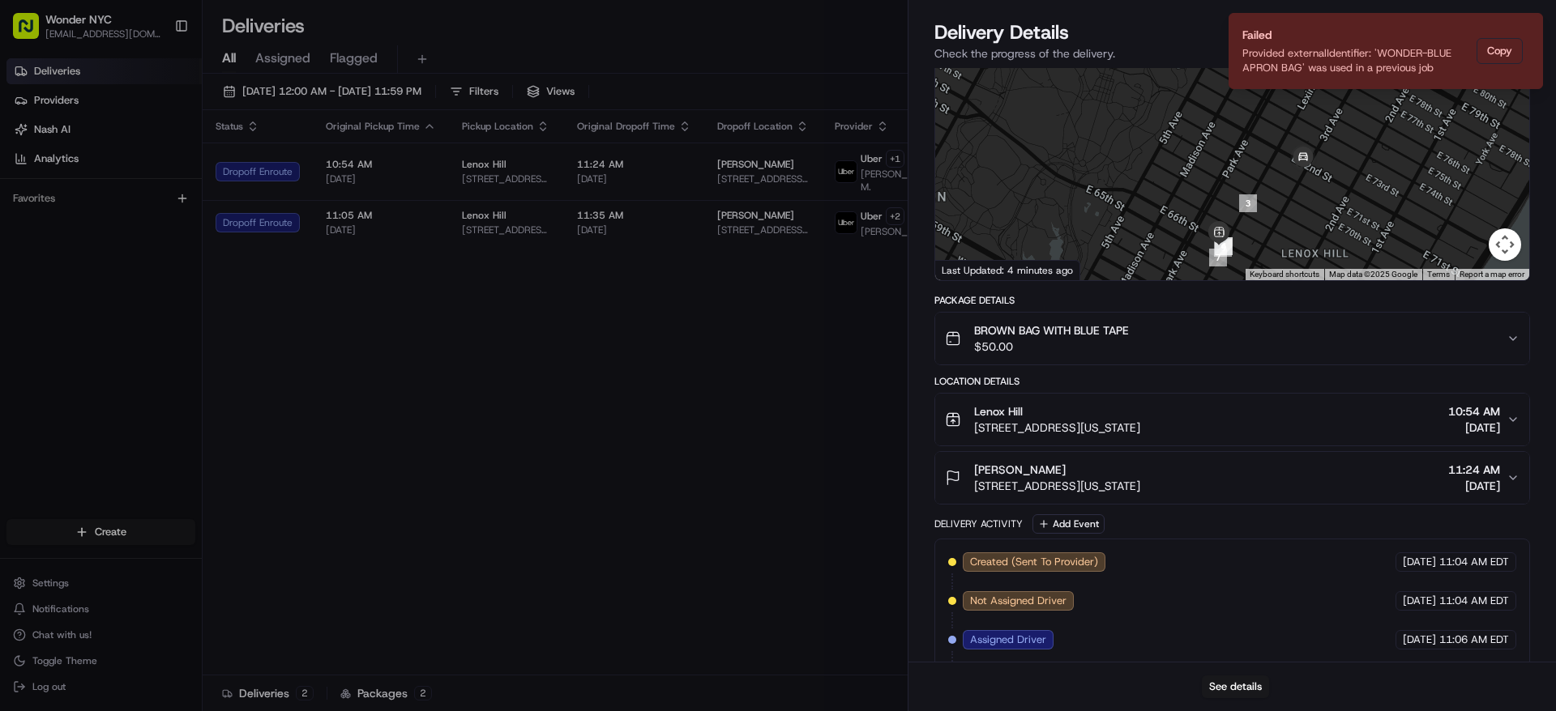
click at [1350, 476] on div "[PERSON_NAME] [STREET_ADDRESS][US_STATE] 11:24 AM [DATE]" at bounding box center [1226, 478] width 562 height 32
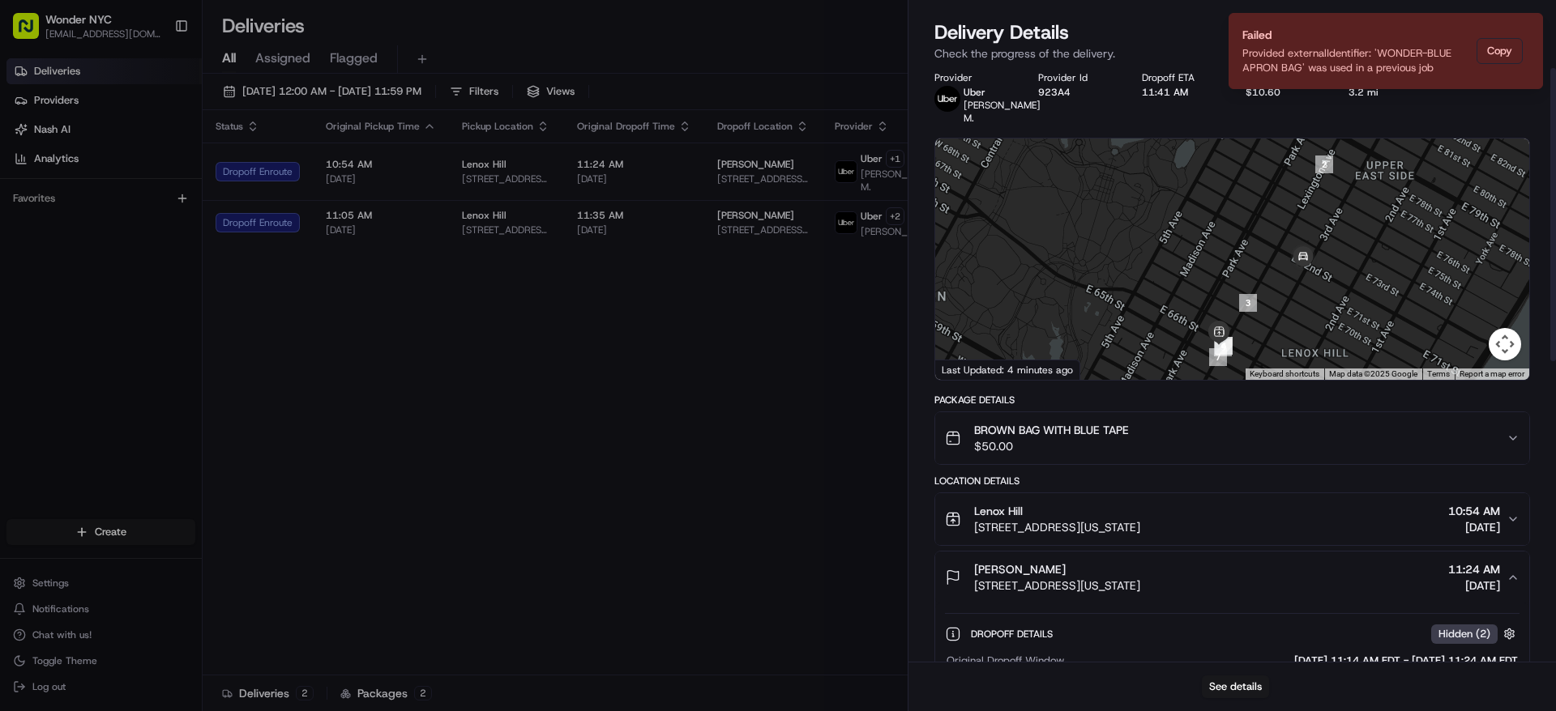
scroll to position [0, 0]
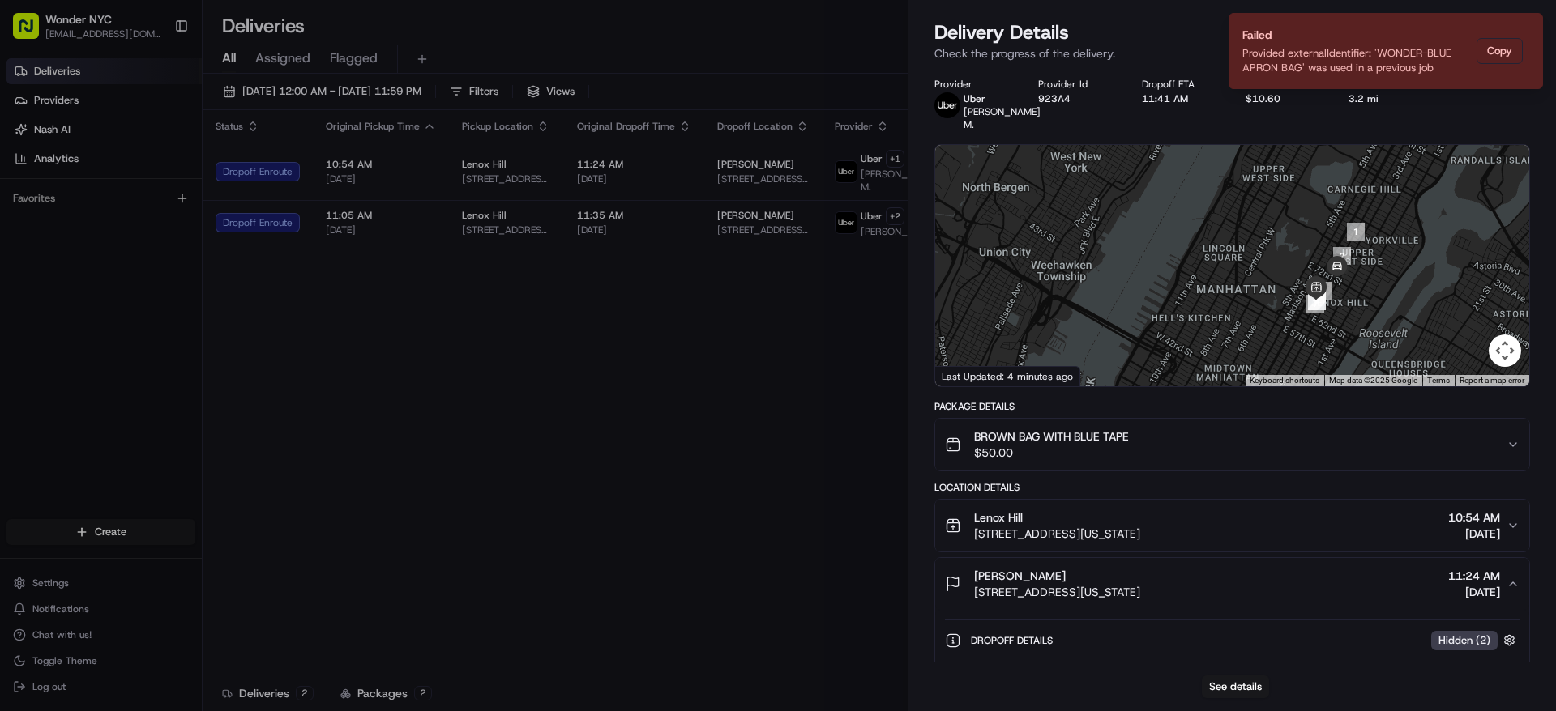
drag, startPoint x: 1425, startPoint y: 218, endPoint x: 1399, endPoint y: 251, distance: 42.1
click at [1399, 251] on div at bounding box center [1232, 265] width 594 height 241
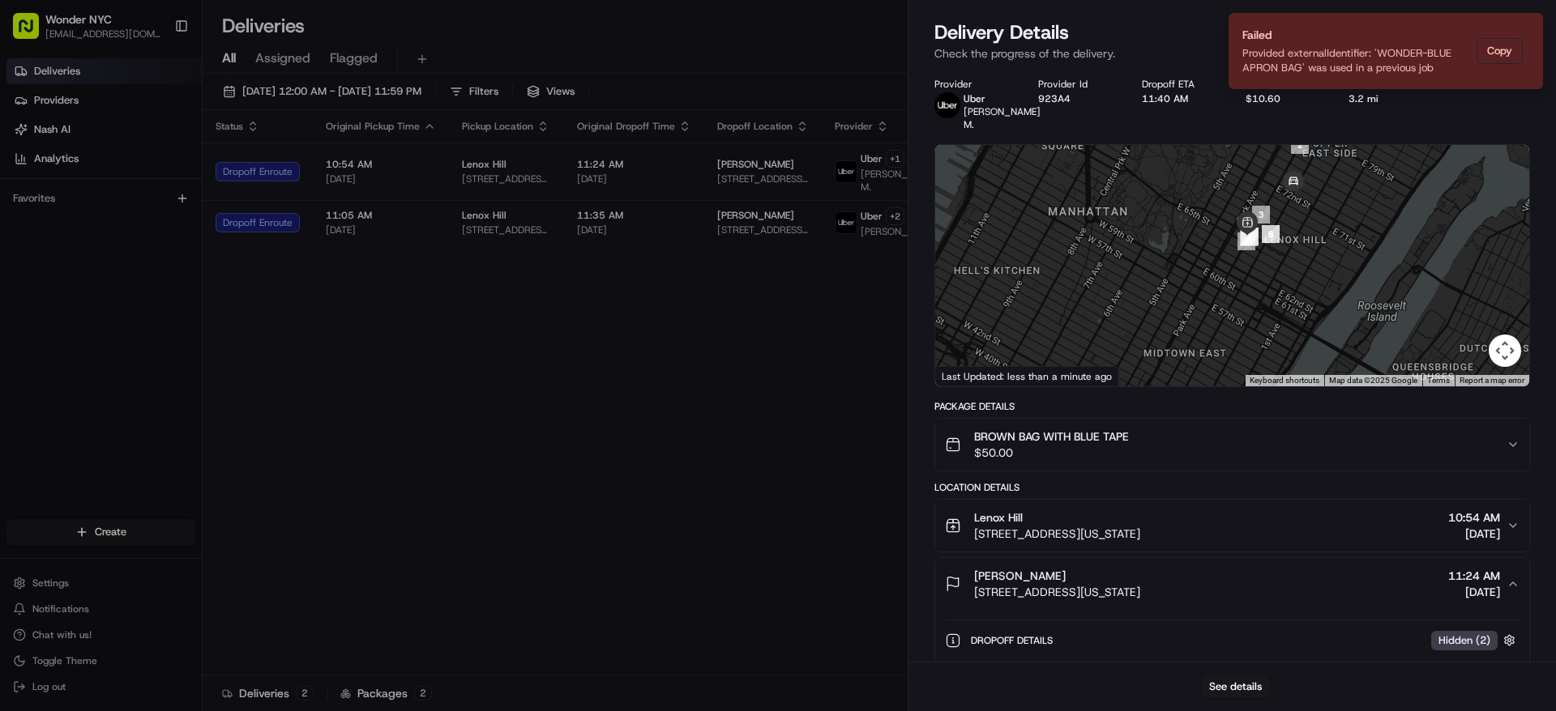
drag, startPoint x: 1351, startPoint y: 186, endPoint x: 1335, endPoint y: 286, distance: 100.8
click at [1335, 286] on div at bounding box center [1232, 265] width 594 height 241
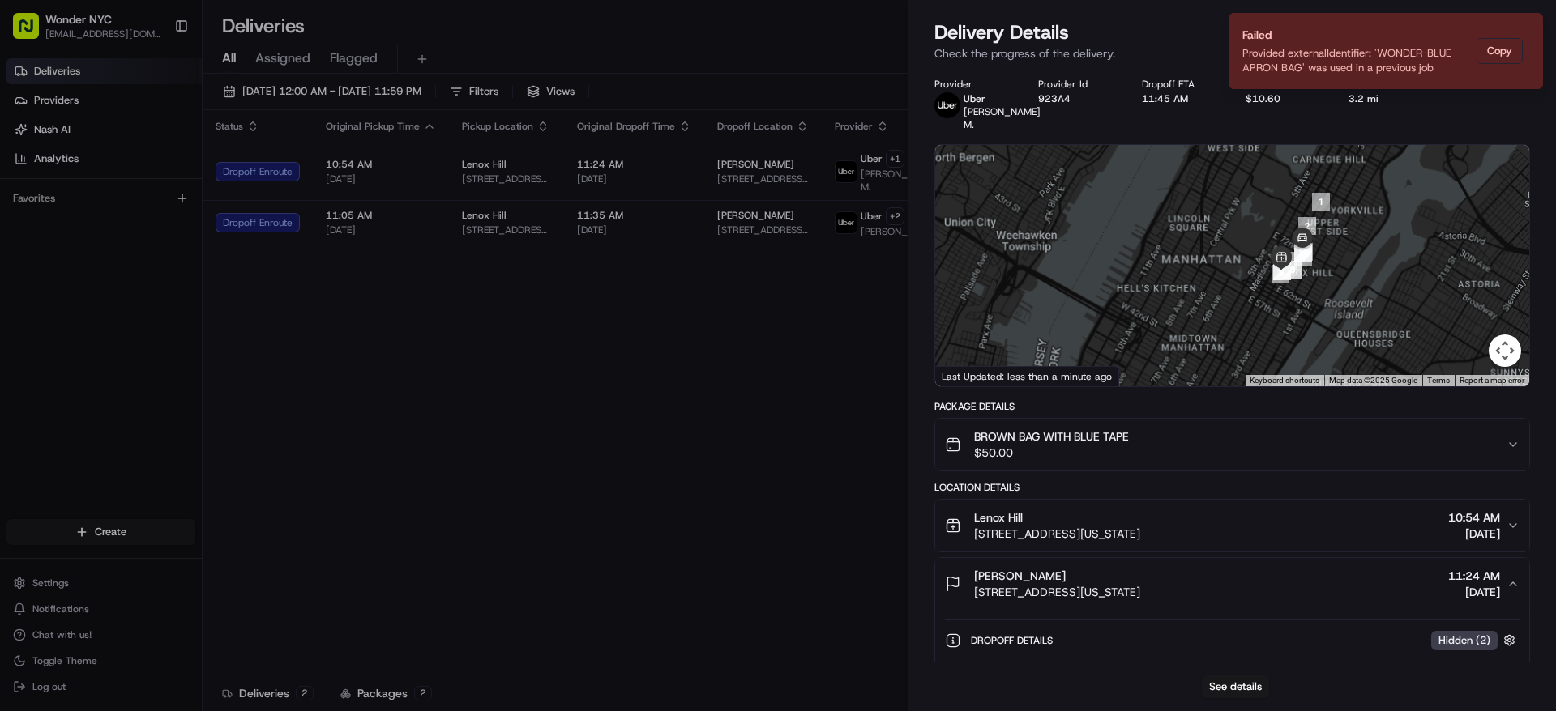
drag, startPoint x: 1368, startPoint y: 333, endPoint x: 1316, endPoint y: 266, distance: 84.9
click at [1316, 266] on div at bounding box center [1232, 265] width 594 height 241
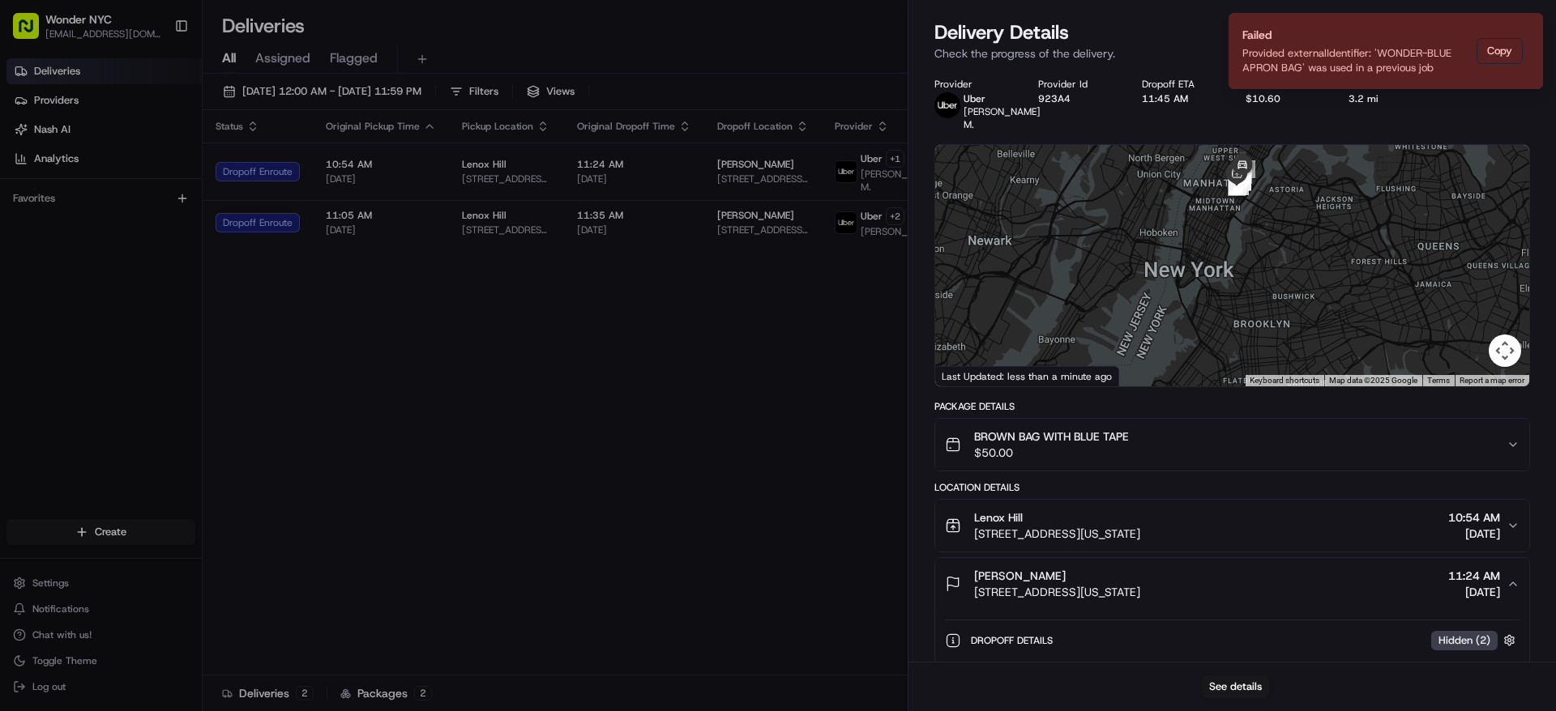
click at [994, 558] on button "[PERSON_NAME] [STREET_ADDRESS][US_STATE] 11:24 AM [DATE]" at bounding box center [1232, 584] width 594 height 52
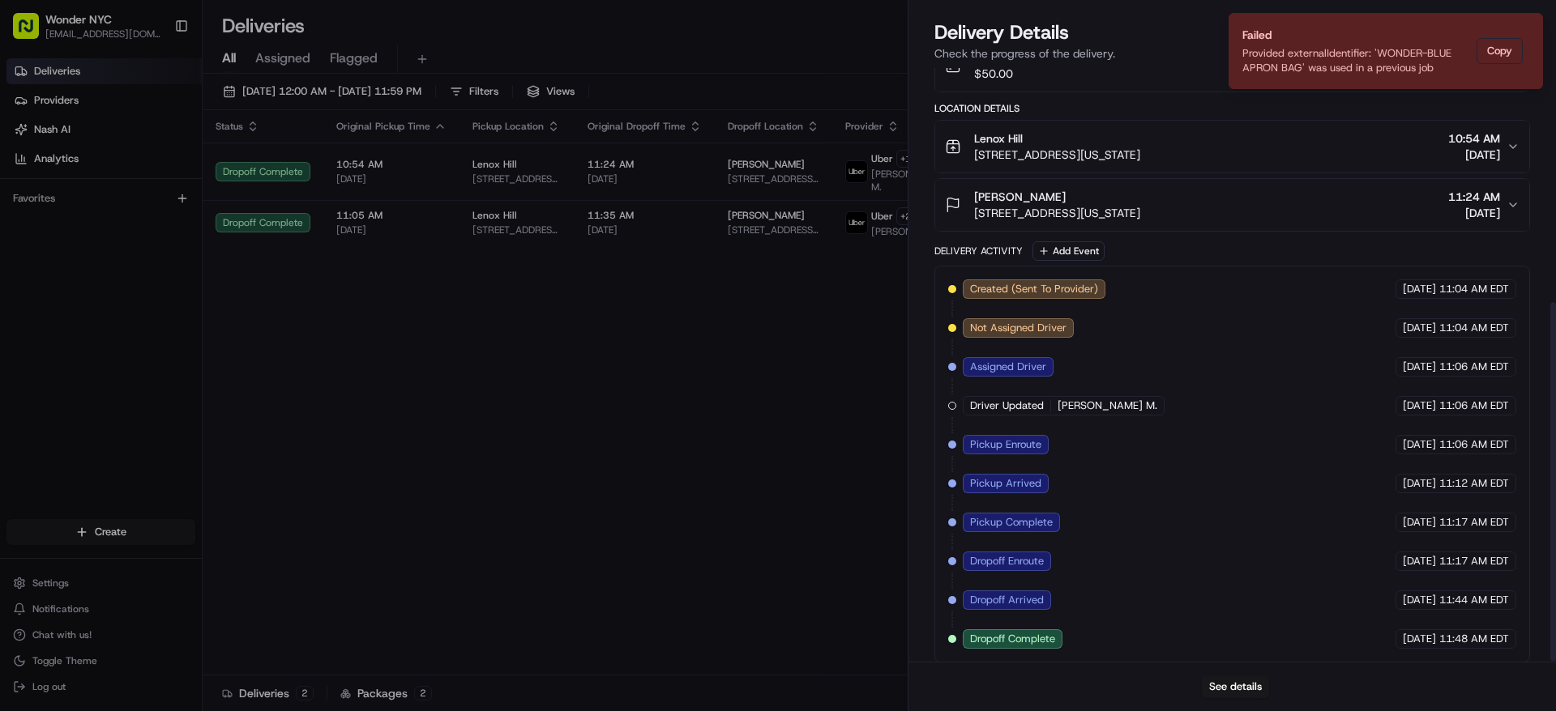
scroll to position [390, 0]
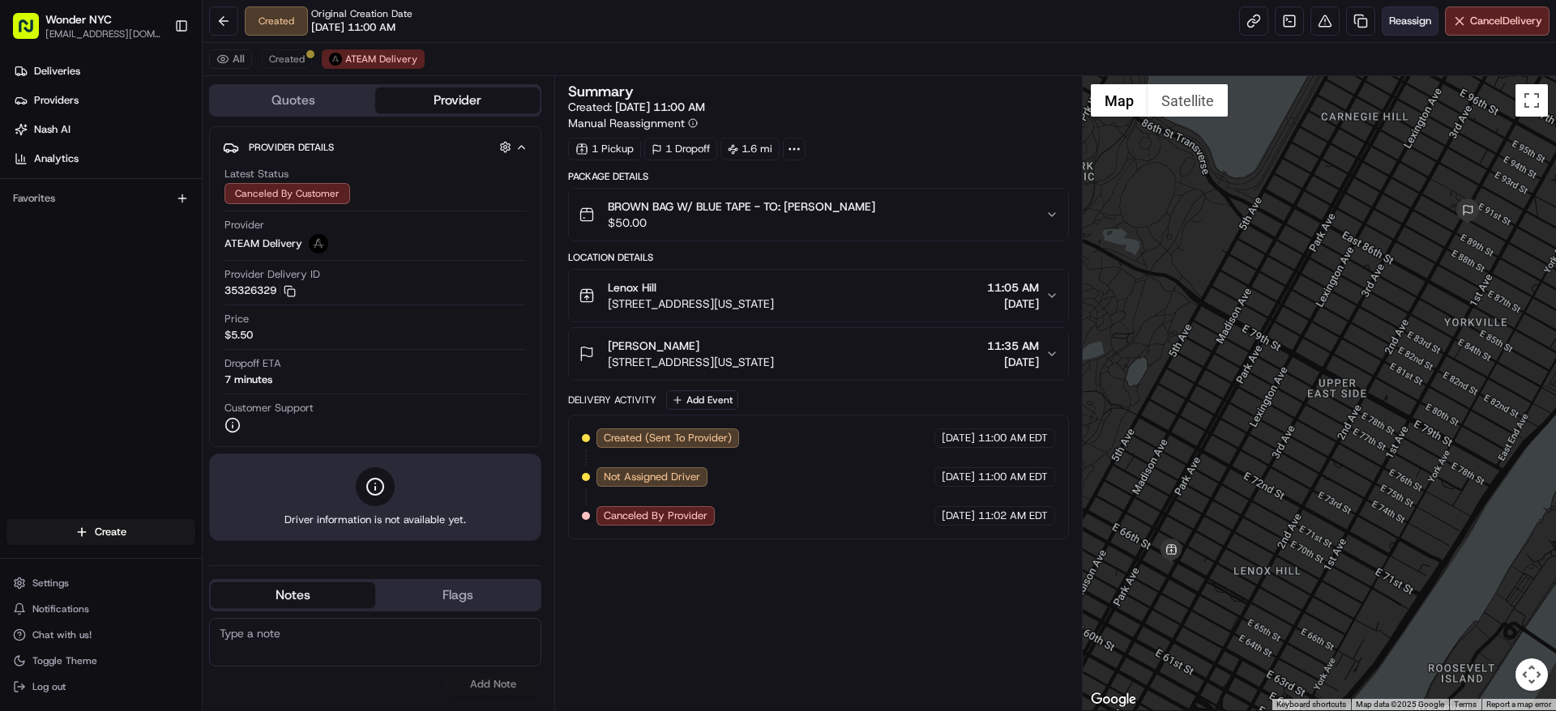
click at [1411, 28] on span "Reassign" at bounding box center [1410, 21] width 42 height 15
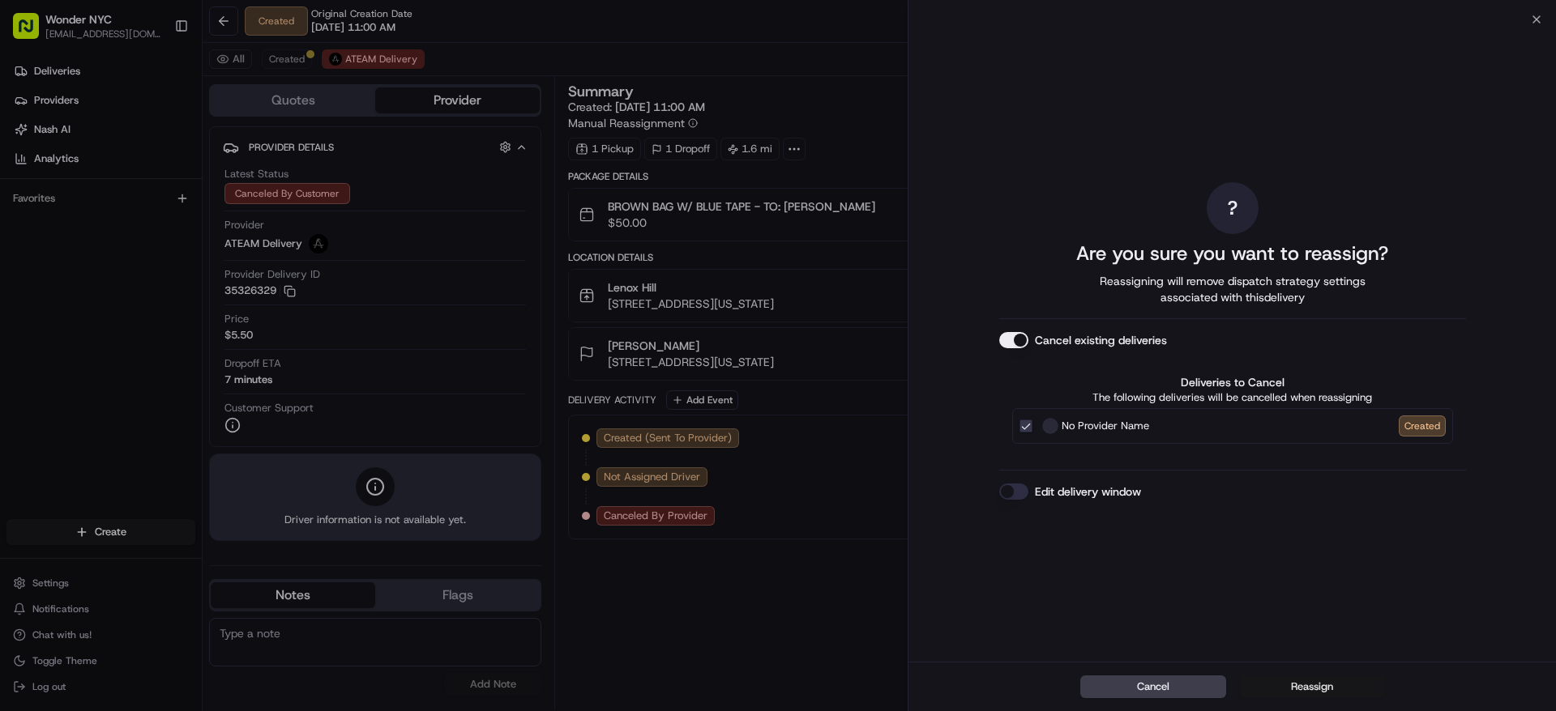
click at [1314, 681] on button "Reassign" at bounding box center [1312, 687] width 146 height 23
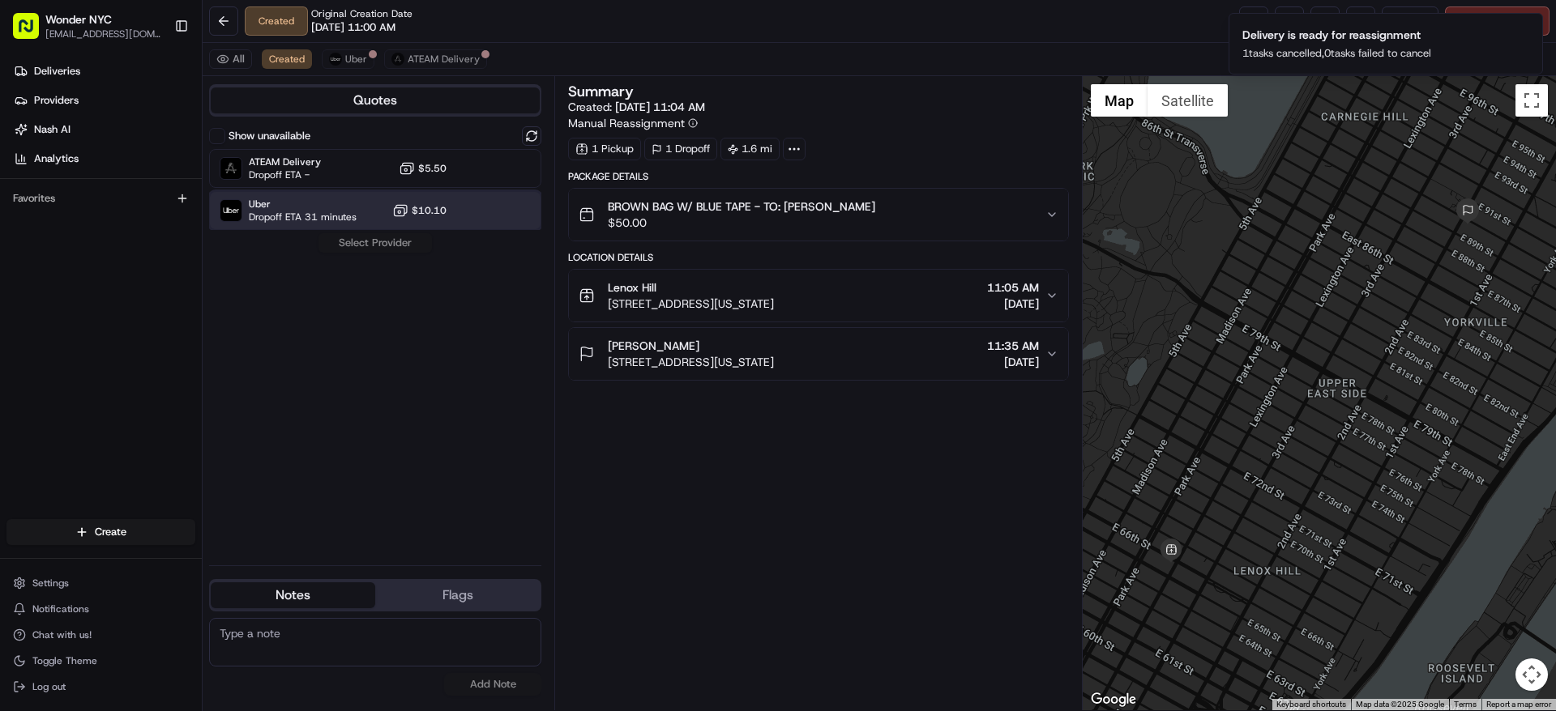
click at [288, 211] on span "Dropoff ETA 31 minutes" at bounding box center [303, 217] width 108 height 13
click at [378, 242] on button "Assign Provider" at bounding box center [375, 242] width 115 height 19
